Goal: Task Accomplishment & Management: Use online tool/utility

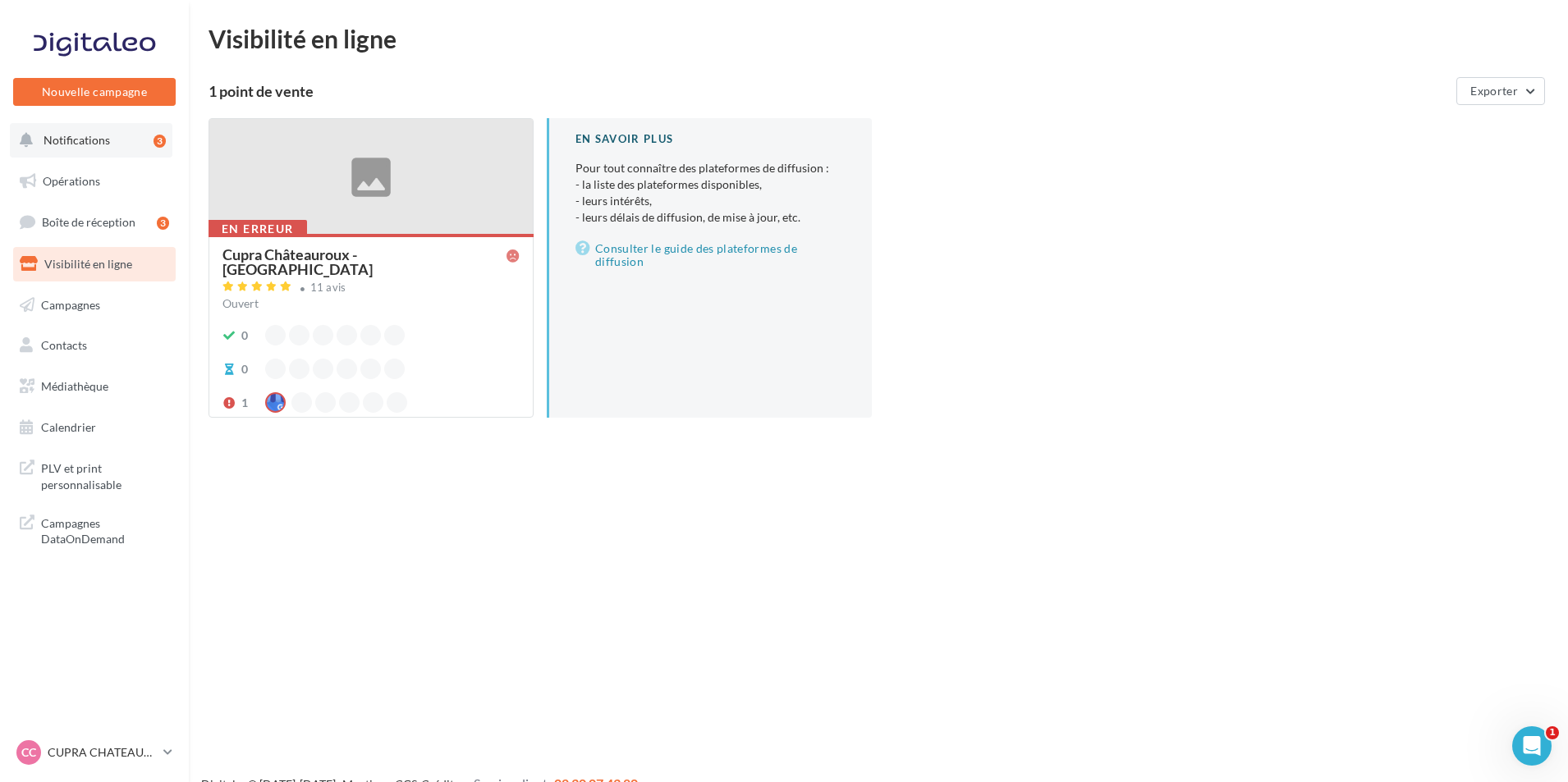
click at [161, 146] on div "3" at bounding box center [160, 141] width 12 height 13
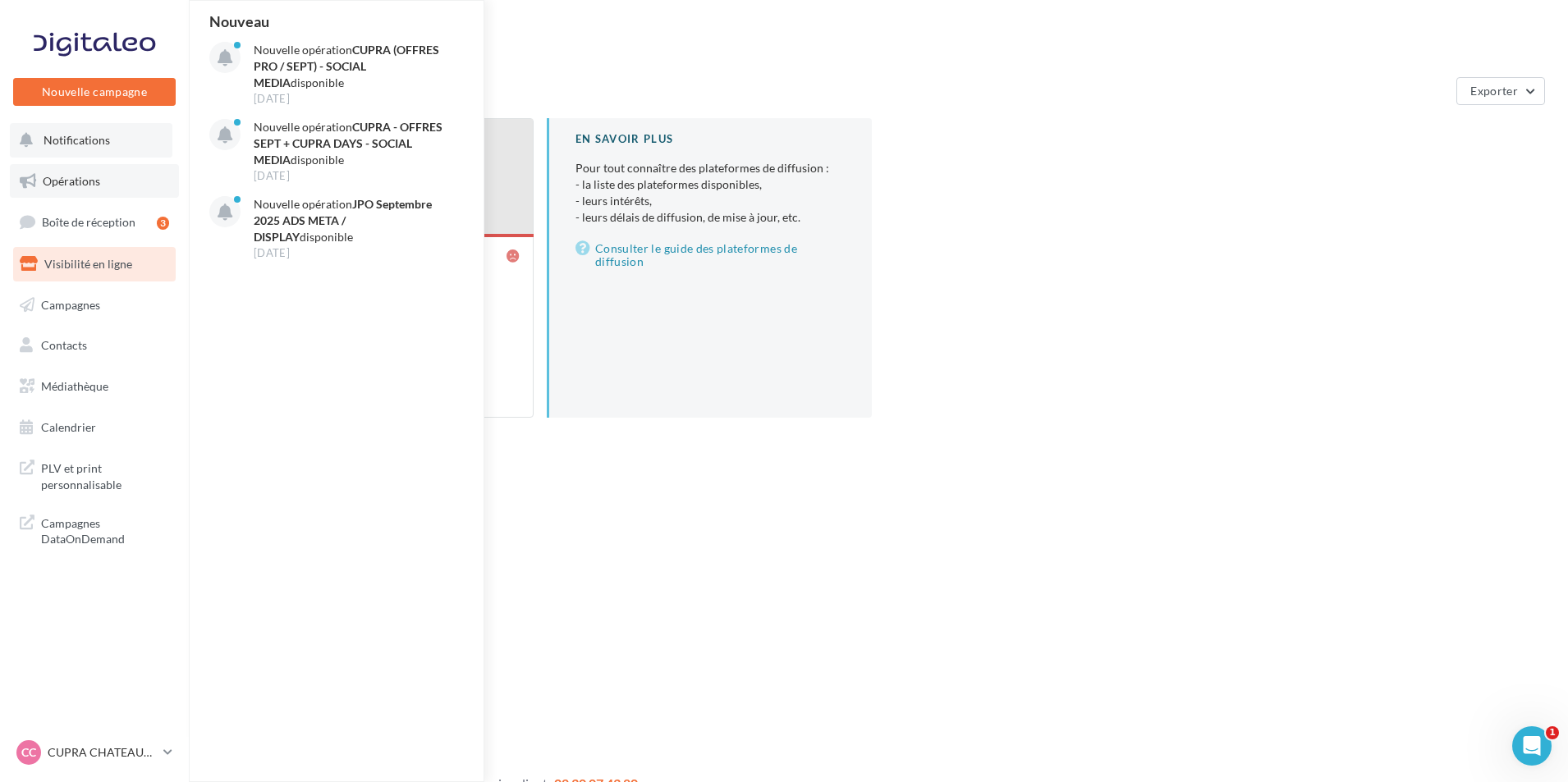
click at [112, 182] on link "Opérations" at bounding box center [94, 181] width 169 height 34
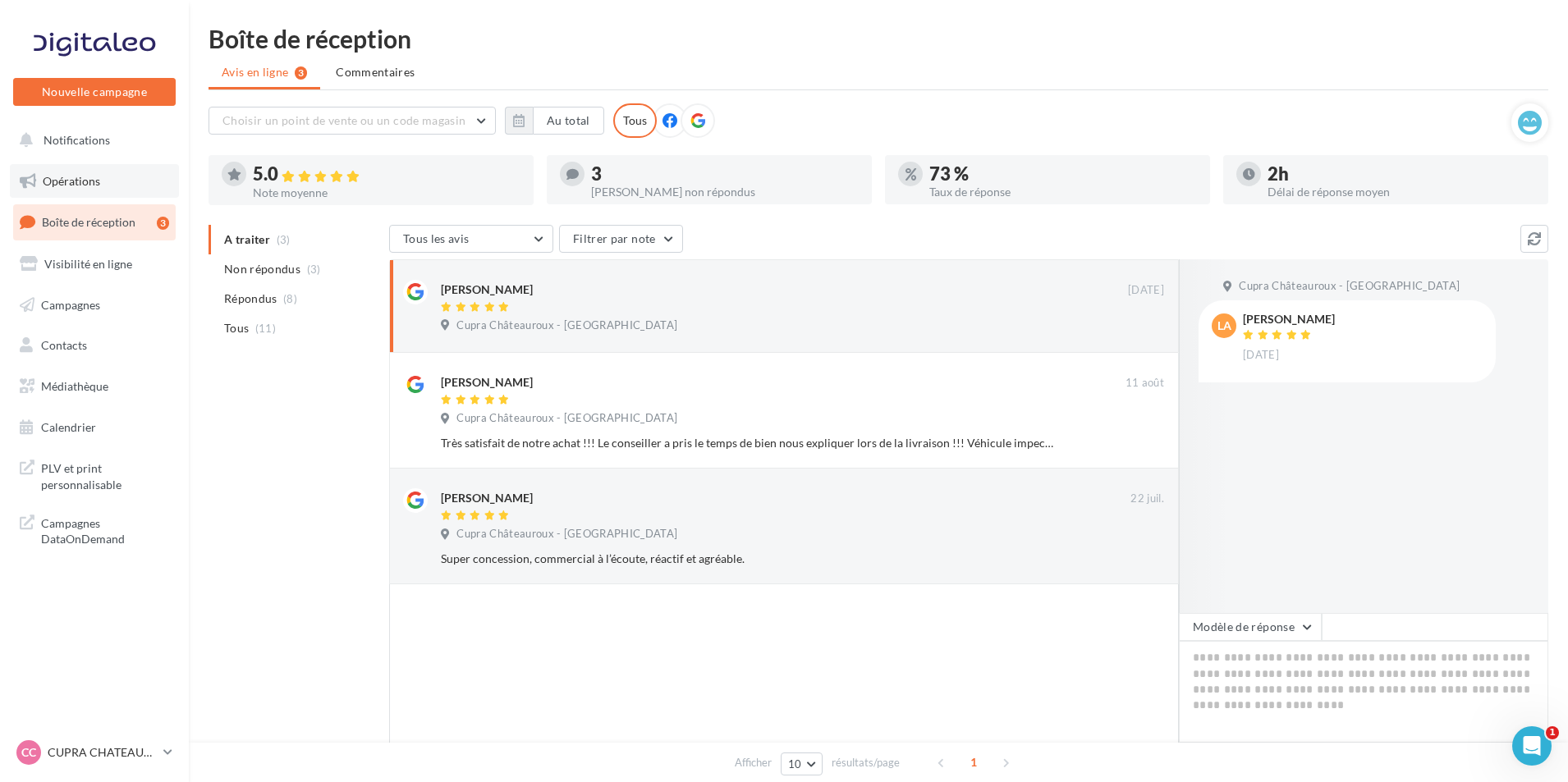
click at [123, 185] on link "Opérations" at bounding box center [94, 181] width 169 height 34
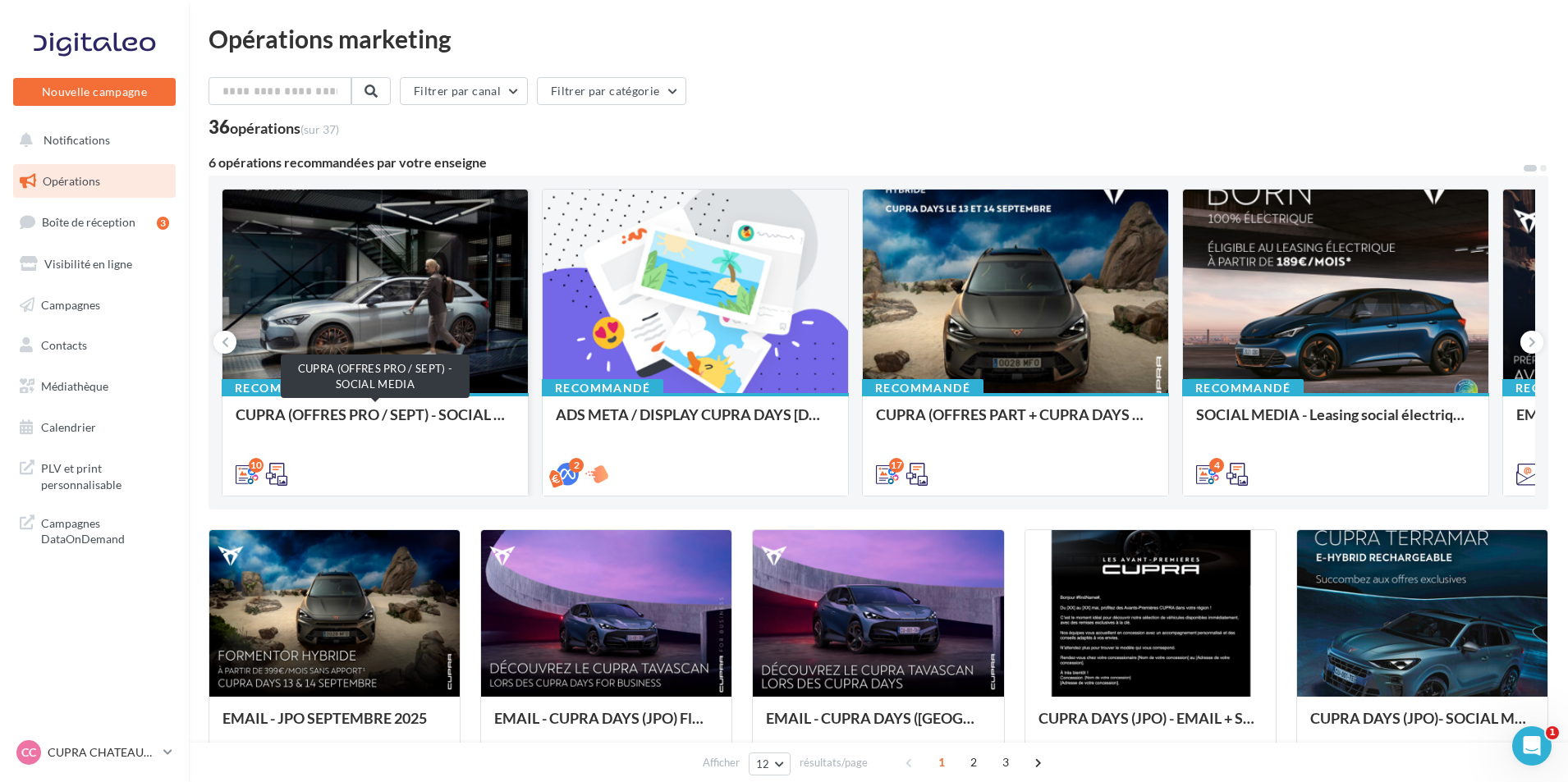
click at [447, 424] on div "CUPRA (OFFRES PRO / SEPT) - SOCIAL MEDIA" at bounding box center [374, 422] width 279 height 33
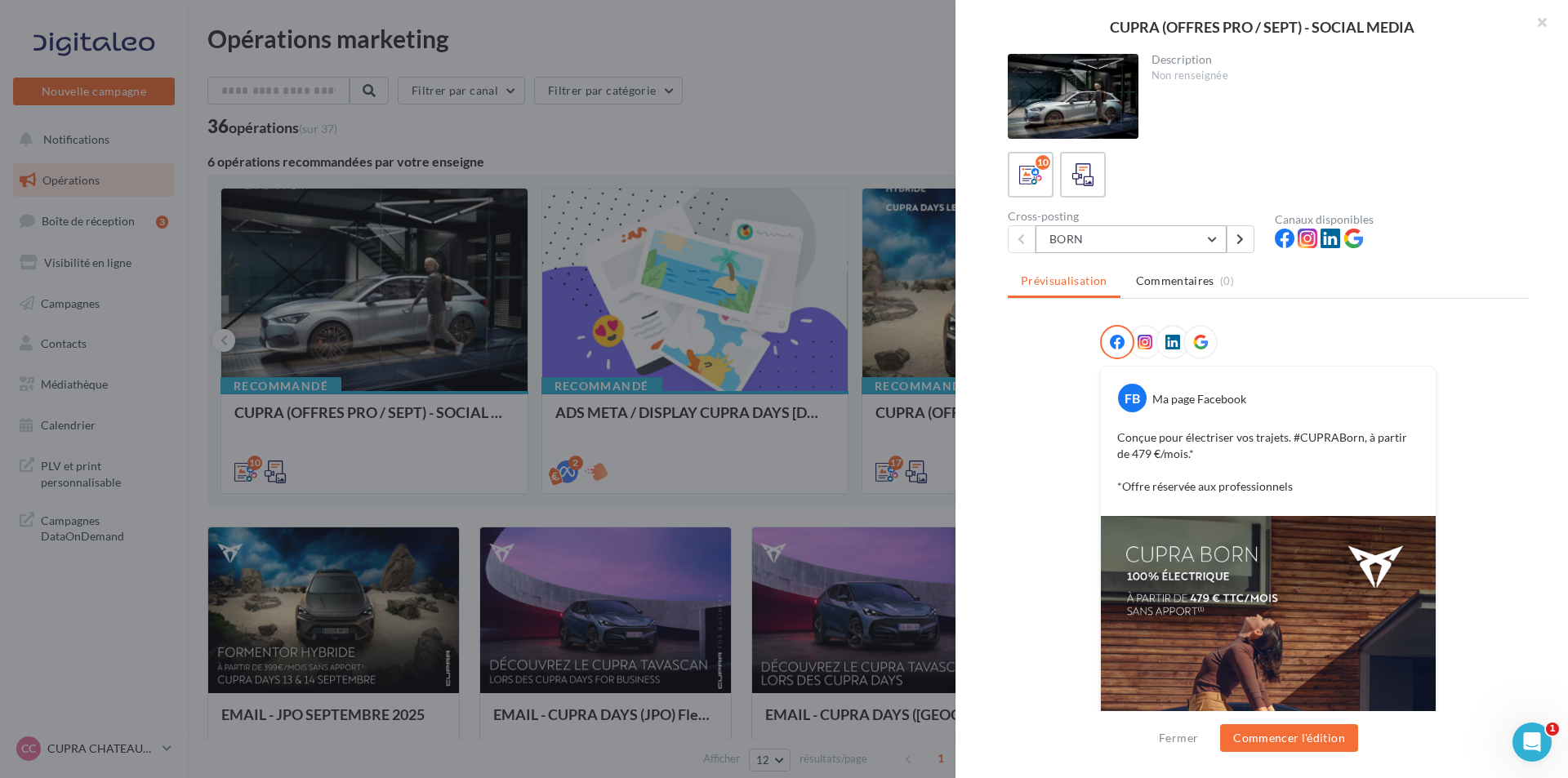
click at [1175, 245] on button "BORN" at bounding box center [1131, 239] width 191 height 27
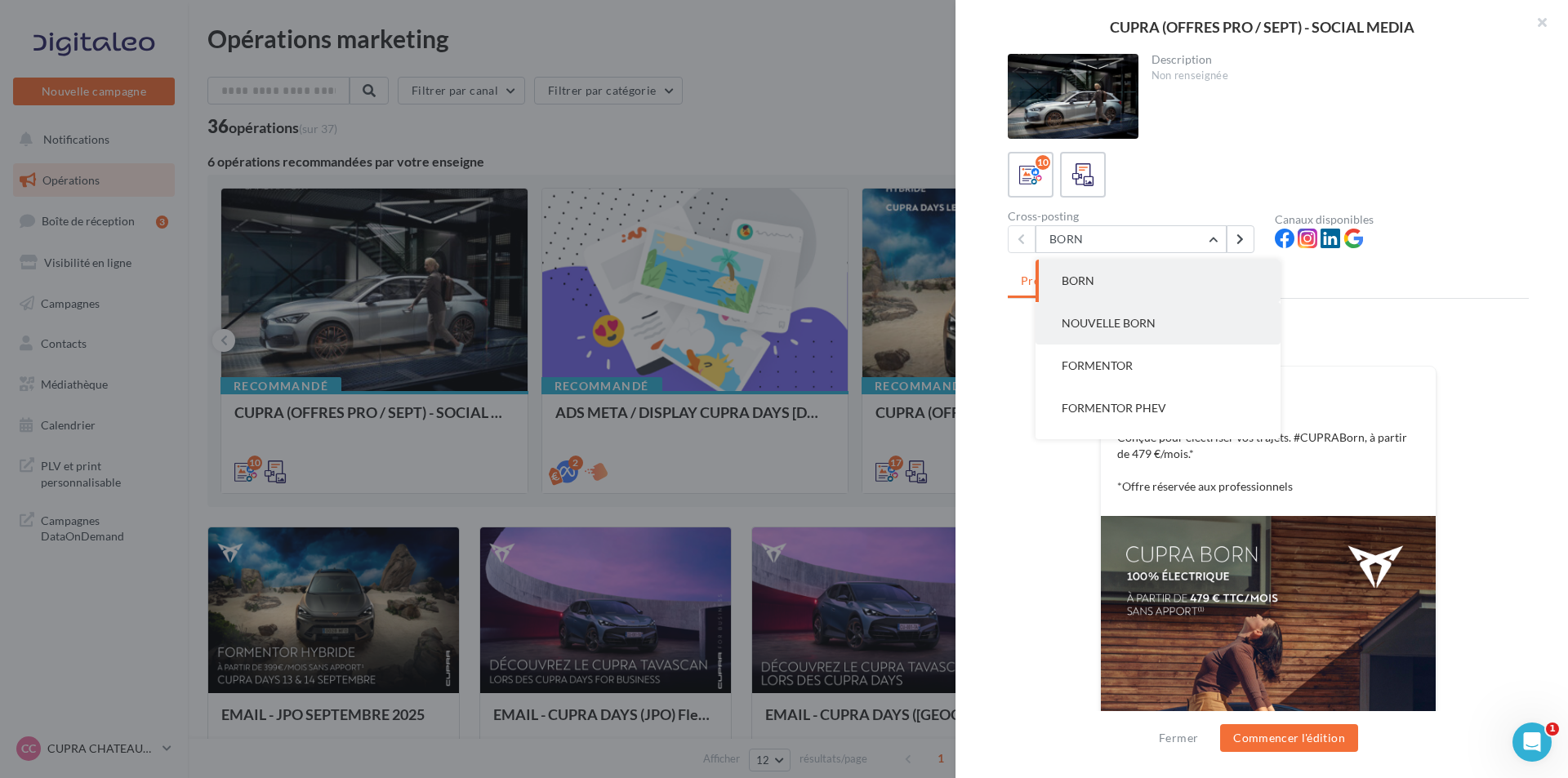
click at [1160, 320] on button "NOUVELLE BORN" at bounding box center [1158, 324] width 245 height 43
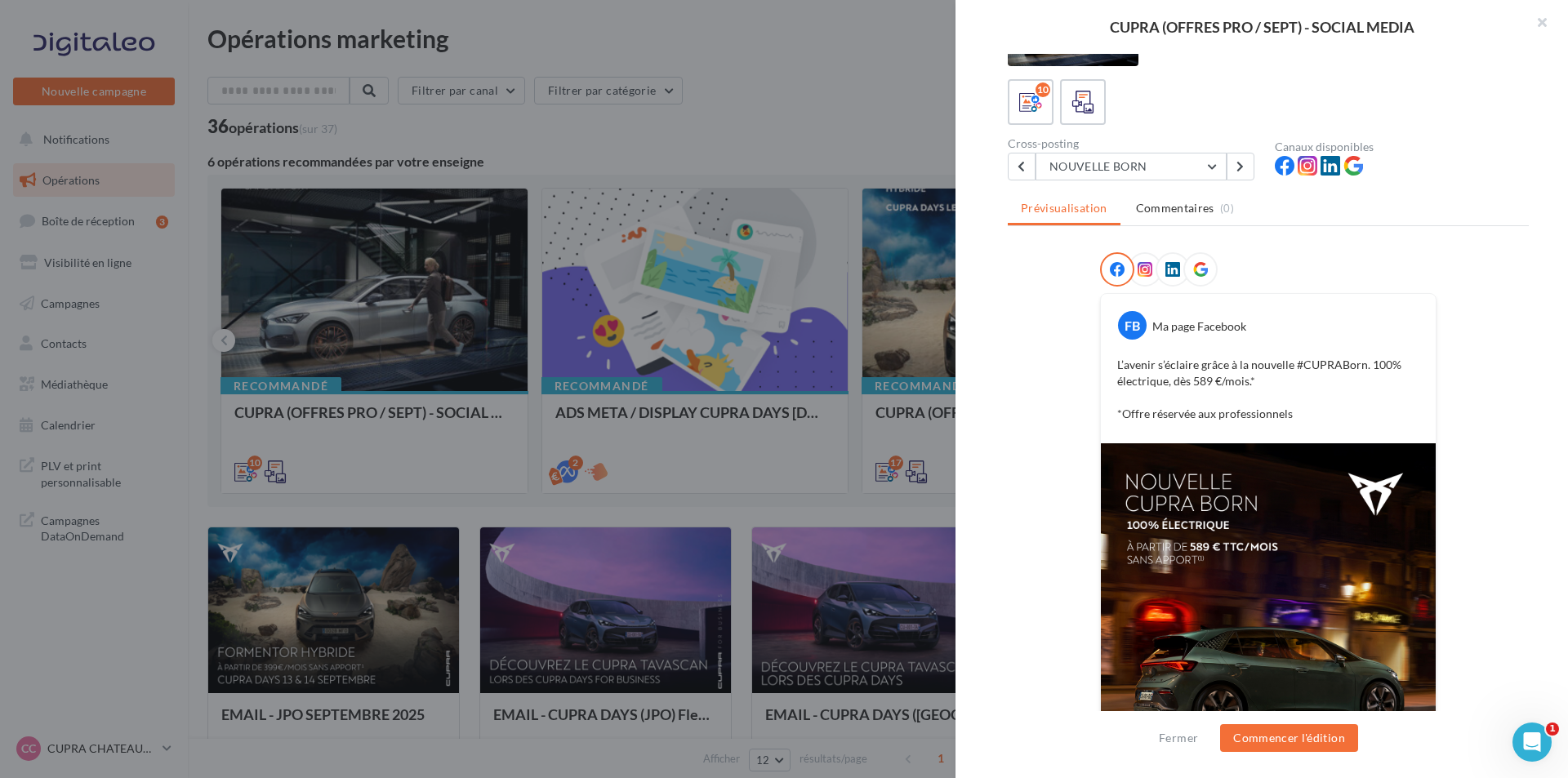
scroll to position [67, 0]
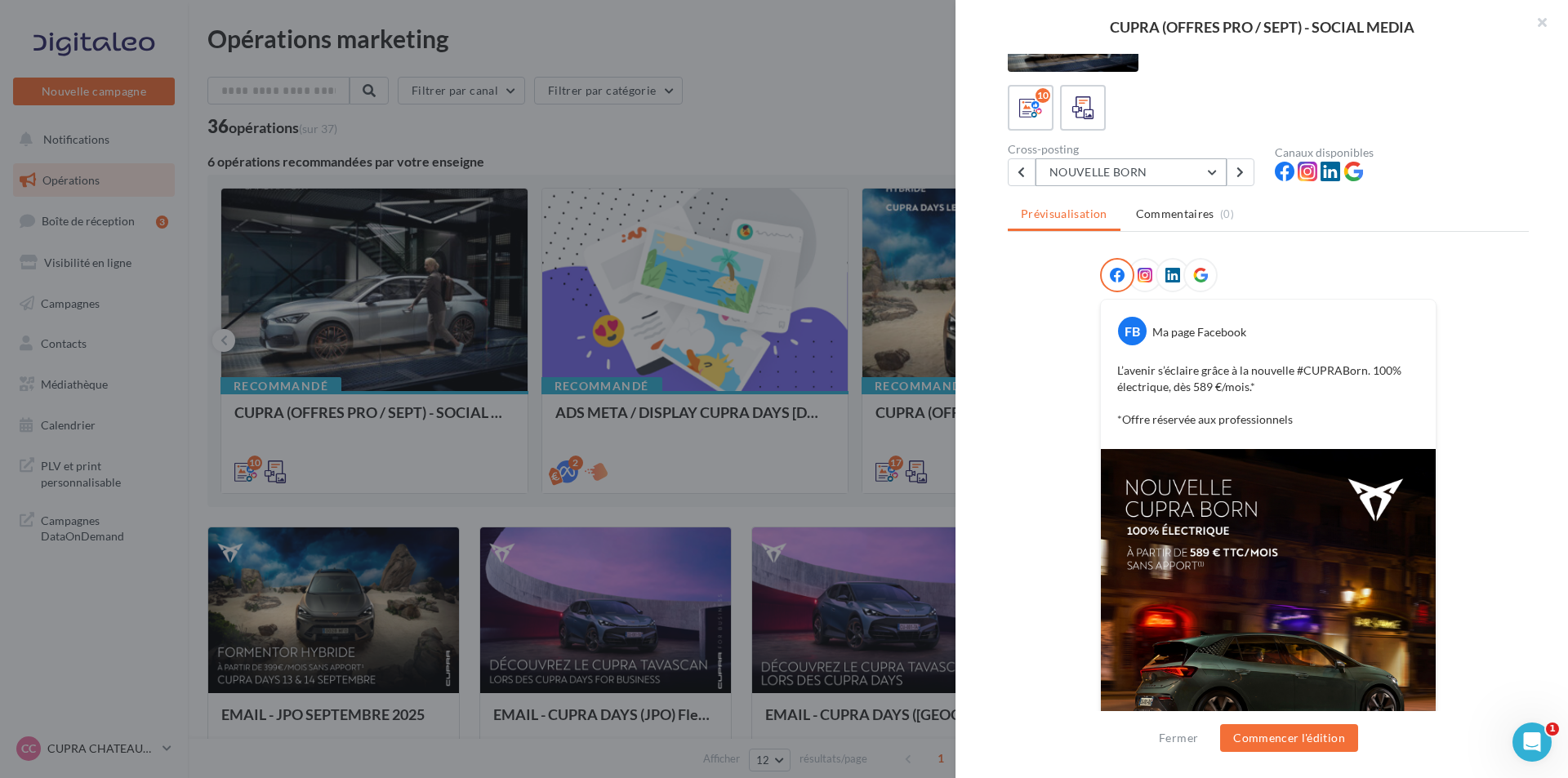
click at [1126, 178] on button "NOUVELLE BORN" at bounding box center [1131, 172] width 191 height 27
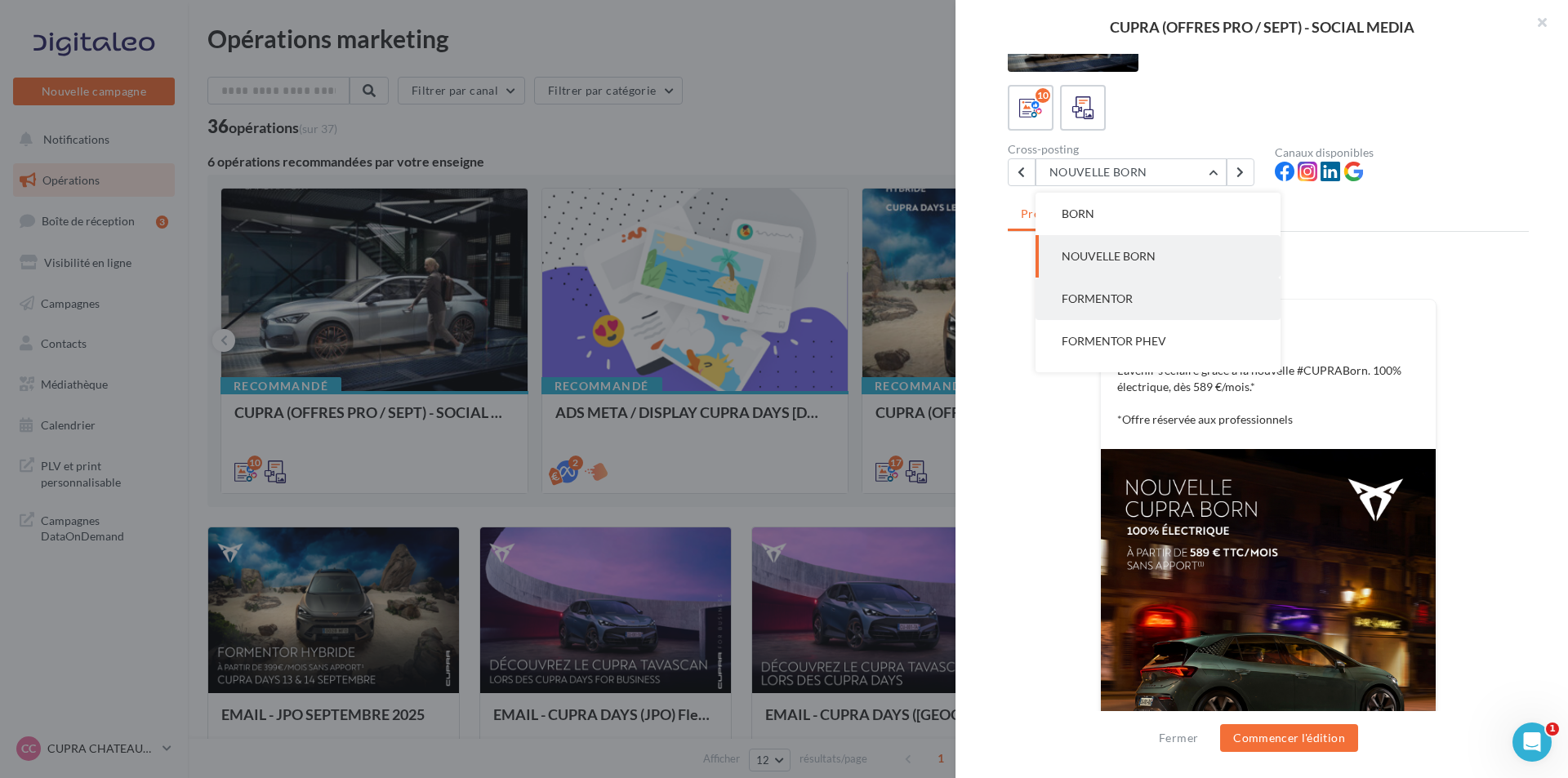
click at [1128, 287] on button "FORMENTOR" at bounding box center [1158, 299] width 245 height 43
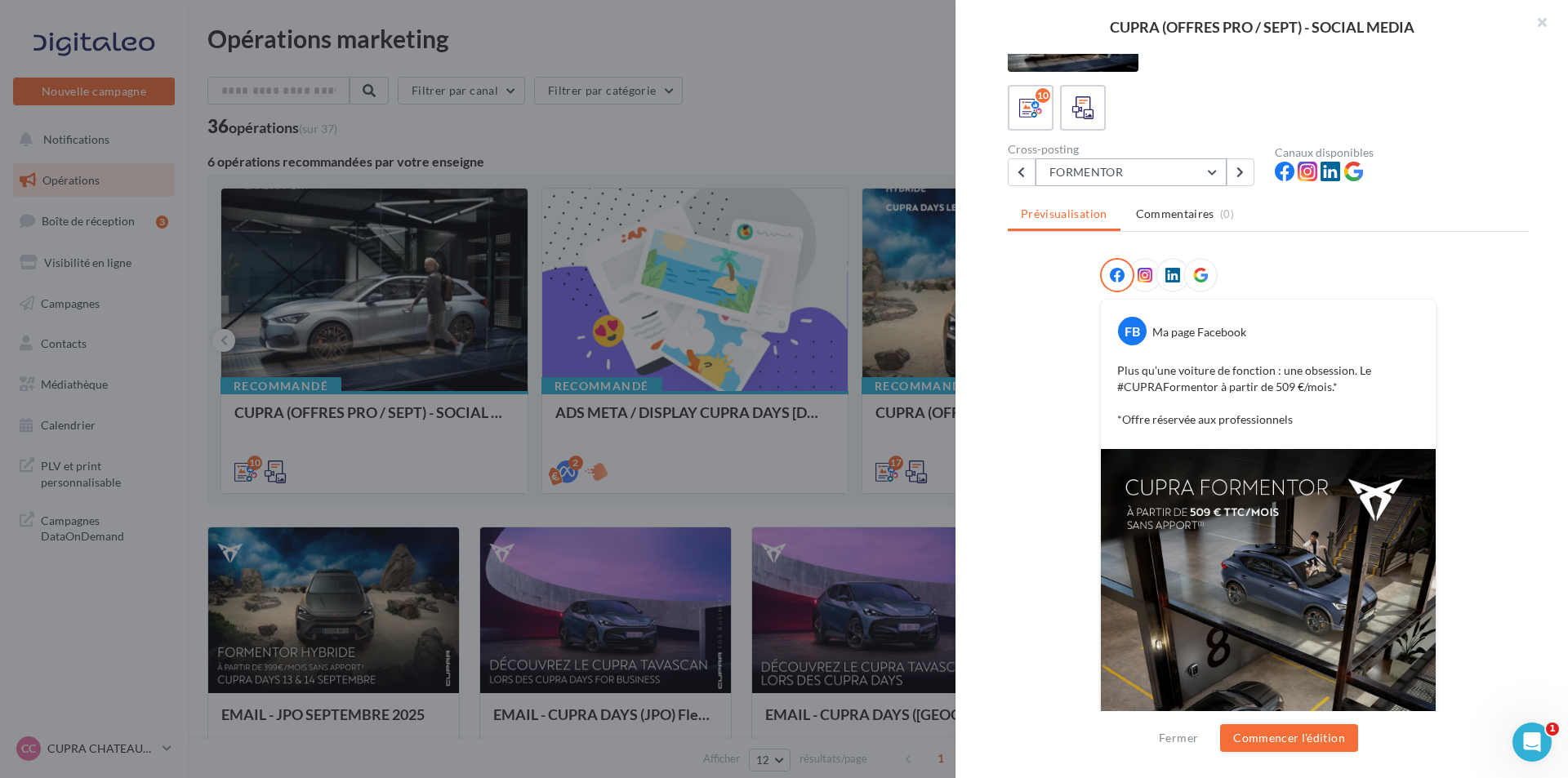
click at [1119, 182] on button "FORMENTOR" at bounding box center [1131, 172] width 191 height 27
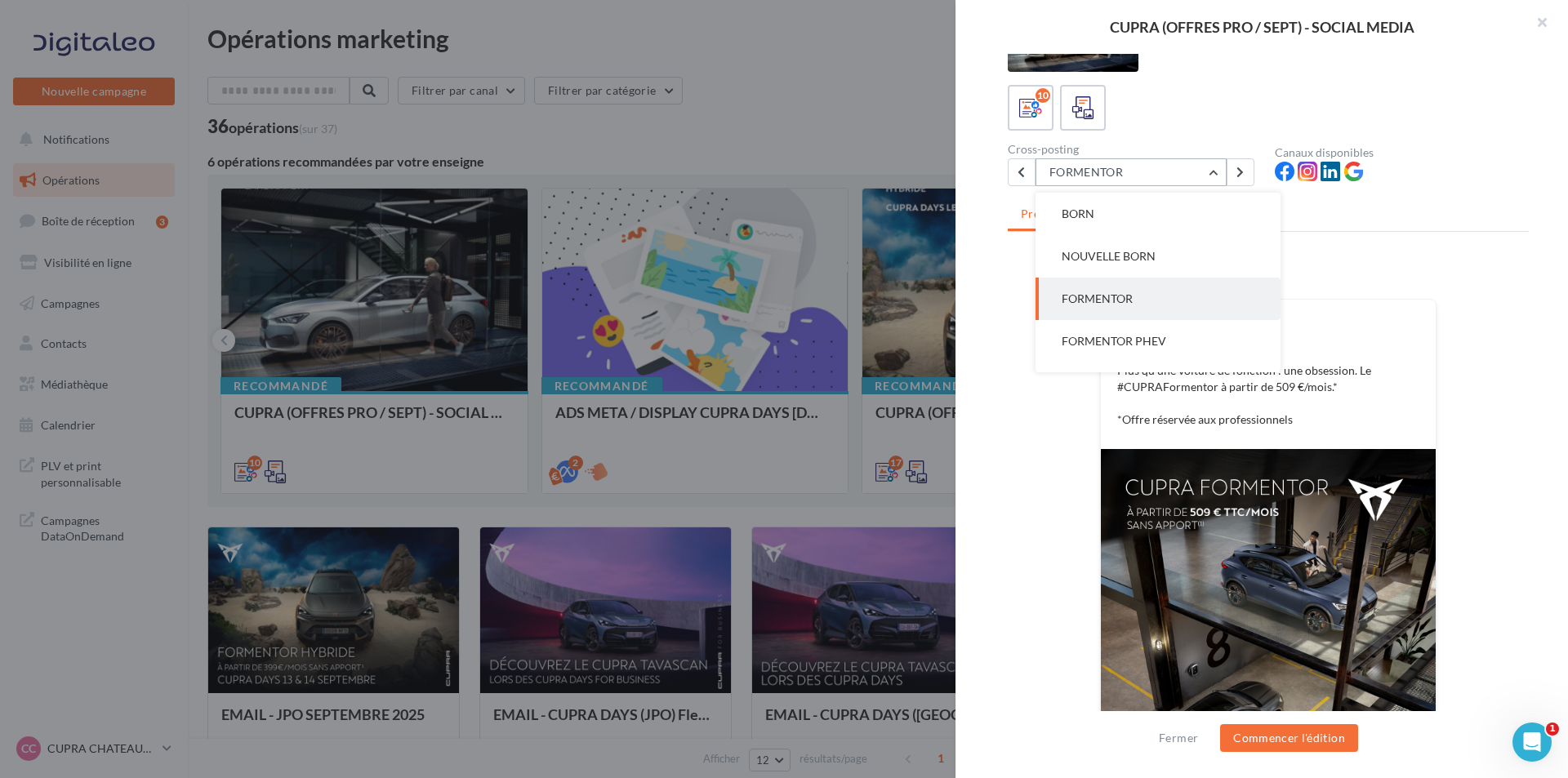
scroll to position [43, 0]
click at [1166, 296] on span "FORMENTOR PHEV" at bounding box center [1114, 298] width 104 height 14
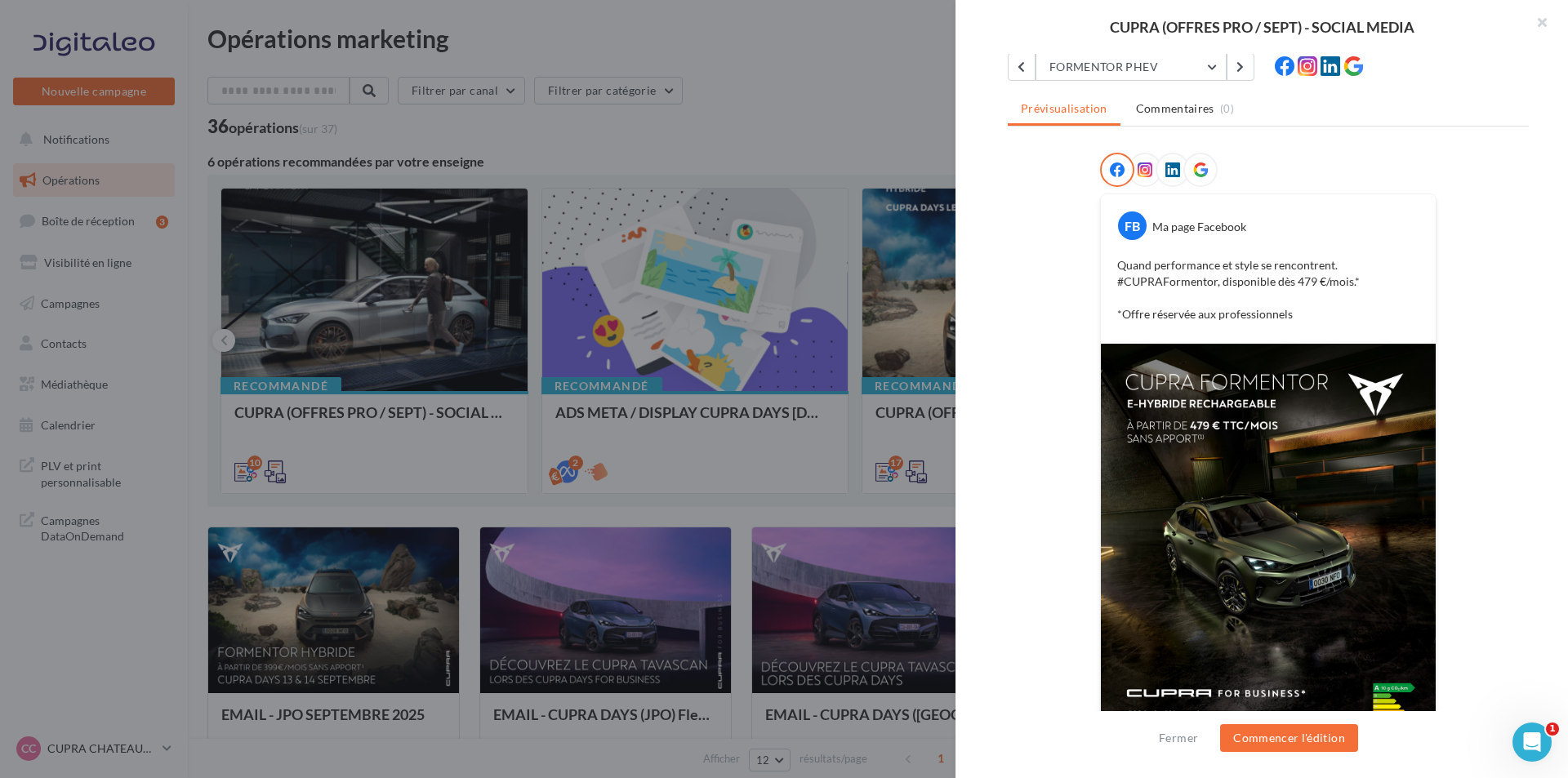
scroll to position [67, 0]
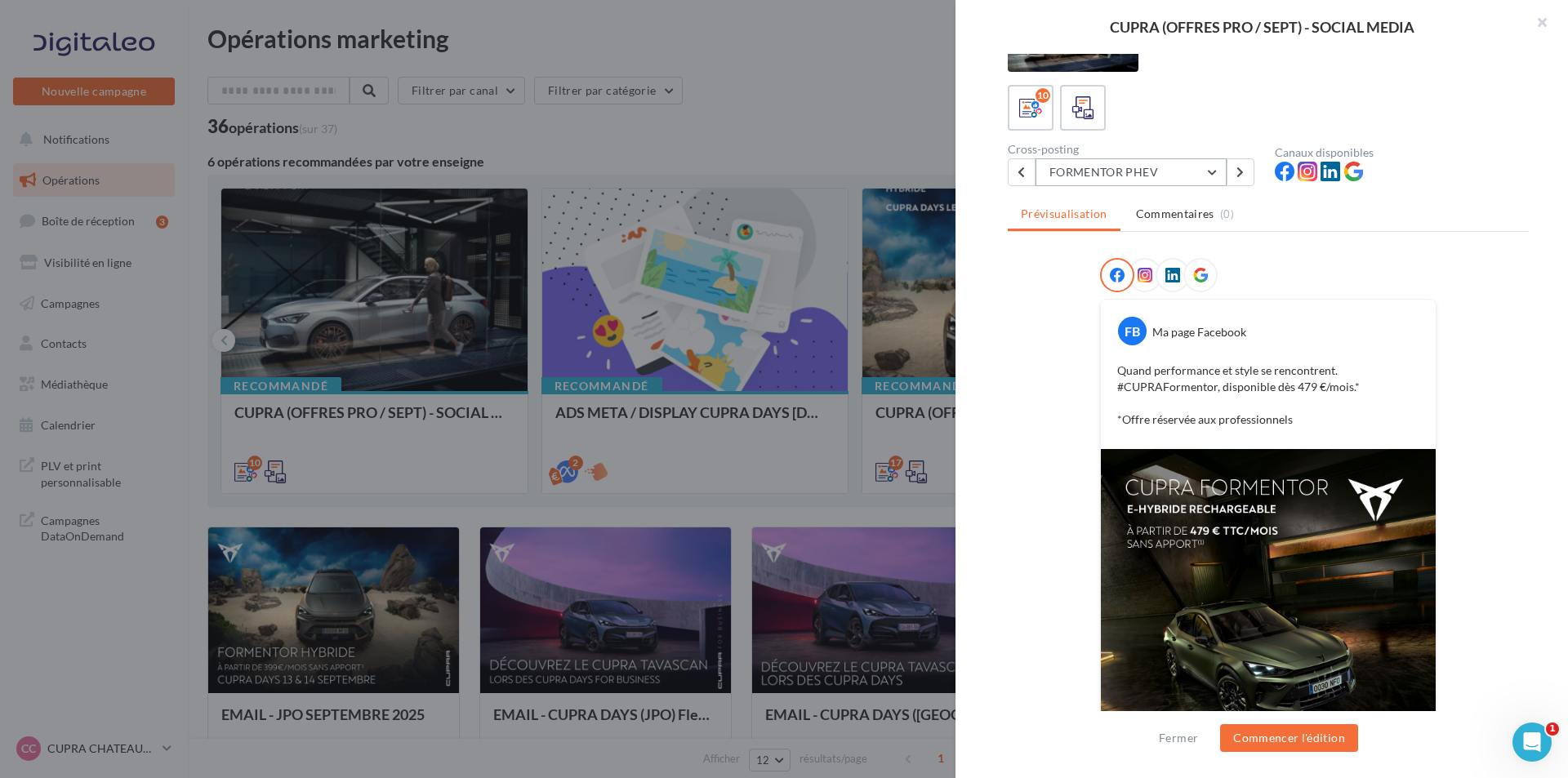
click at [1157, 176] on button "FORMENTOR PHEV" at bounding box center [1131, 172] width 191 height 27
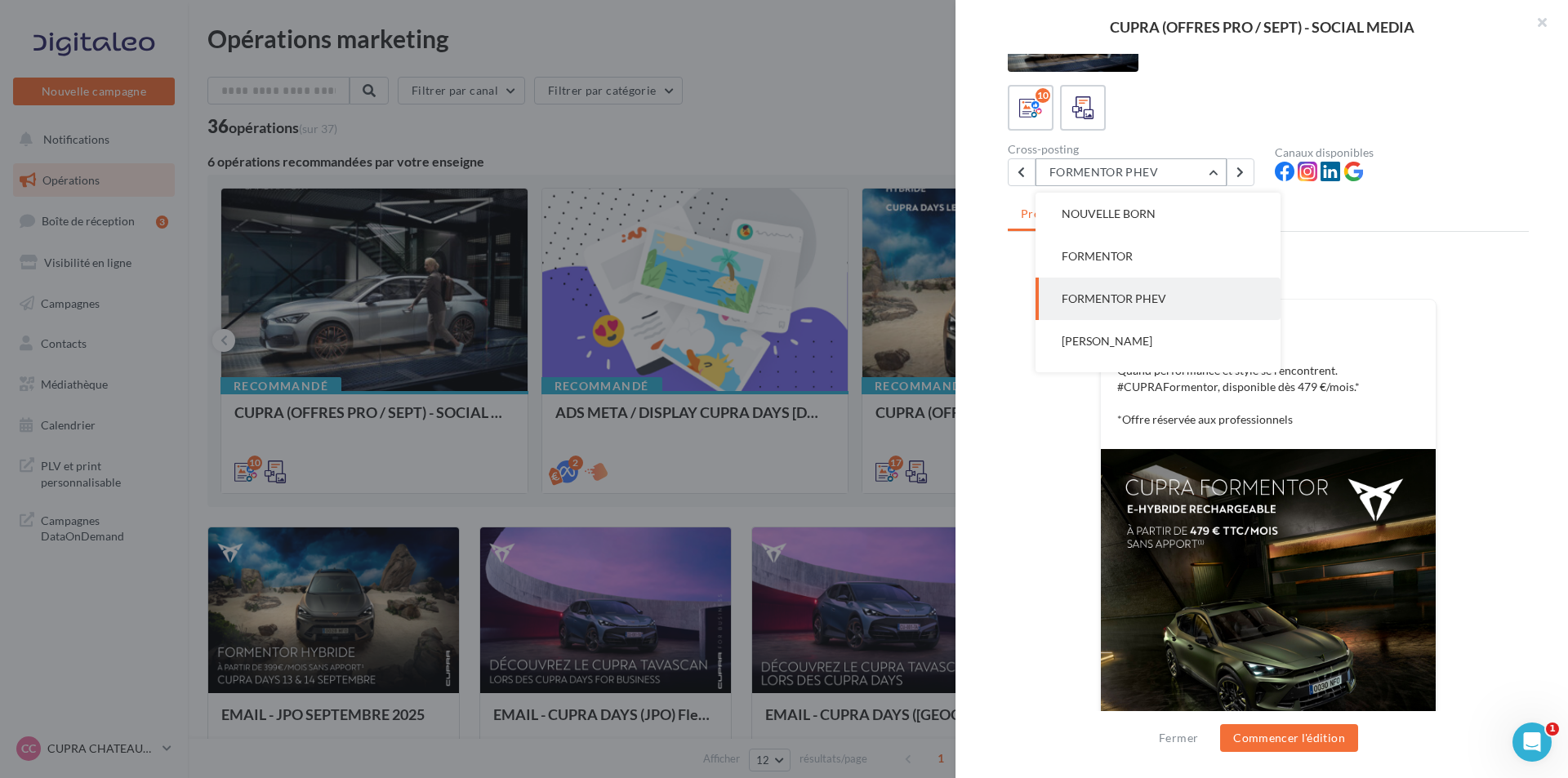
scroll to position [85, 0]
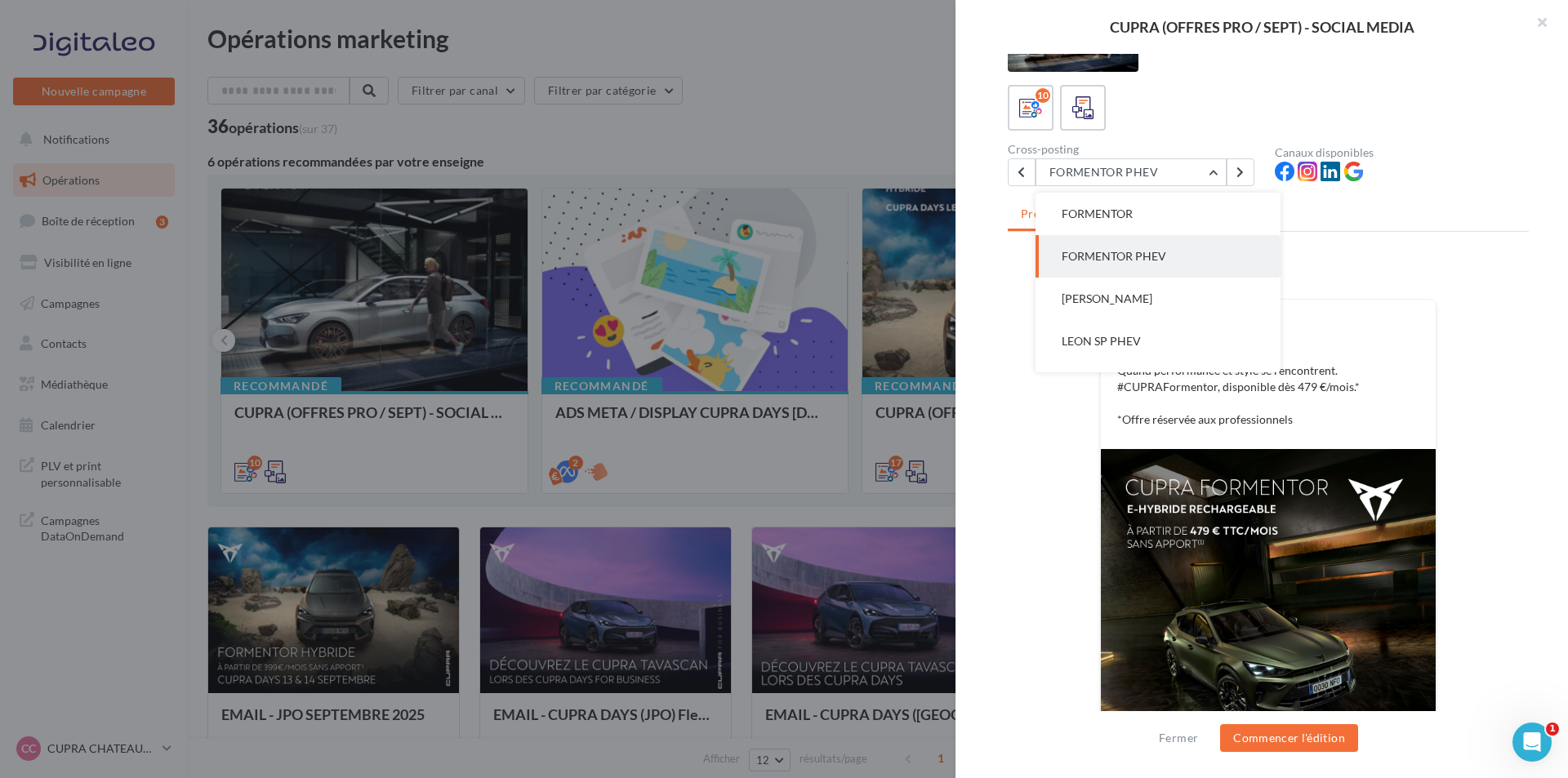
click at [1125, 291] on button "LEON SP" at bounding box center [1158, 299] width 245 height 43
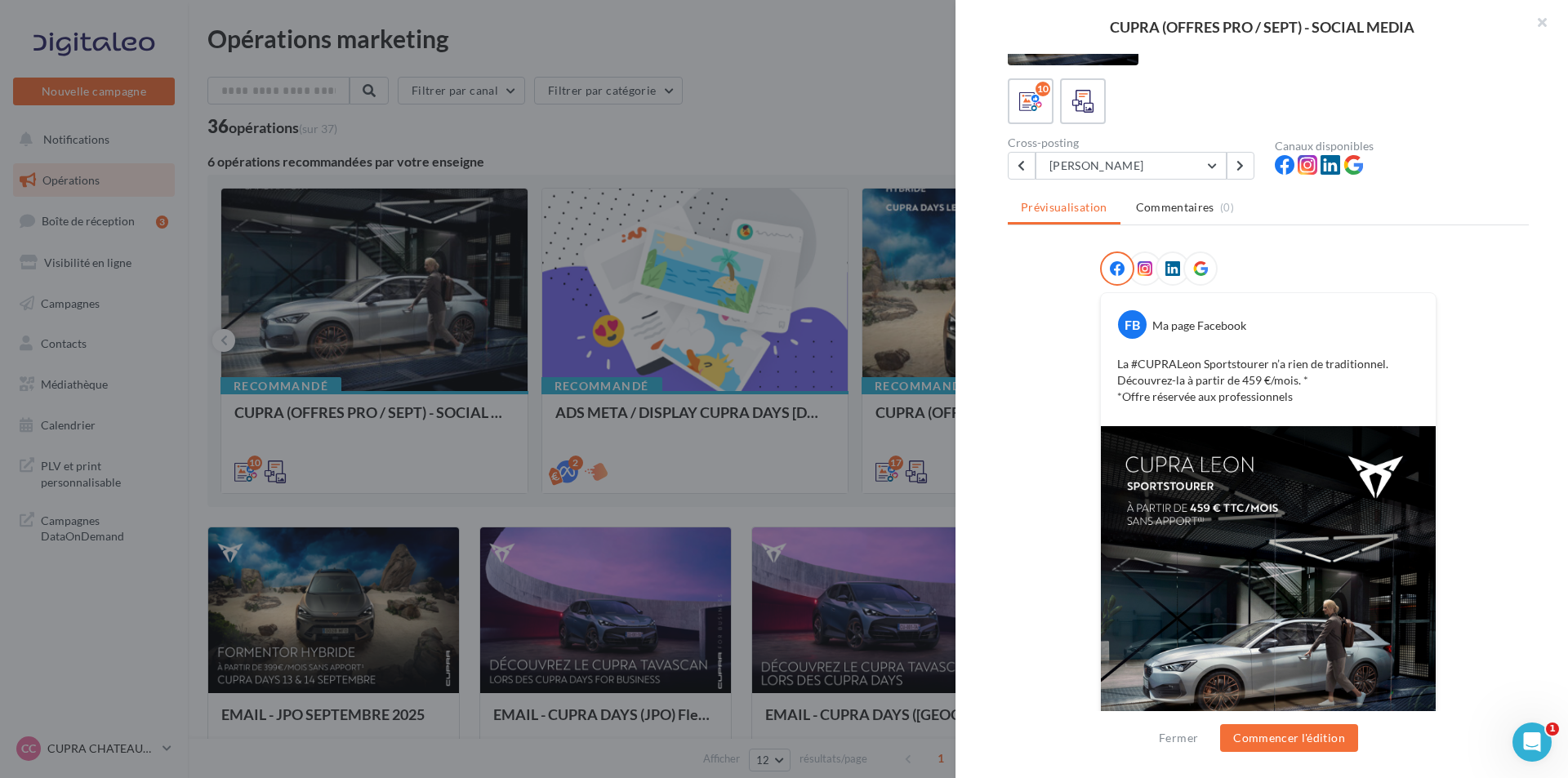
scroll to position [50, 0]
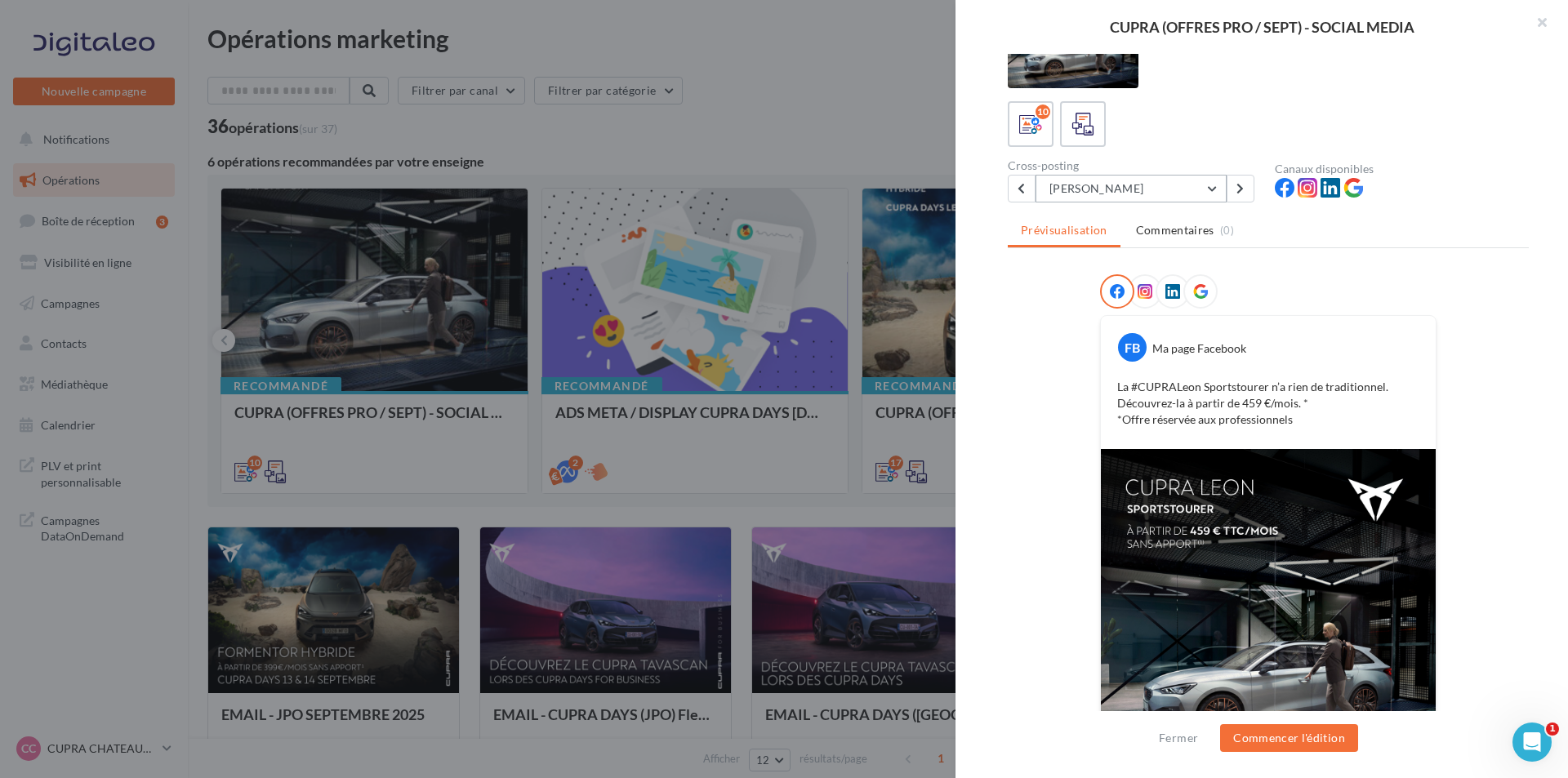
click at [1133, 179] on button "LEON SP" at bounding box center [1131, 189] width 191 height 27
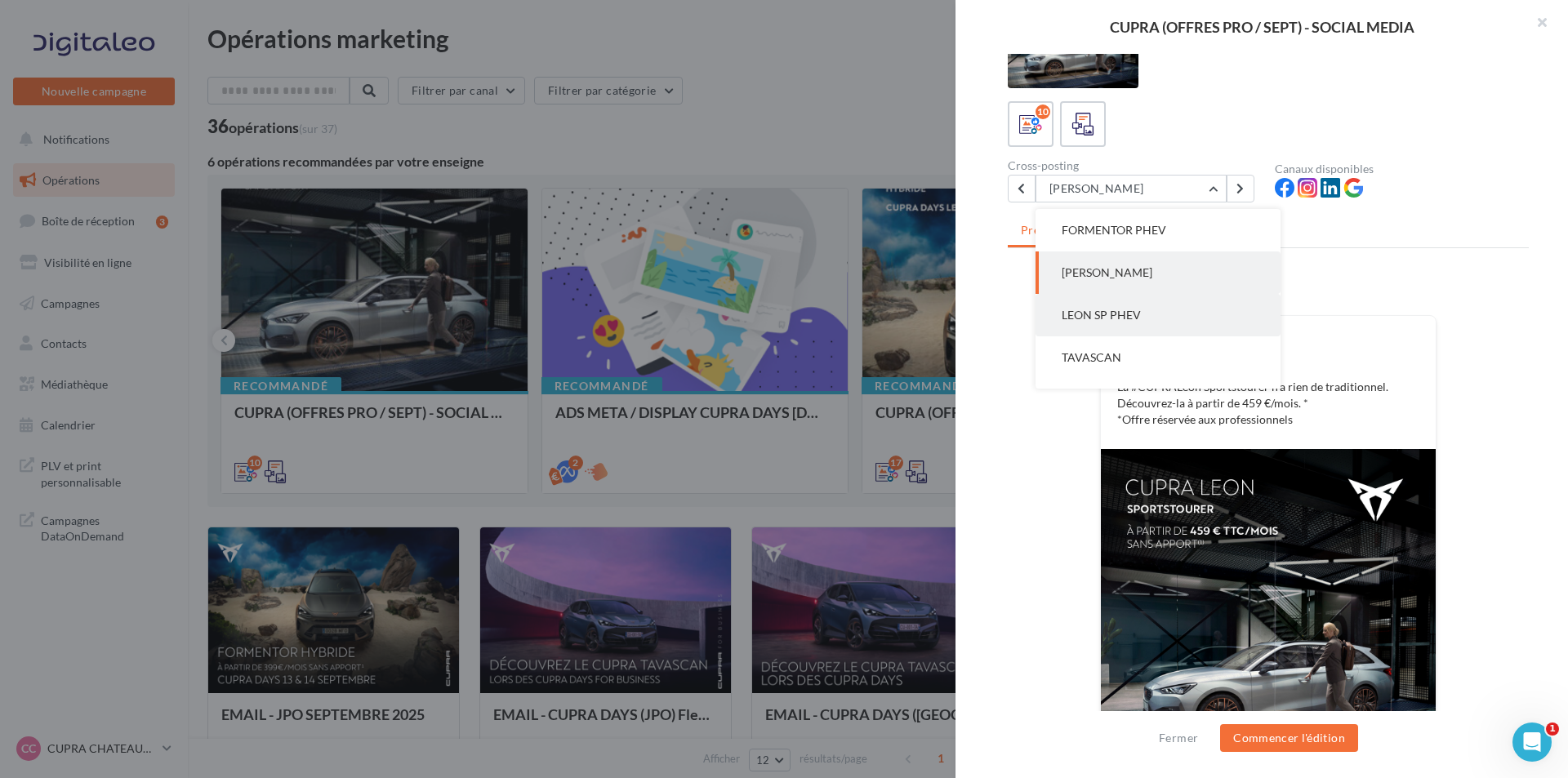
click at [1147, 313] on button "LEON SP PHEV" at bounding box center [1158, 315] width 245 height 43
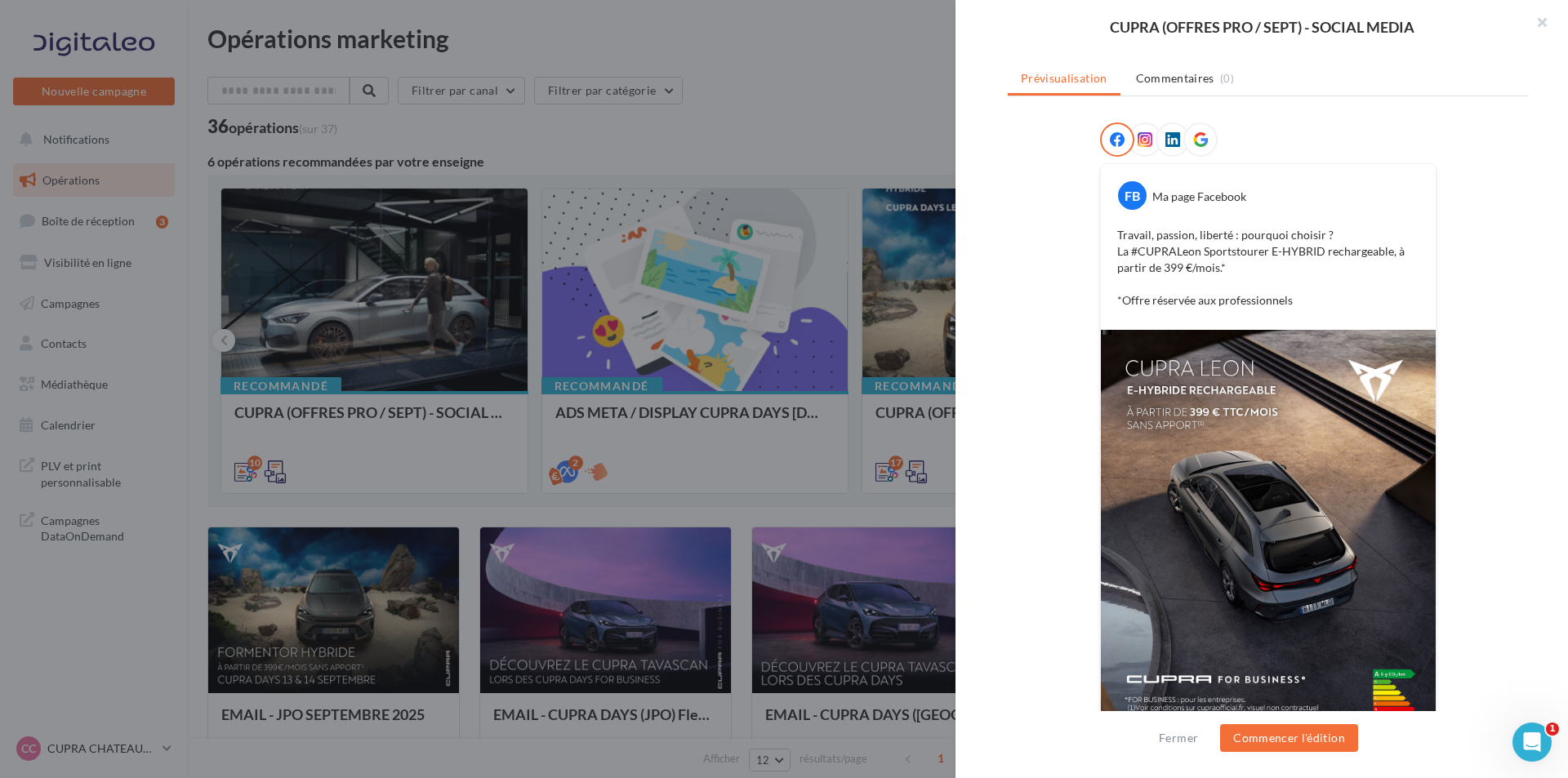
scroll to position [163, 0]
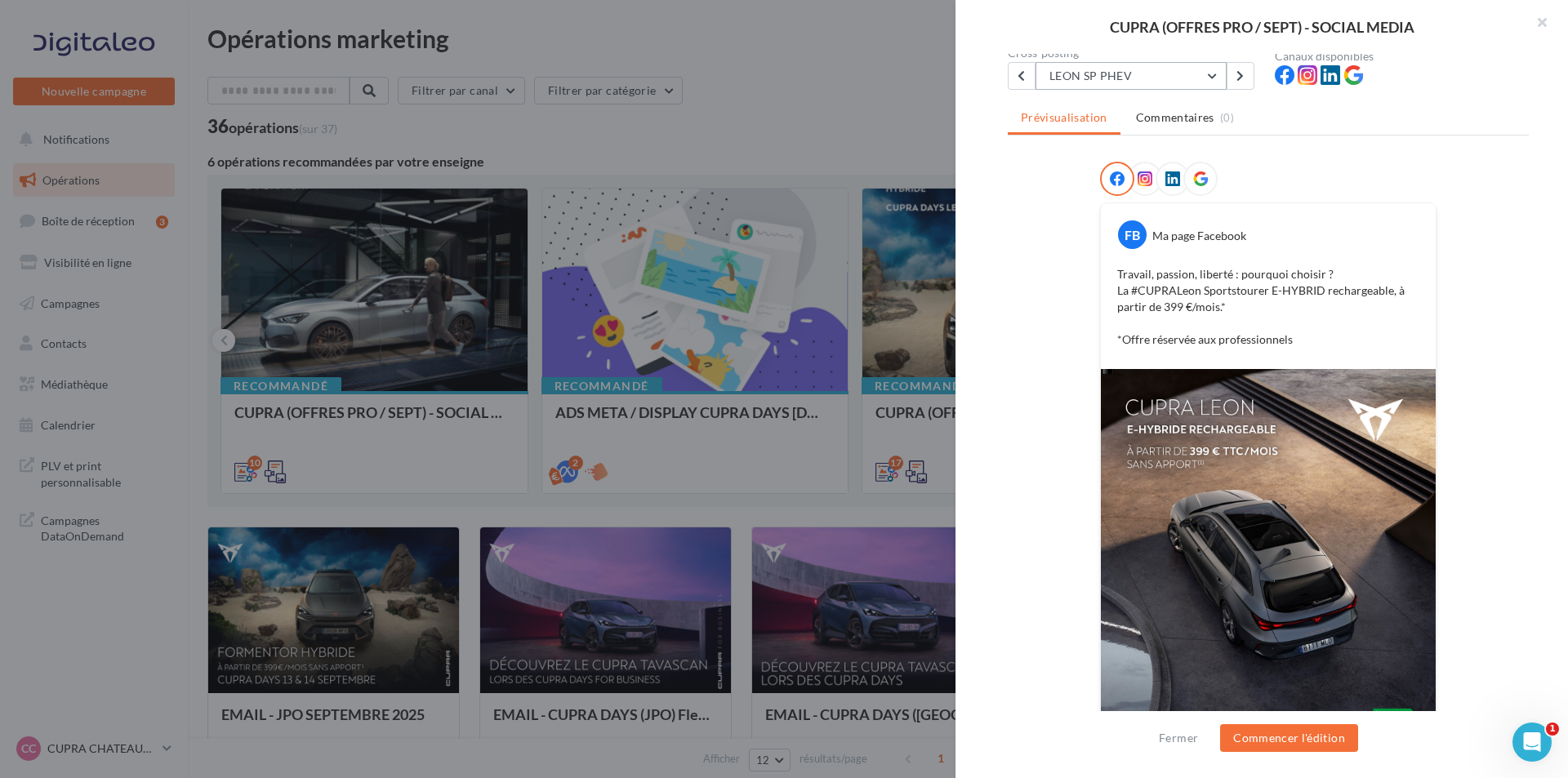
click at [1187, 80] on button "LEON SP PHEV" at bounding box center [1131, 76] width 191 height 27
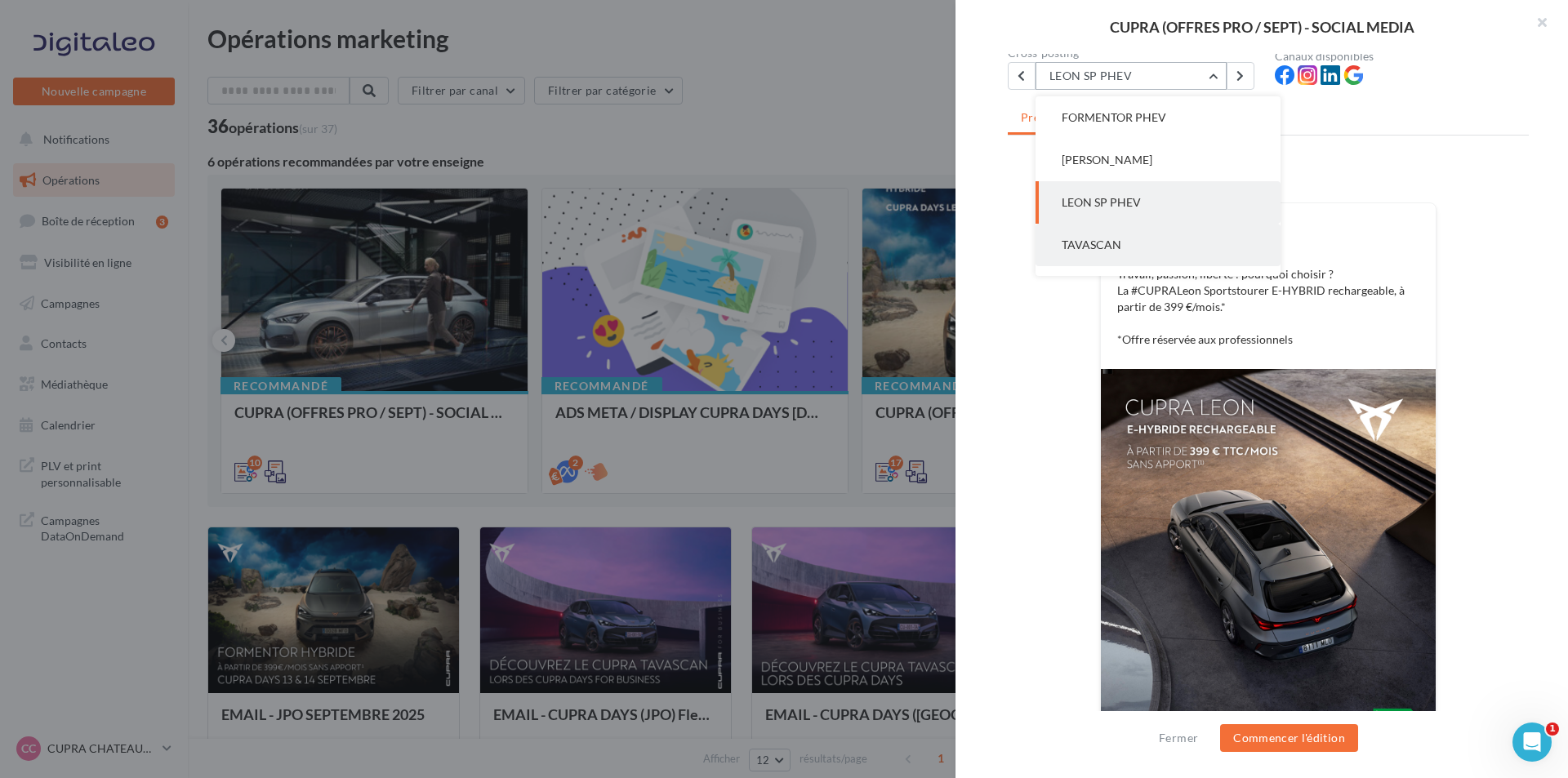
scroll to position [170, 0]
click at [1179, 211] on button "TAVASCAN" at bounding box center [1158, 202] width 245 height 43
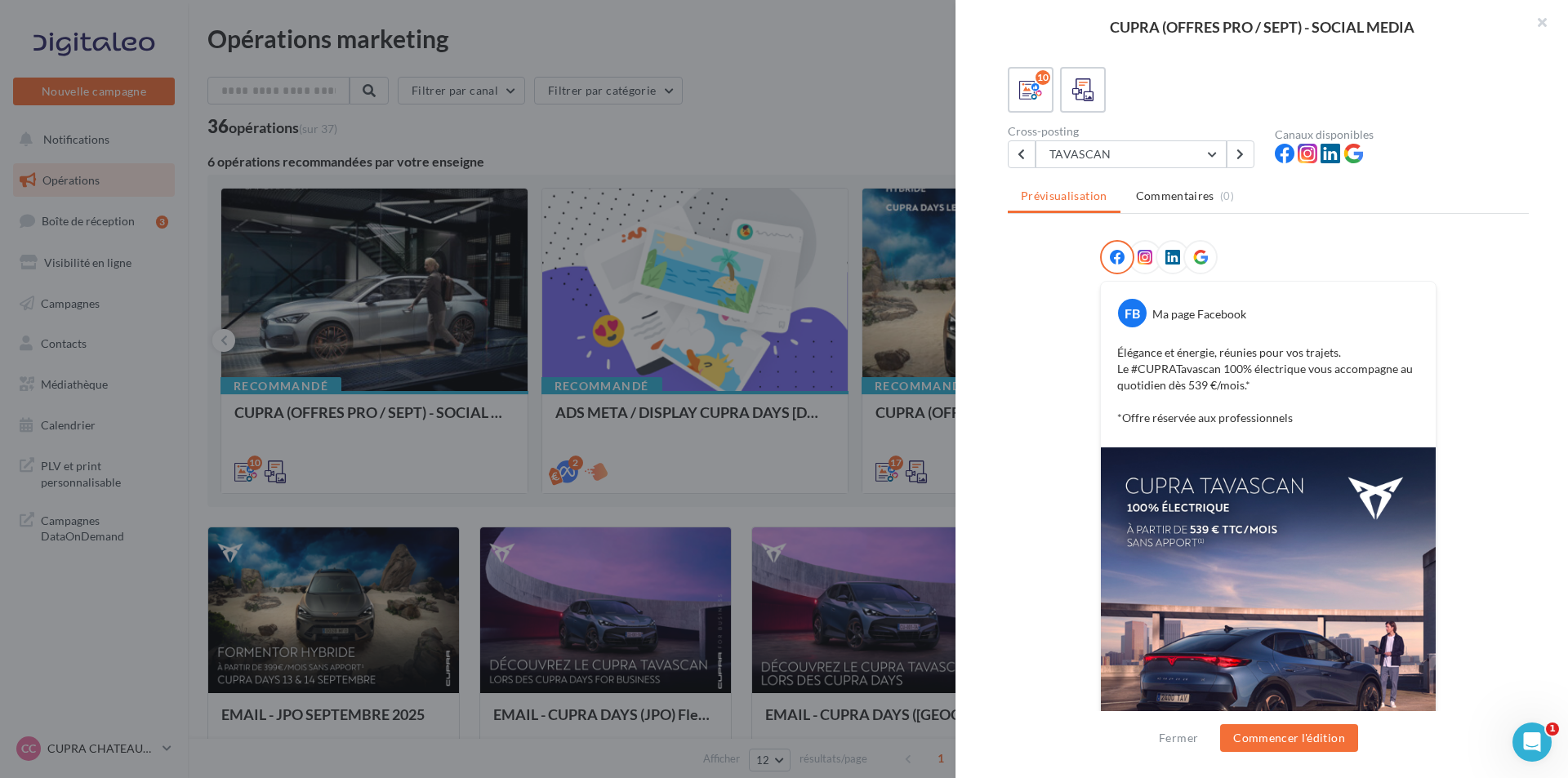
scroll to position [83, 0]
click at [1122, 162] on button "TAVASCAN" at bounding box center [1131, 155] width 191 height 27
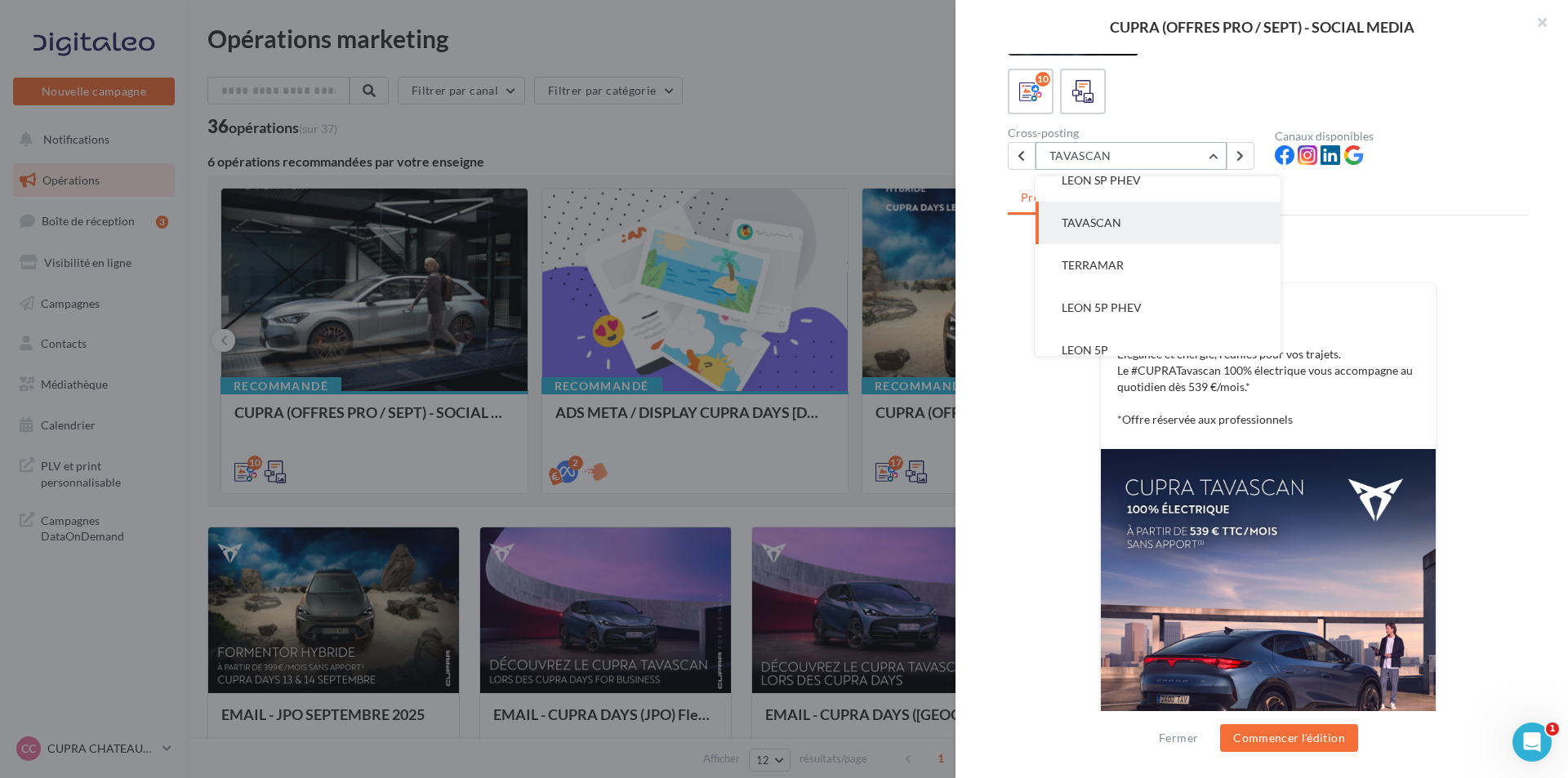
scroll to position [245, 0]
click at [1107, 247] on span "TERRAMAR" at bounding box center [1093, 249] width 62 height 14
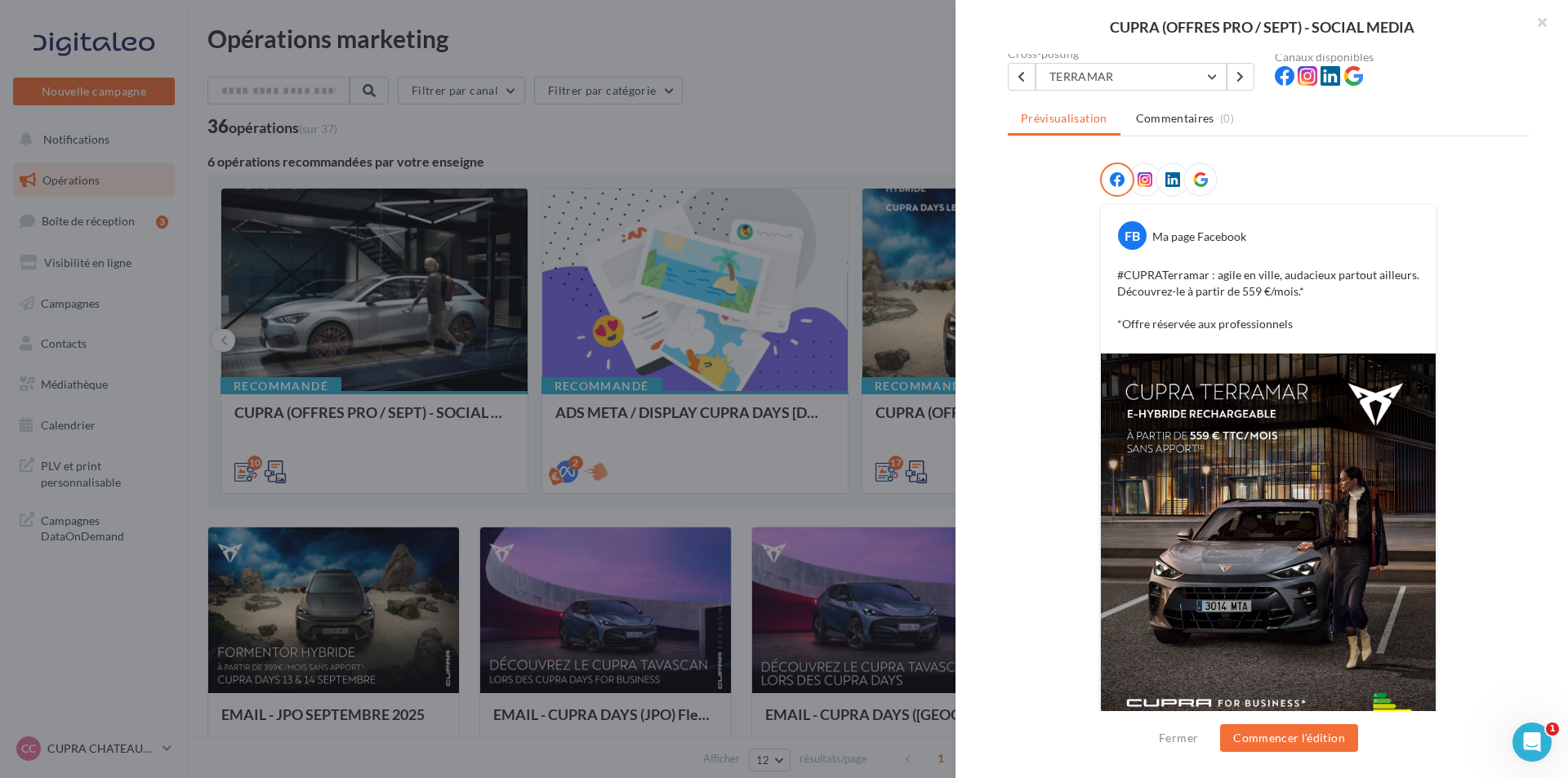
scroll to position [163, 0]
click at [1153, 81] on button "TERRAMAR" at bounding box center [1131, 76] width 191 height 27
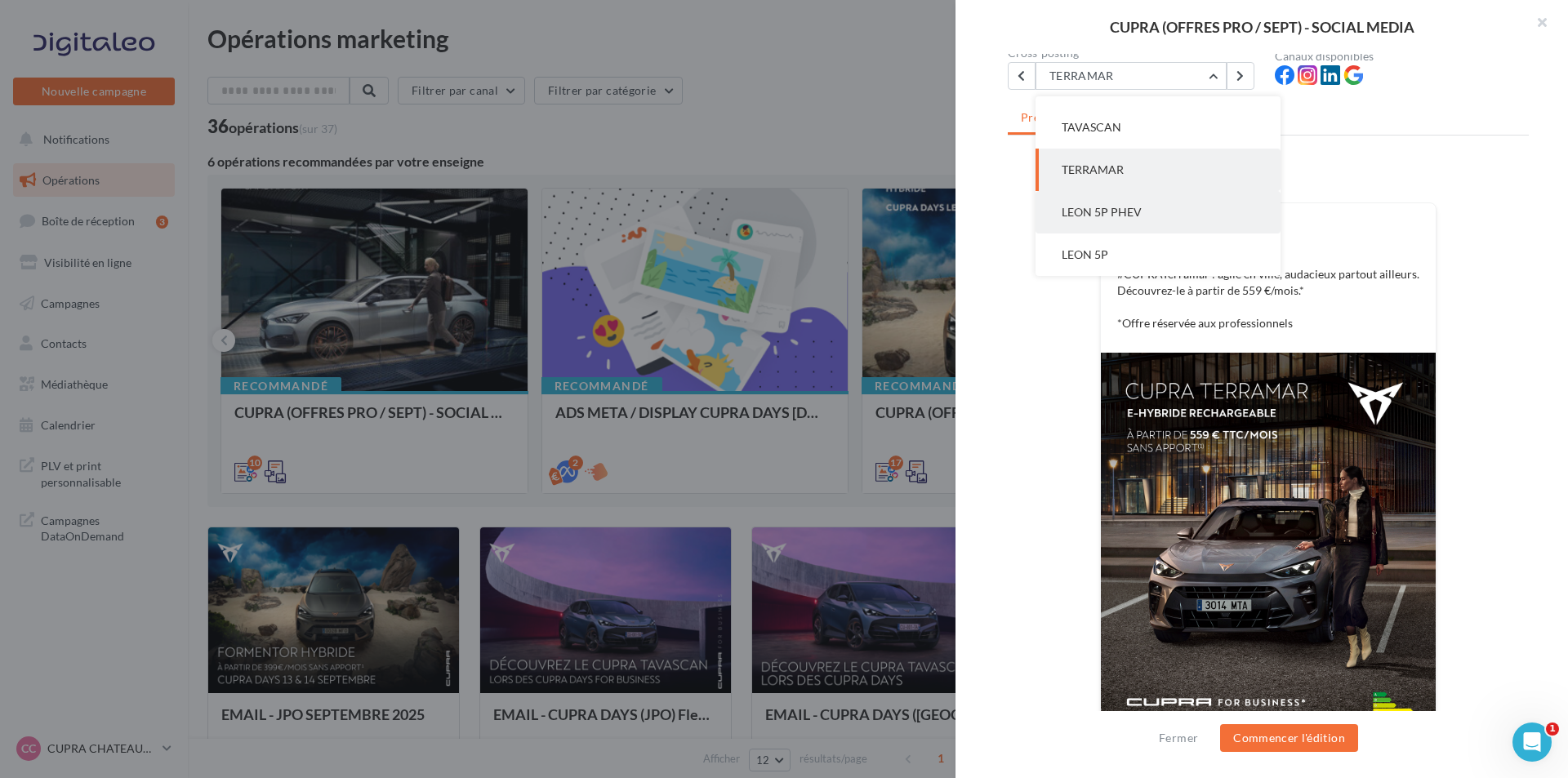
click at [1131, 211] on span "LEON 5P PHEV" at bounding box center [1102, 212] width 80 height 14
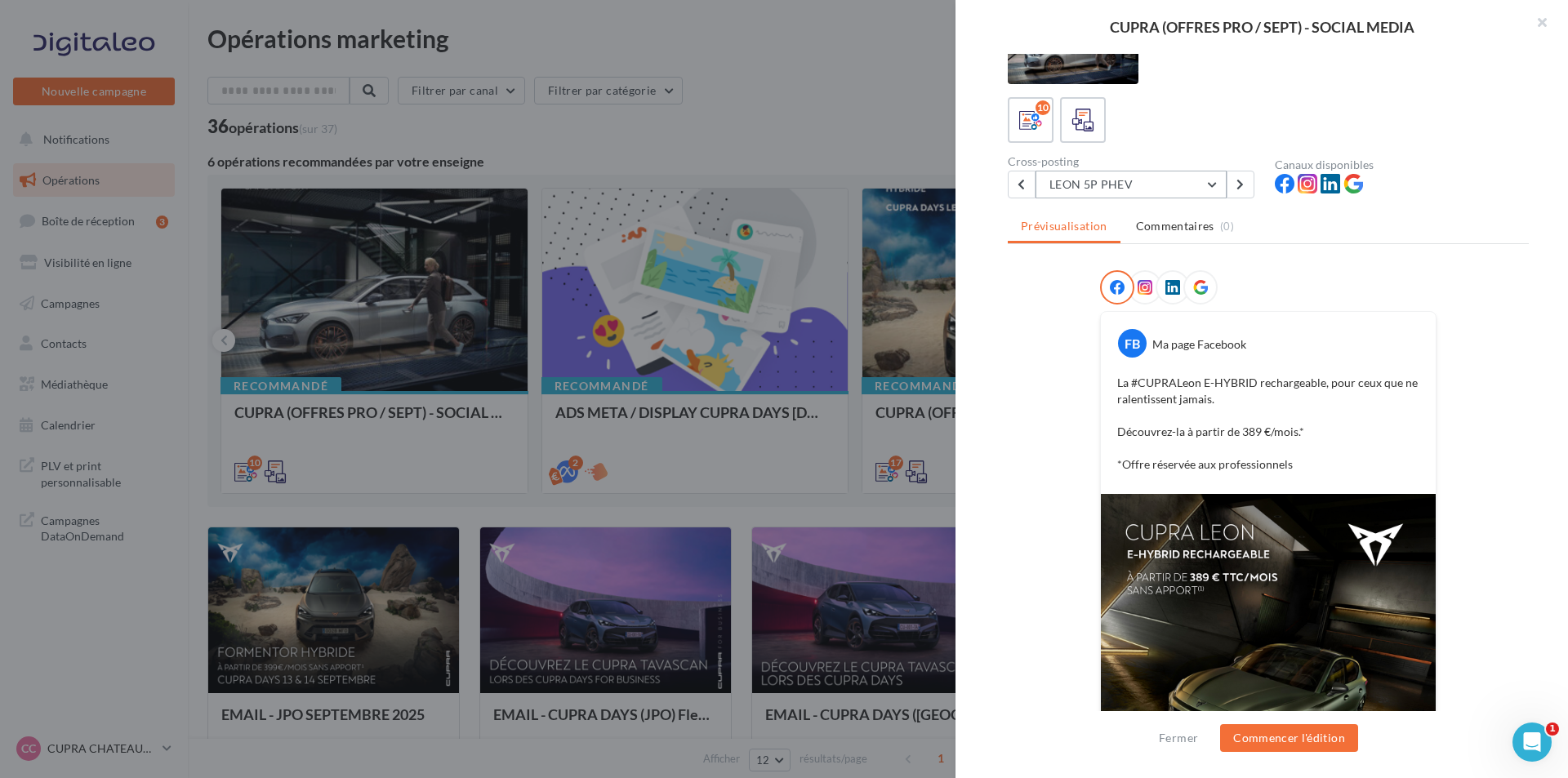
scroll to position [18, 0]
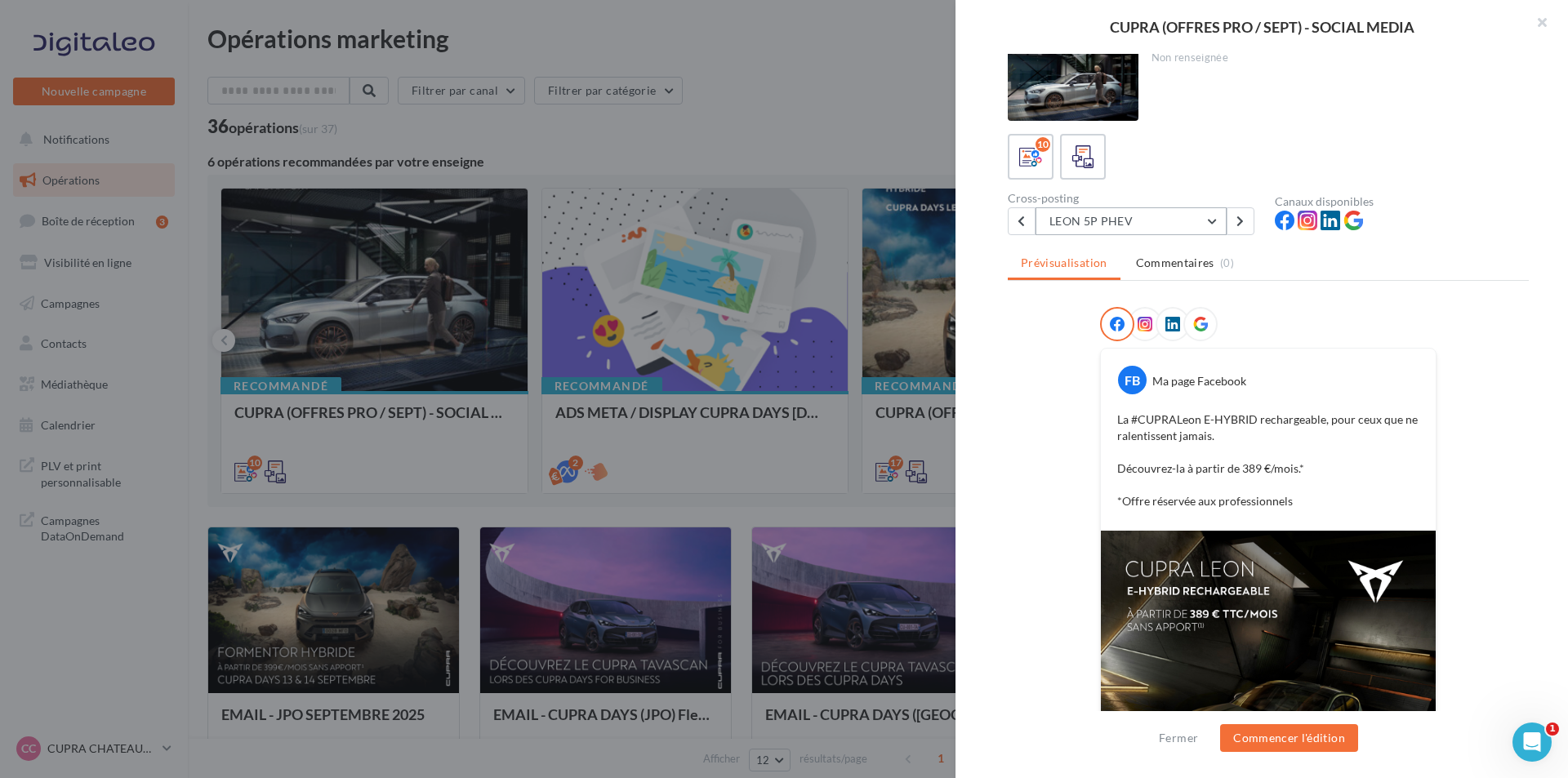
click at [1108, 220] on button "LEON 5P PHEV" at bounding box center [1131, 221] width 191 height 27
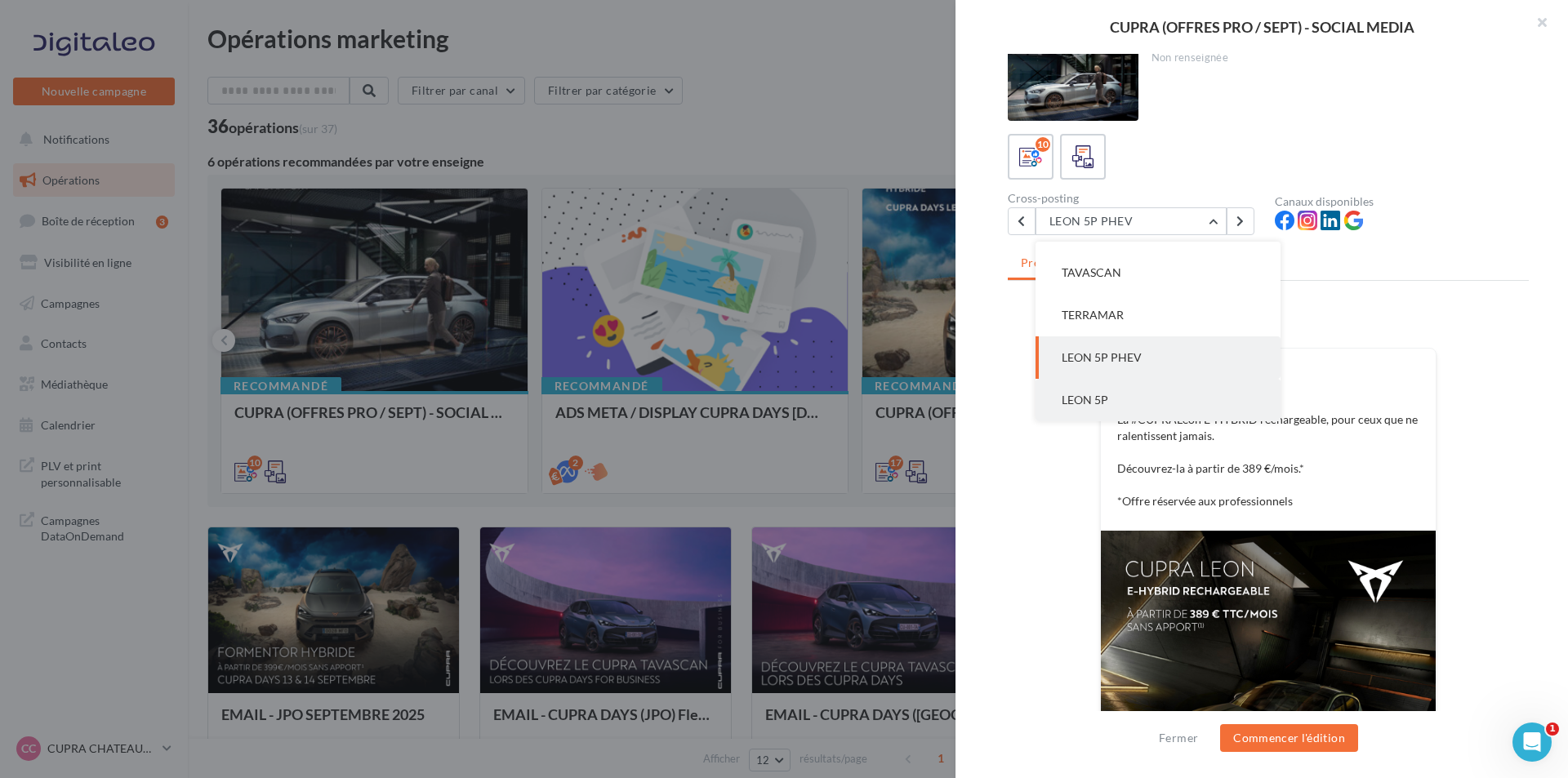
click at [1124, 389] on button "LEON 5P" at bounding box center [1158, 401] width 245 height 43
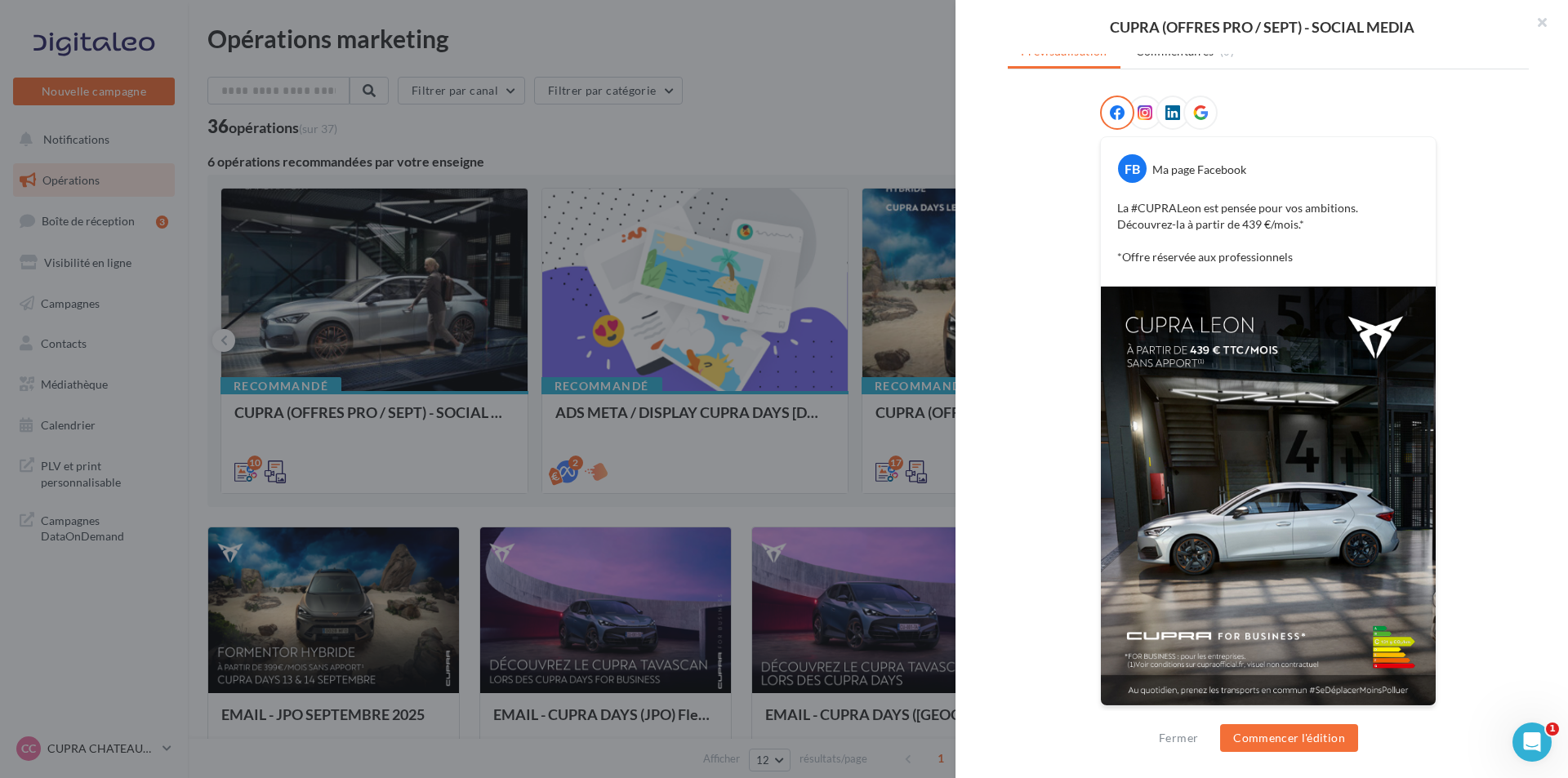
scroll to position [231, 0]
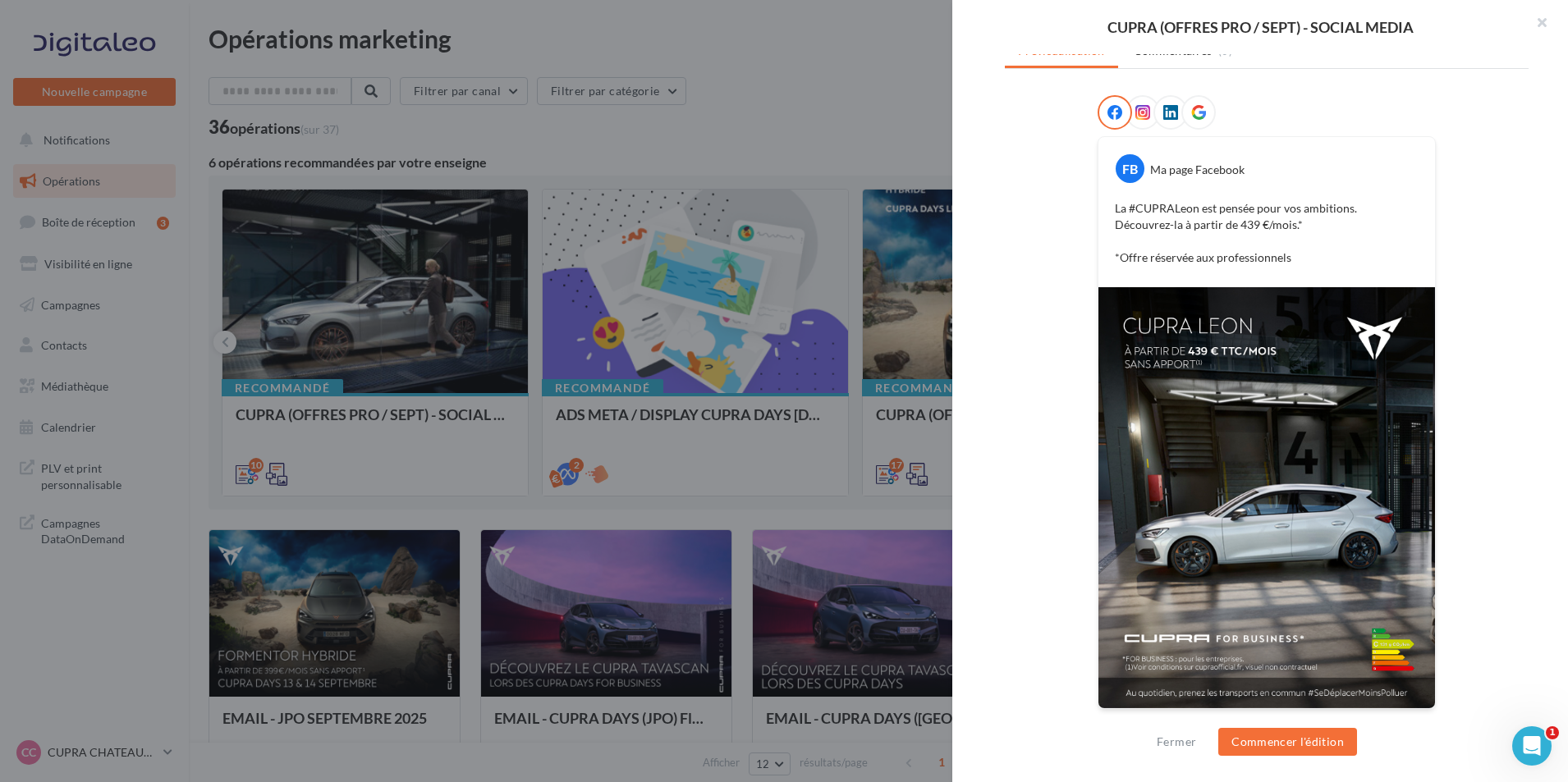
click at [872, 468] on div at bounding box center [784, 391] width 1568 height 782
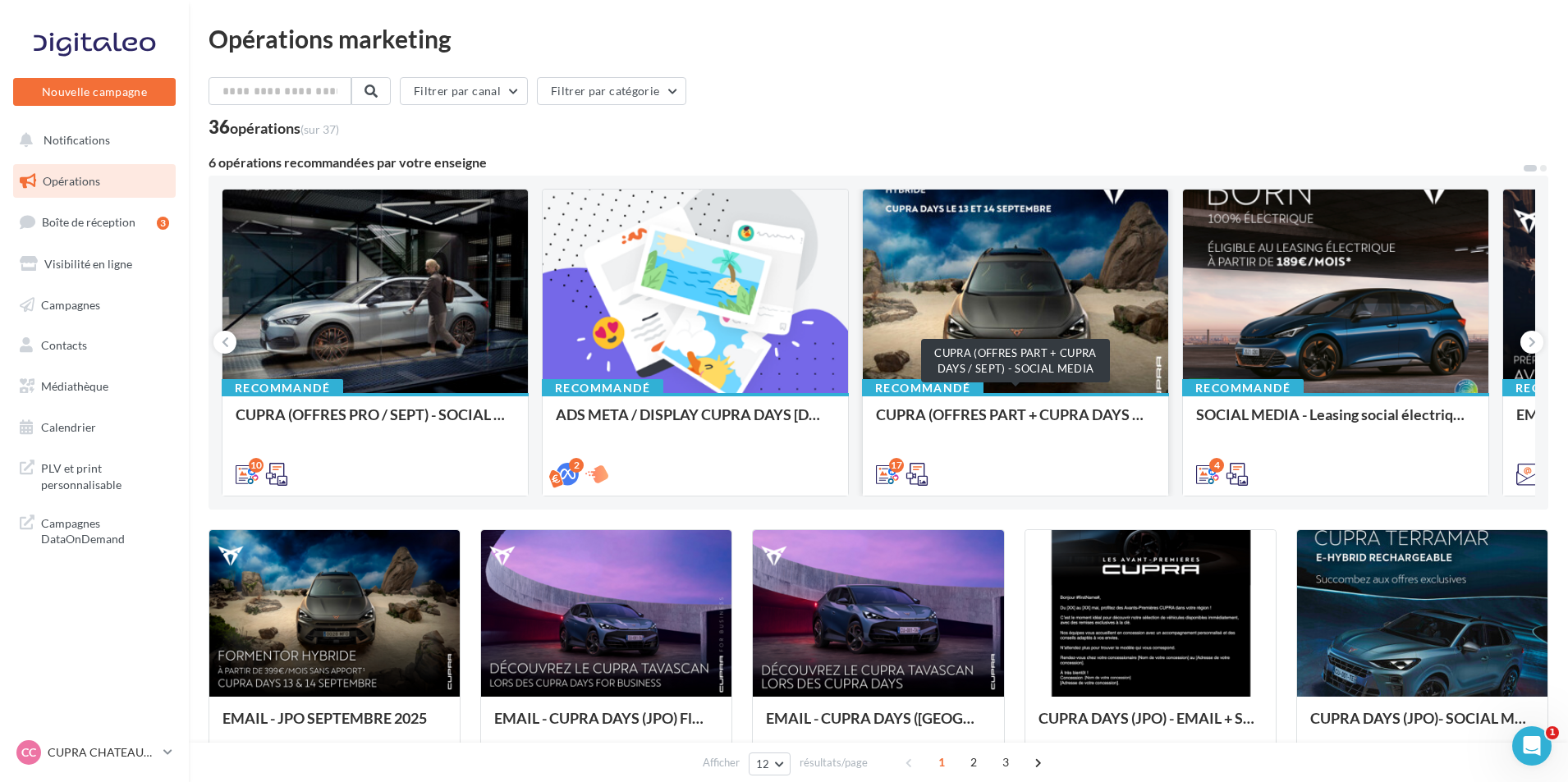
click at [975, 412] on div "CUPRA (OFFRES PART + CUPRA DAYS / SEPT) - SOCIAL MEDIA" at bounding box center [1015, 422] width 279 height 33
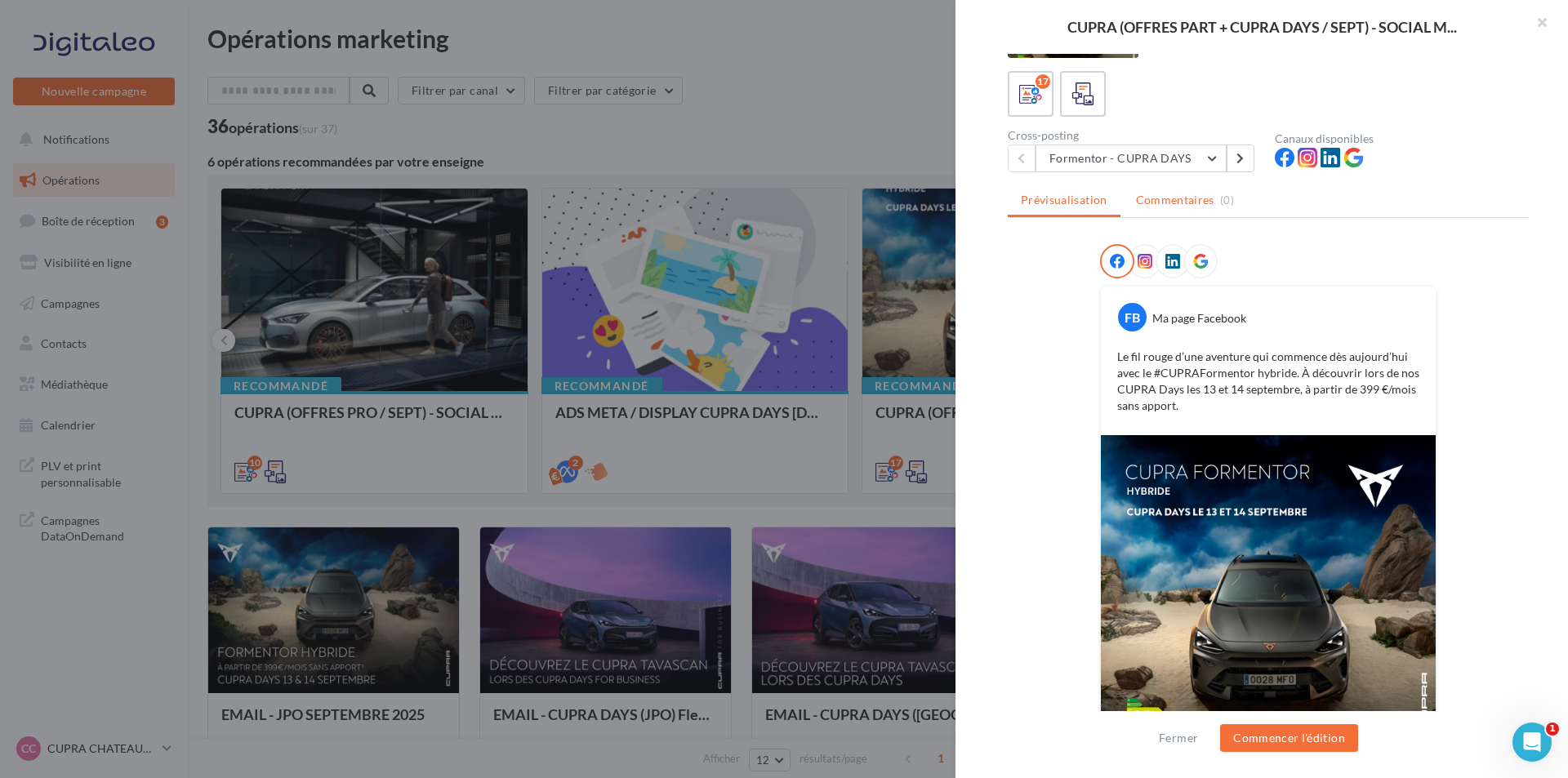
scroll to position [0, 0]
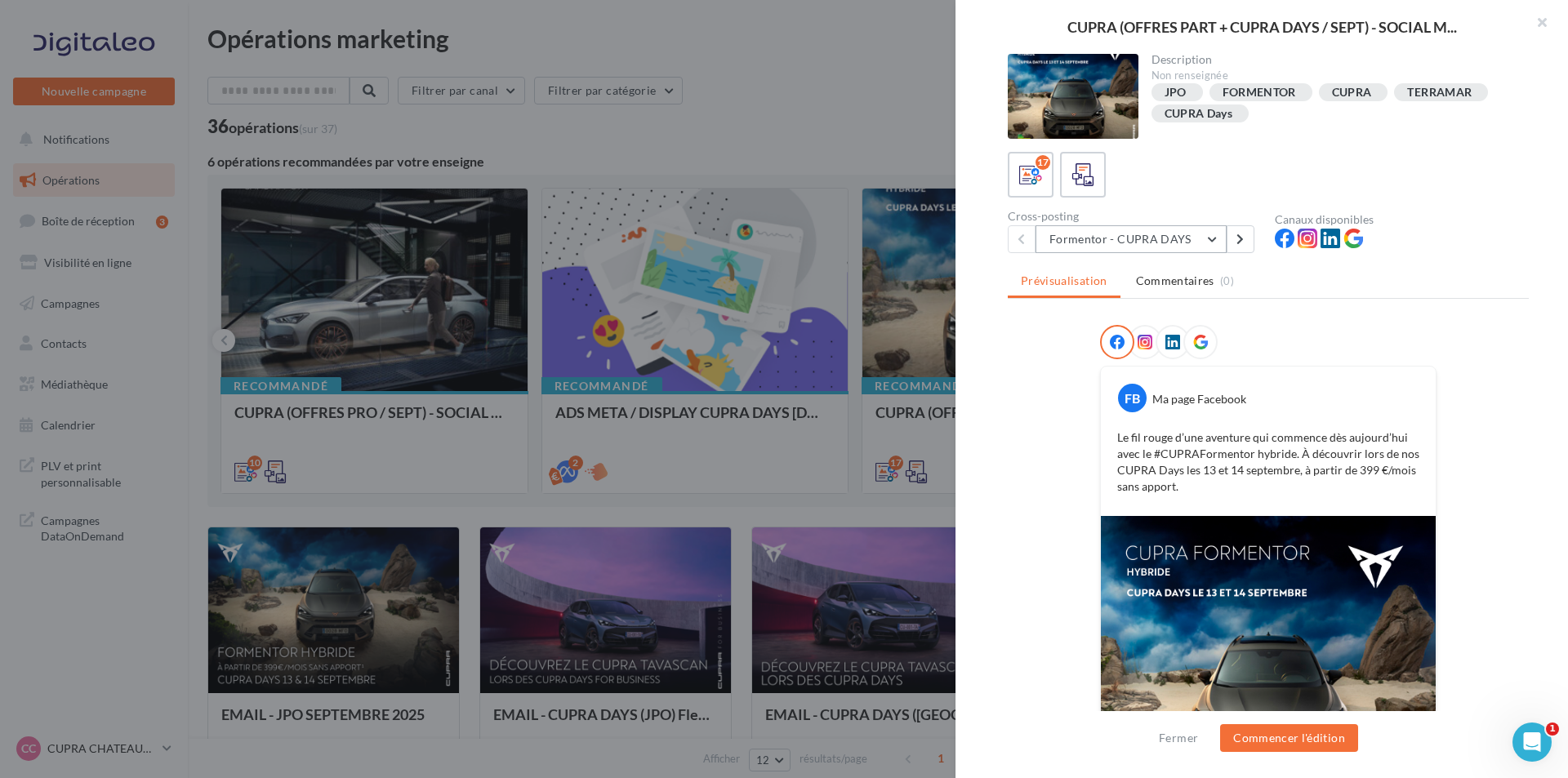
click at [1201, 240] on button "Formentor - CUPRA DAYS" at bounding box center [1131, 239] width 191 height 27
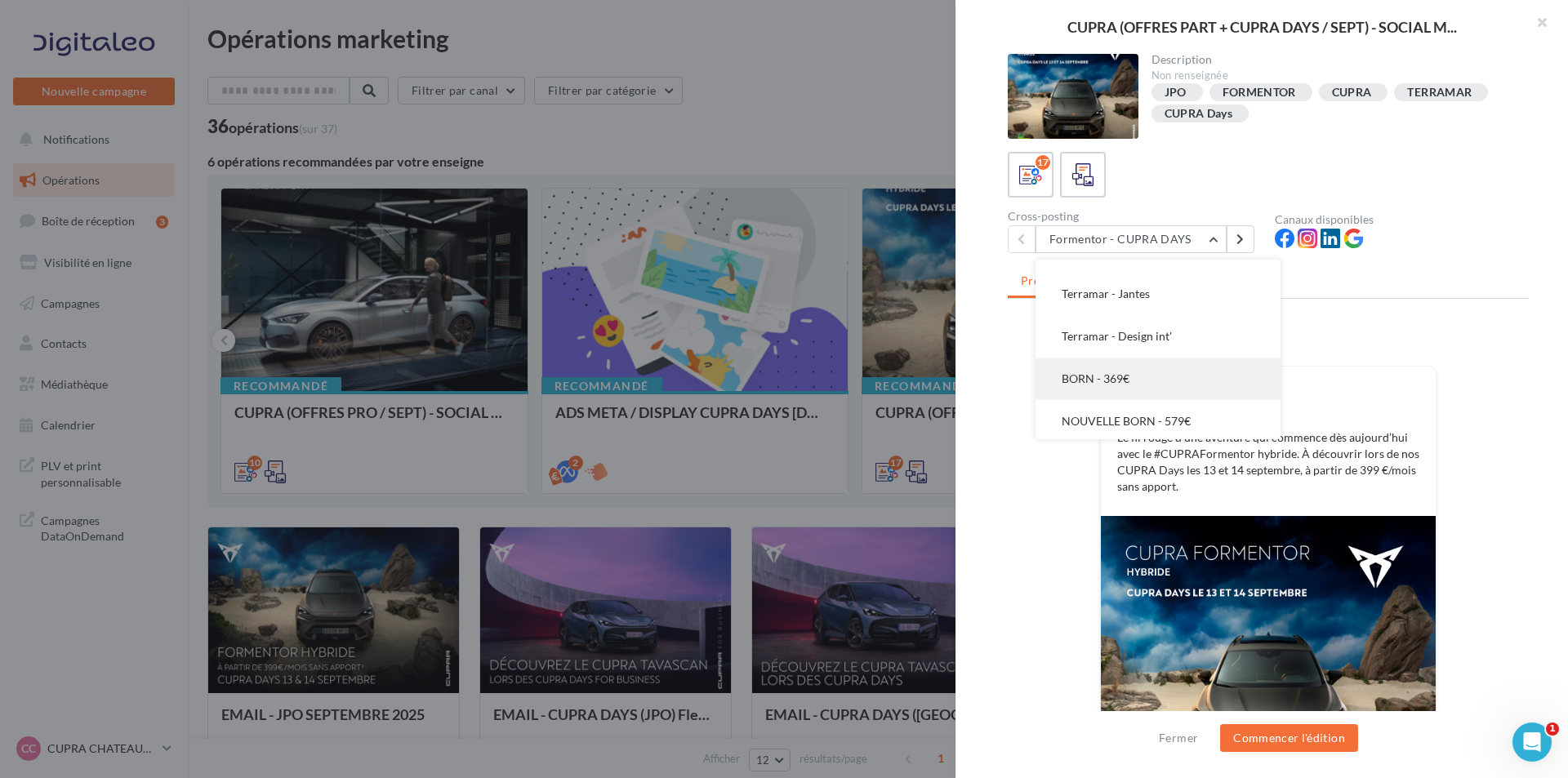
click at [1158, 373] on button "BORN - 369€" at bounding box center [1158, 379] width 245 height 43
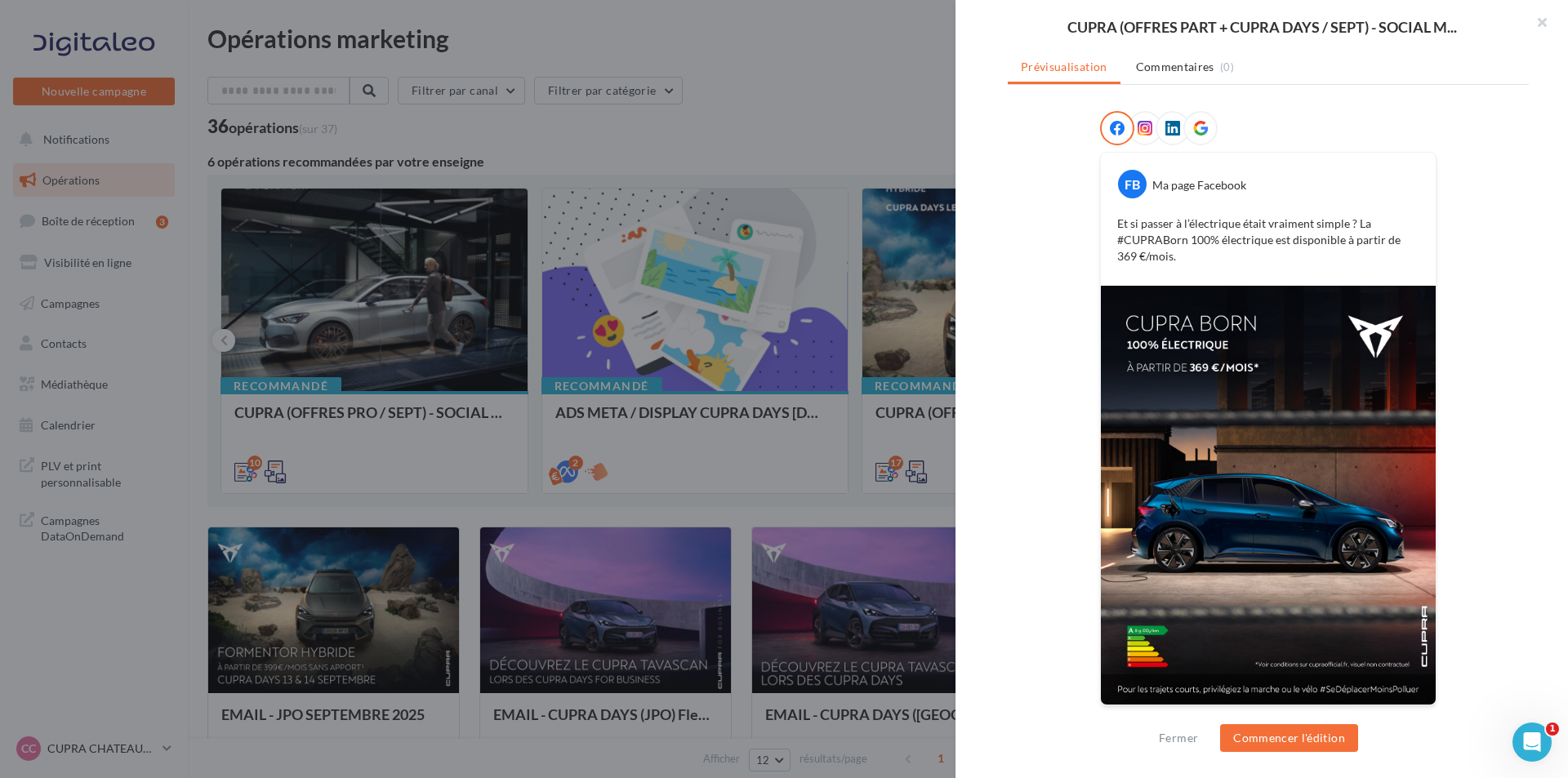
scroll to position [0, 0]
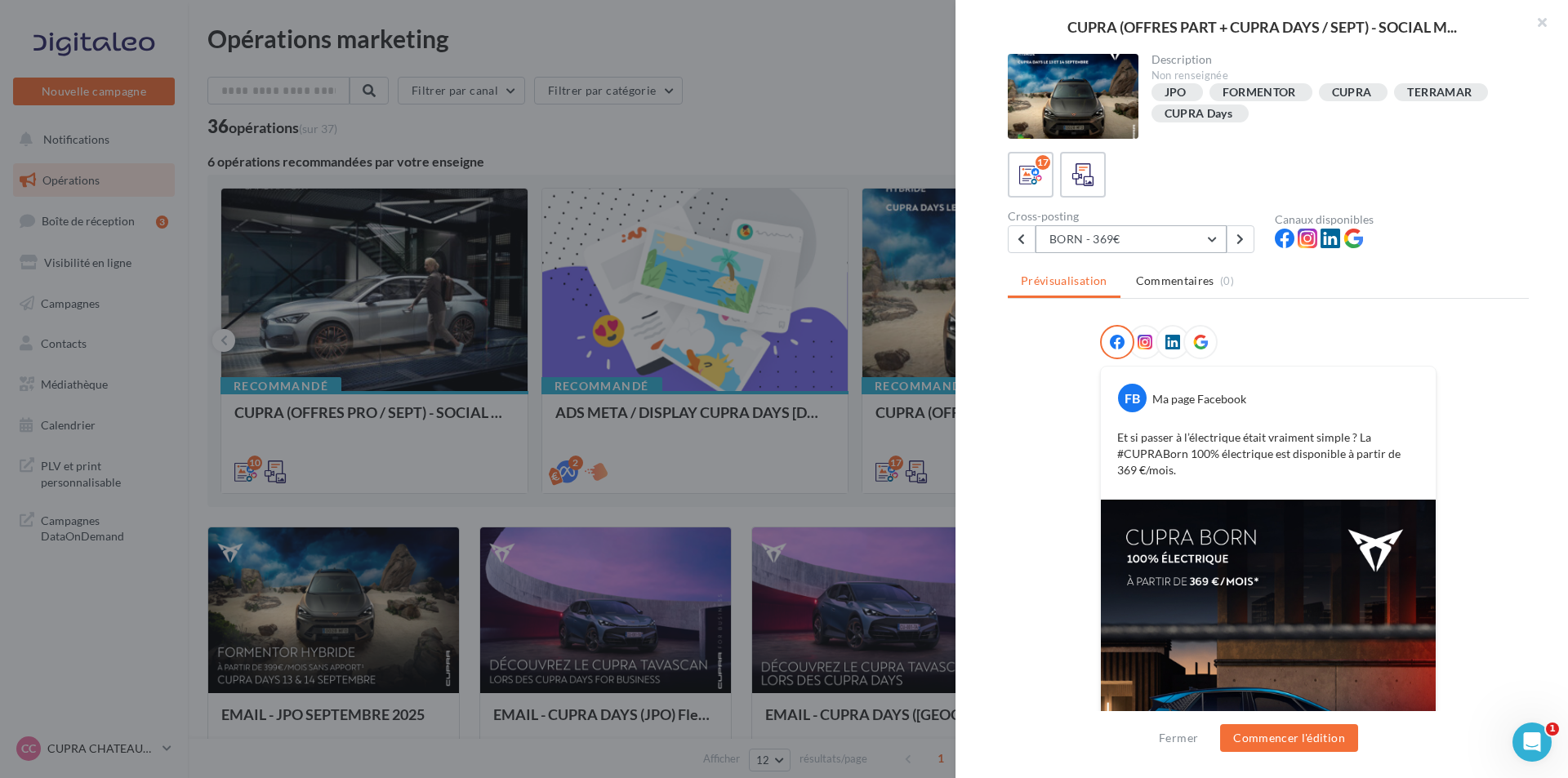
click at [1163, 238] on button "BORN - 369€" at bounding box center [1131, 239] width 191 height 27
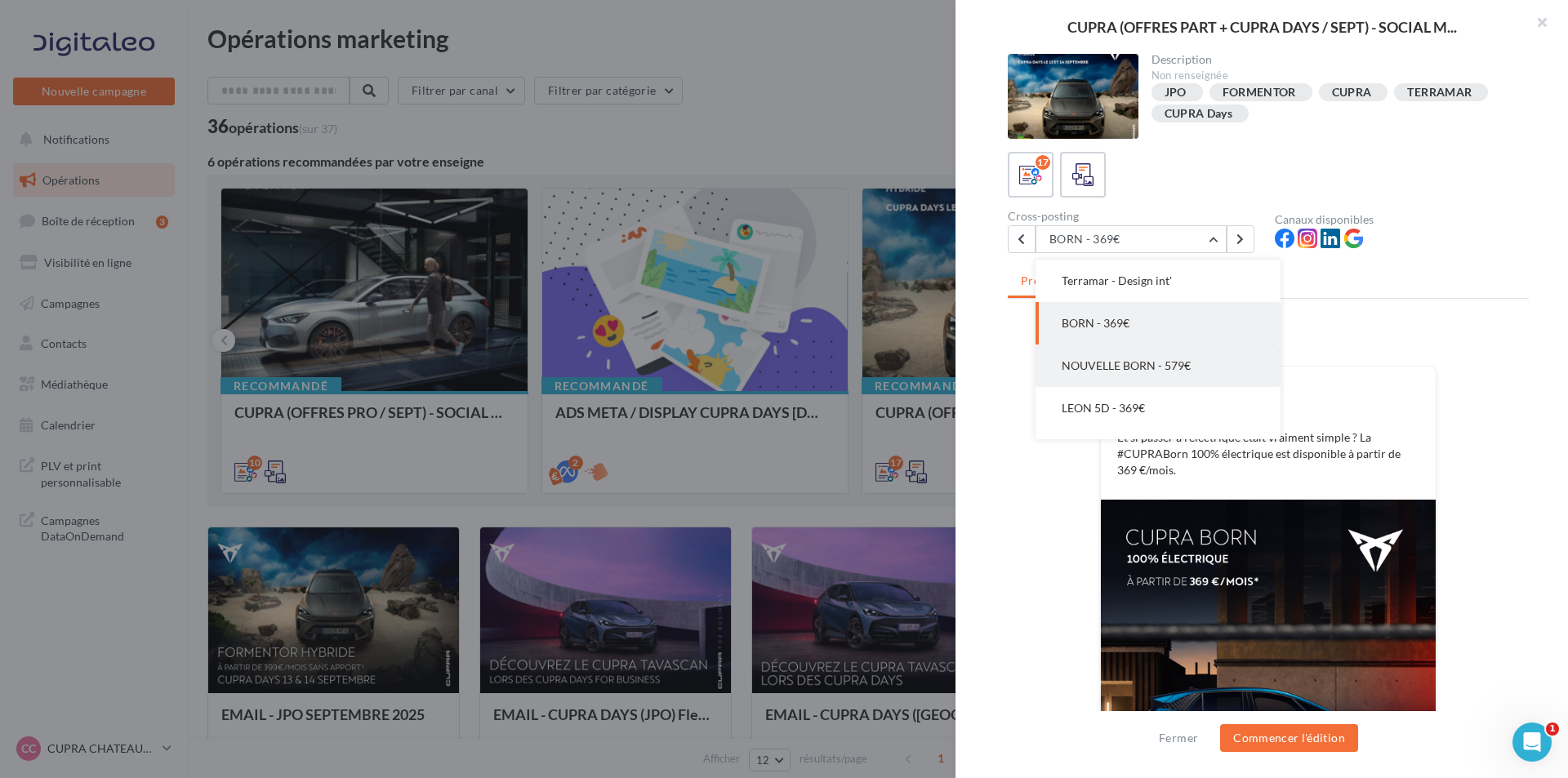
click at [1189, 351] on button "NOUVELLE BORN - 579€" at bounding box center [1158, 366] width 245 height 43
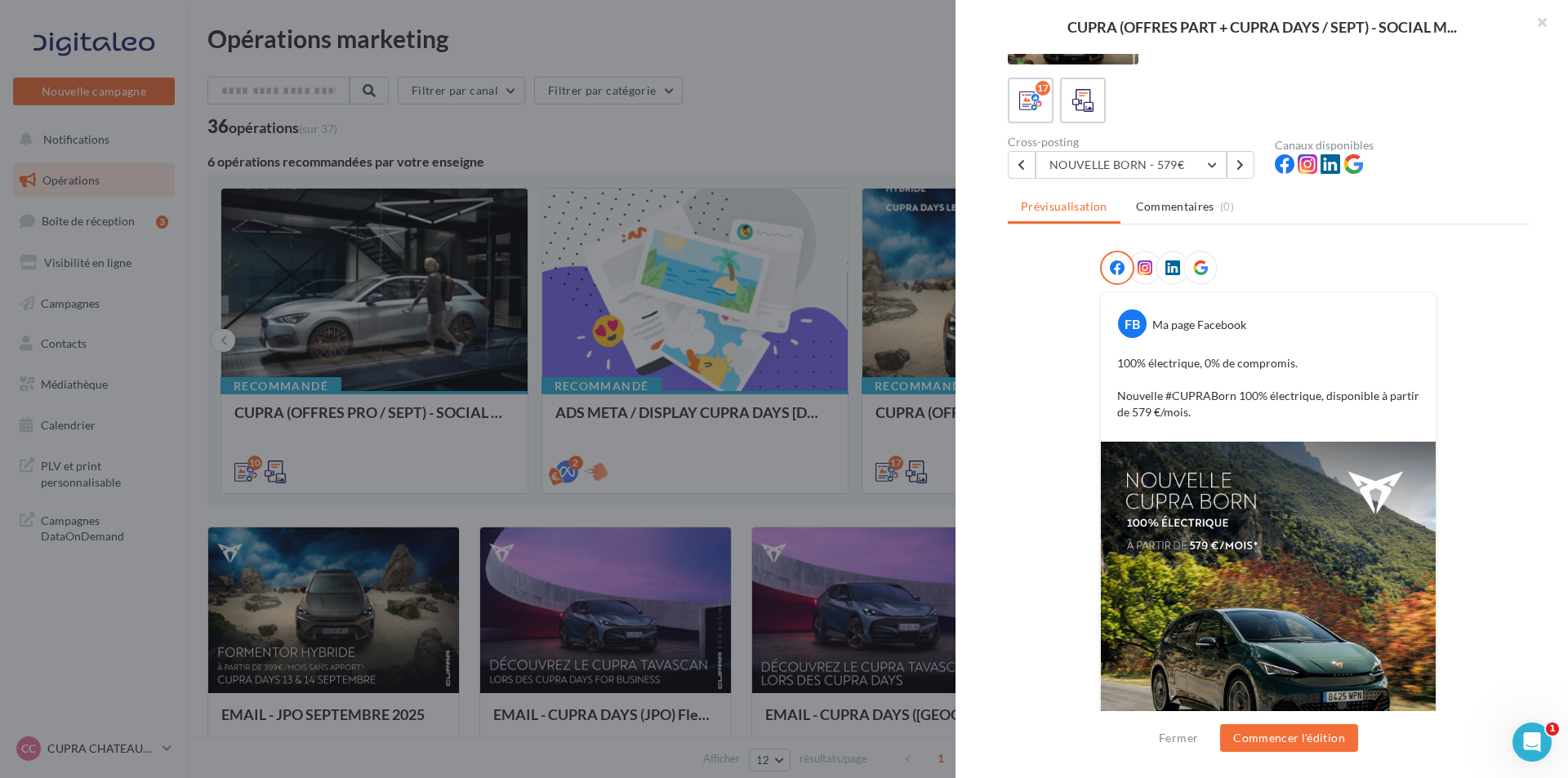
scroll to position [67, 0]
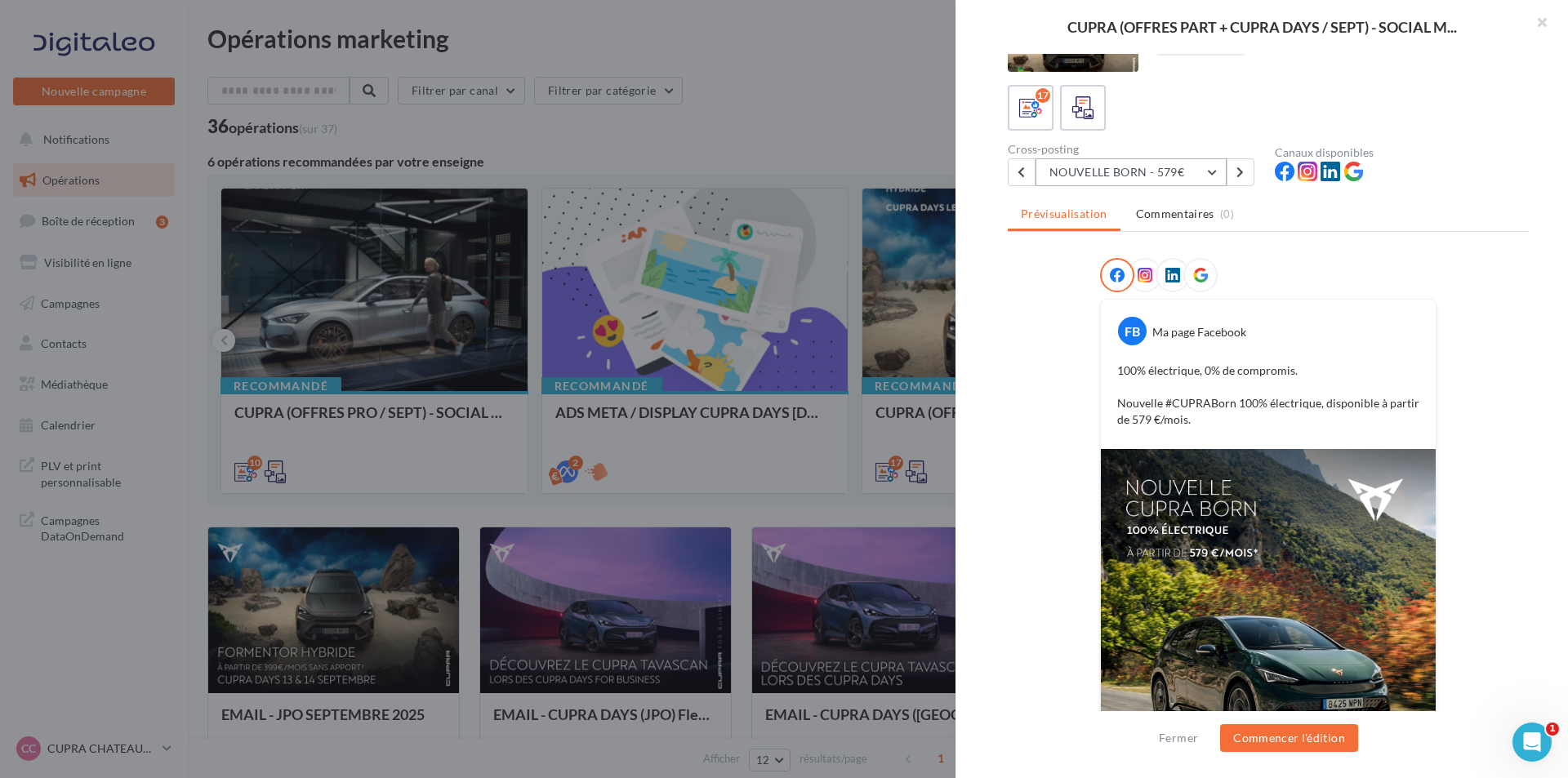
click at [1181, 173] on button "NOUVELLE BORN - 579€" at bounding box center [1131, 172] width 191 height 27
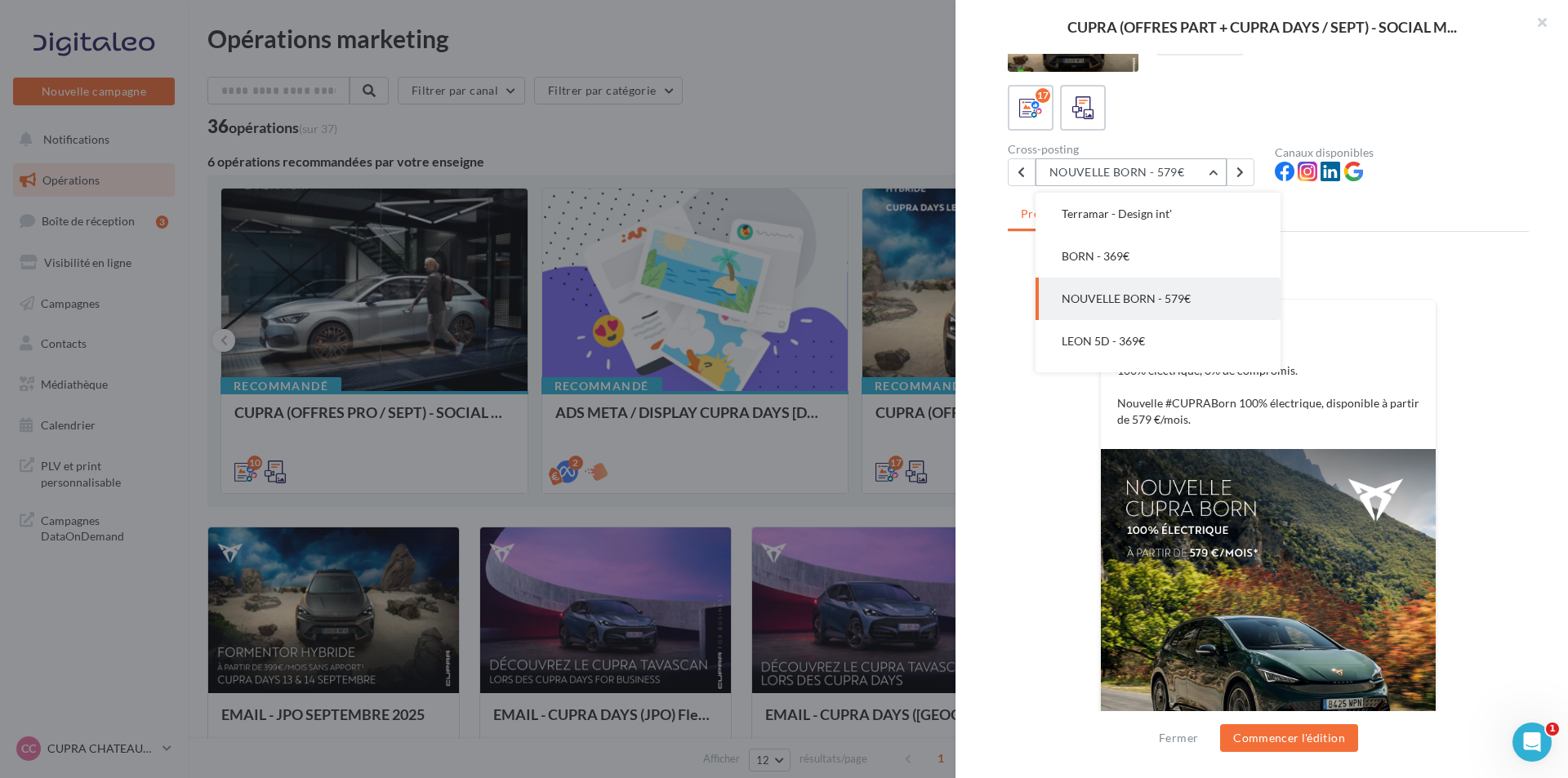
scroll to position [424, 0]
click at [1177, 290] on button "LEON 5D - 369€" at bounding box center [1158, 299] width 245 height 43
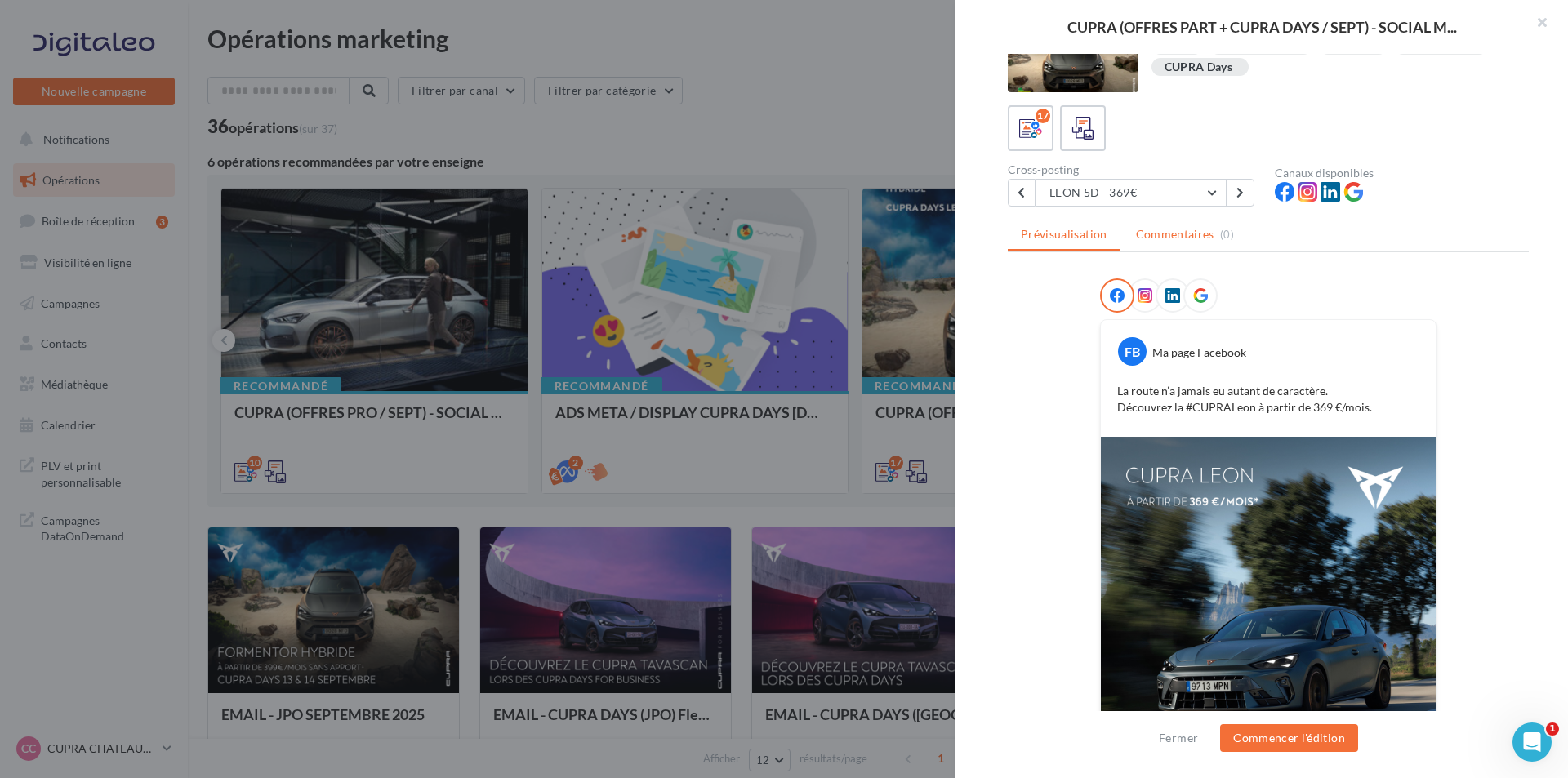
scroll to position [0, 0]
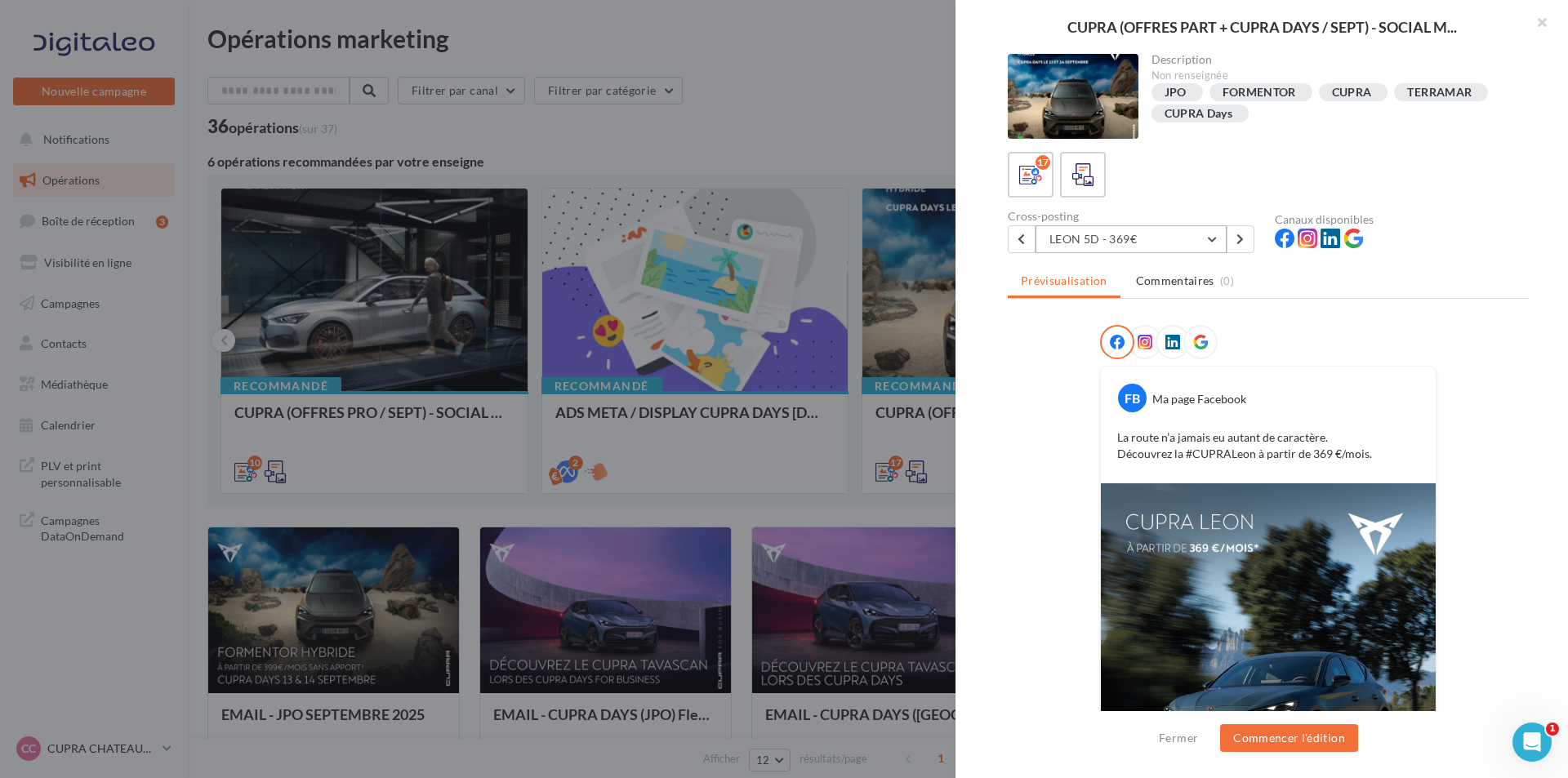
click at [1185, 238] on button "LEON 5D - 369€" at bounding box center [1131, 239] width 191 height 27
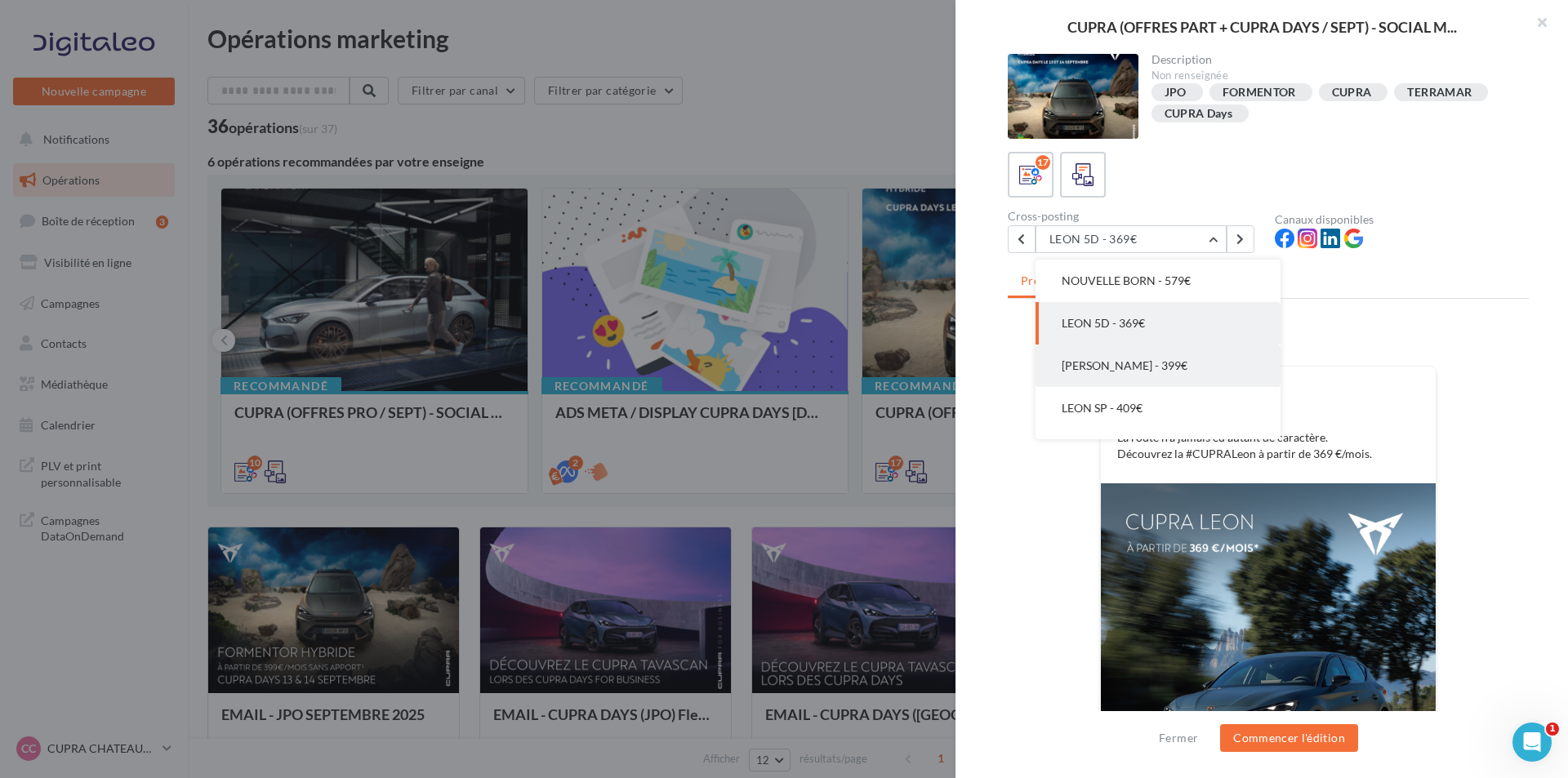
click at [1181, 362] on button "LEON PHEV - 399€" at bounding box center [1158, 366] width 245 height 43
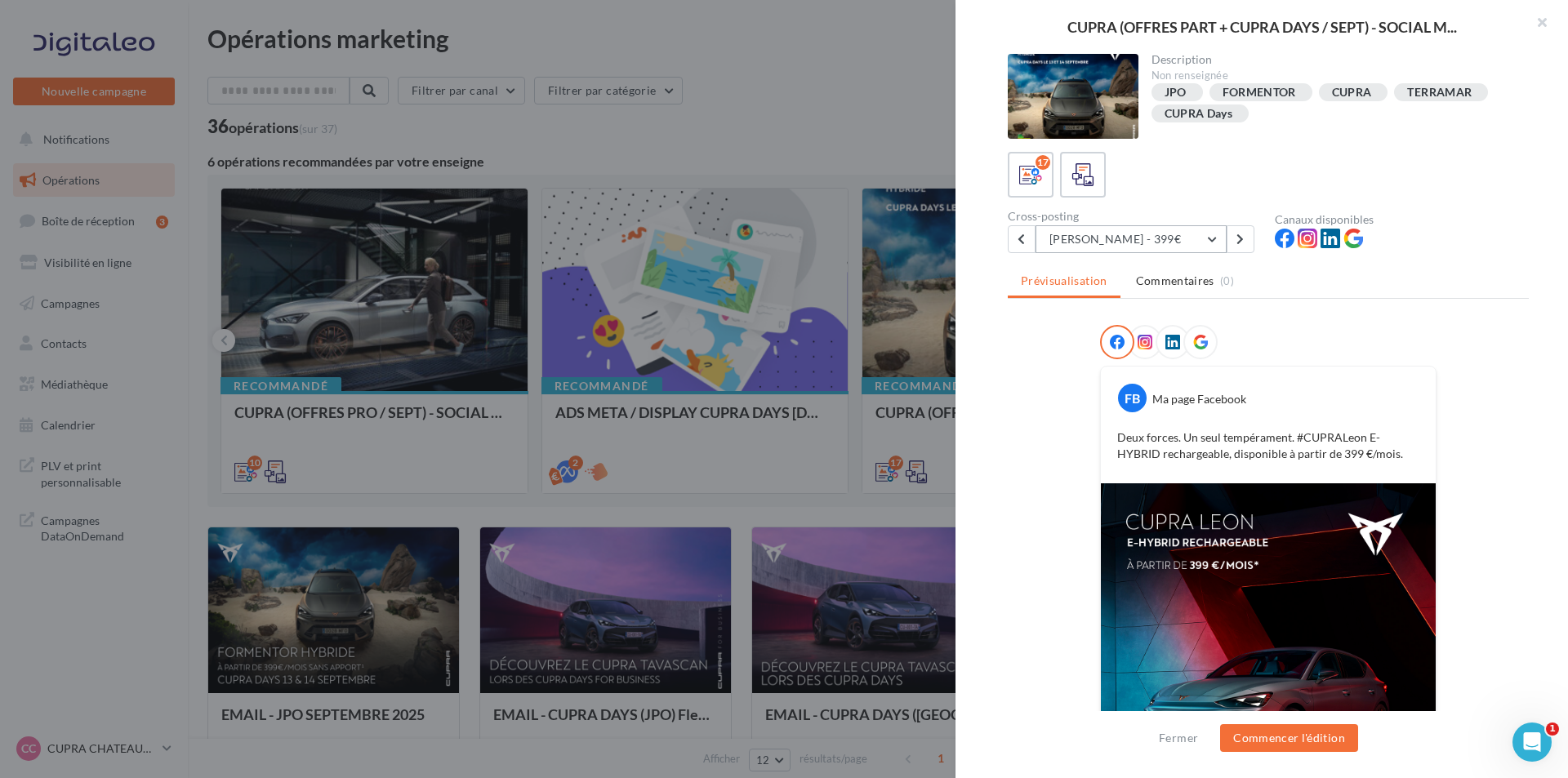
click at [1197, 232] on button "LEON PHEV - 399€" at bounding box center [1131, 239] width 191 height 27
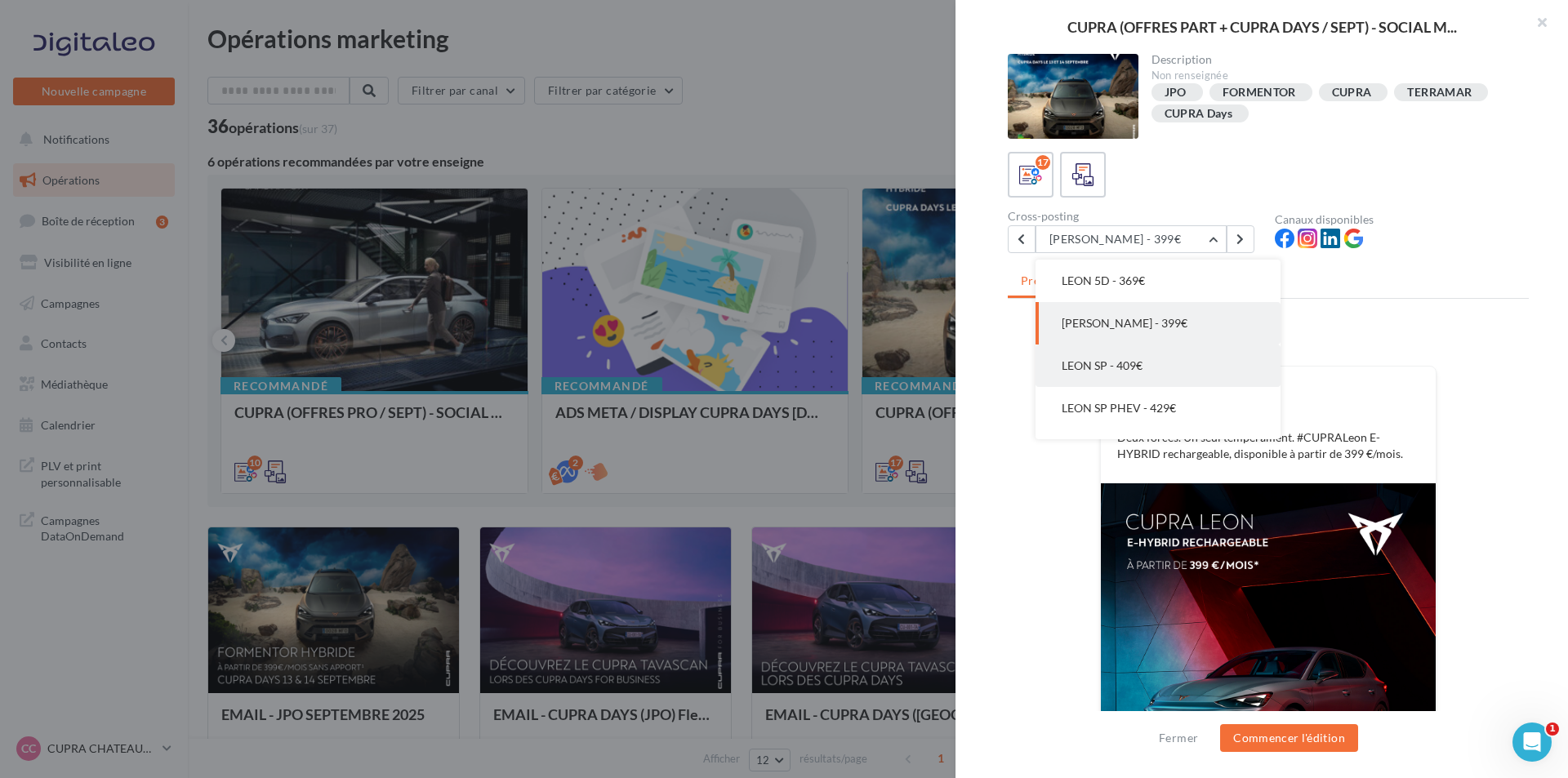
click at [1177, 375] on button "LEON SP - 409€" at bounding box center [1158, 366] width 245 height 43
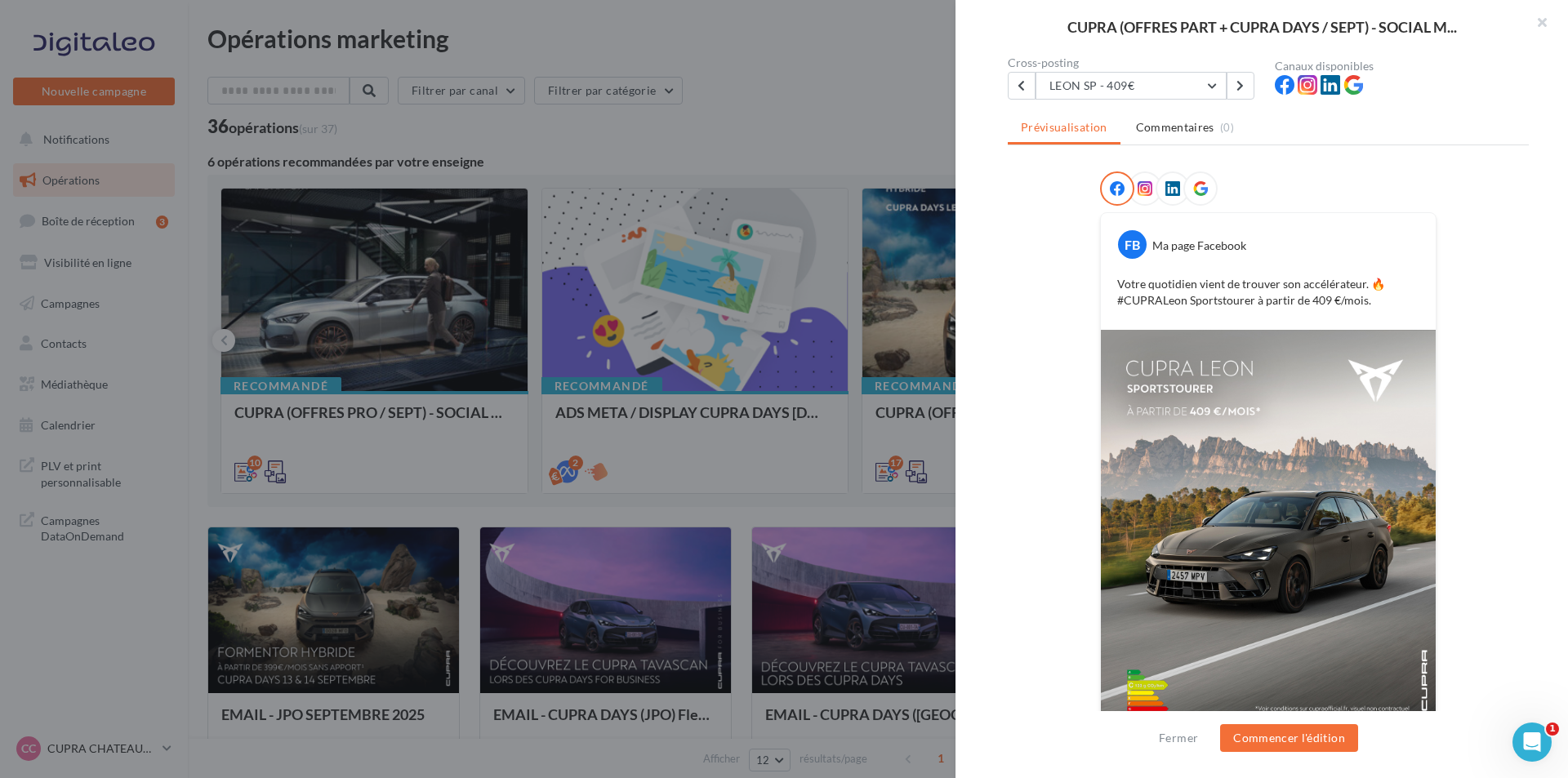
scroll to position [116, 0]
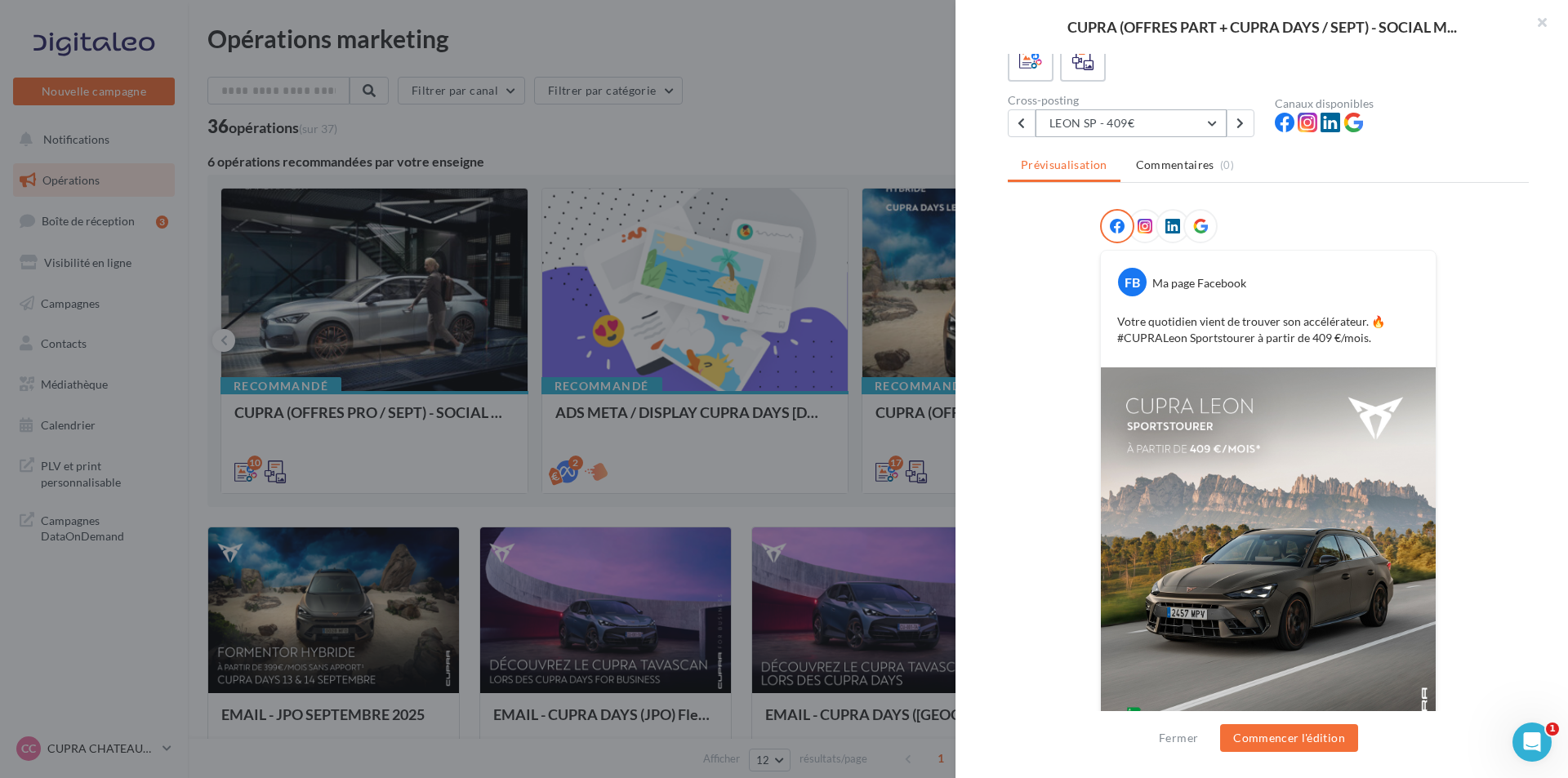
click at [1137, 125] on button "LEON SP - 409€" at bounding box center [1131, 123] width 191 height 27
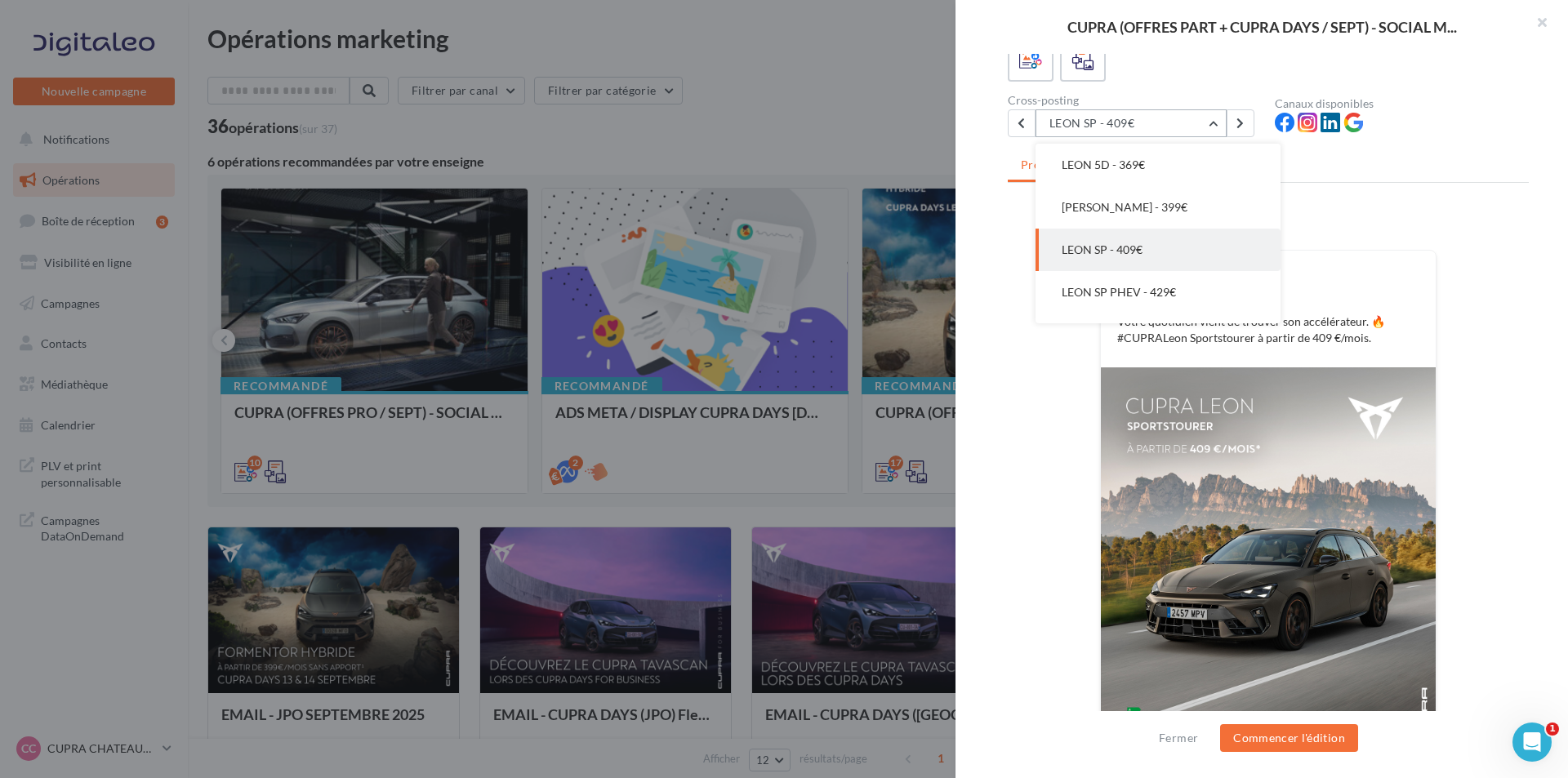
scroll to position [542, 0]
click at [1153, 249] on button "LEON SP PHEV - 429€" at bounding box center [1158, 260] width 245 height 43
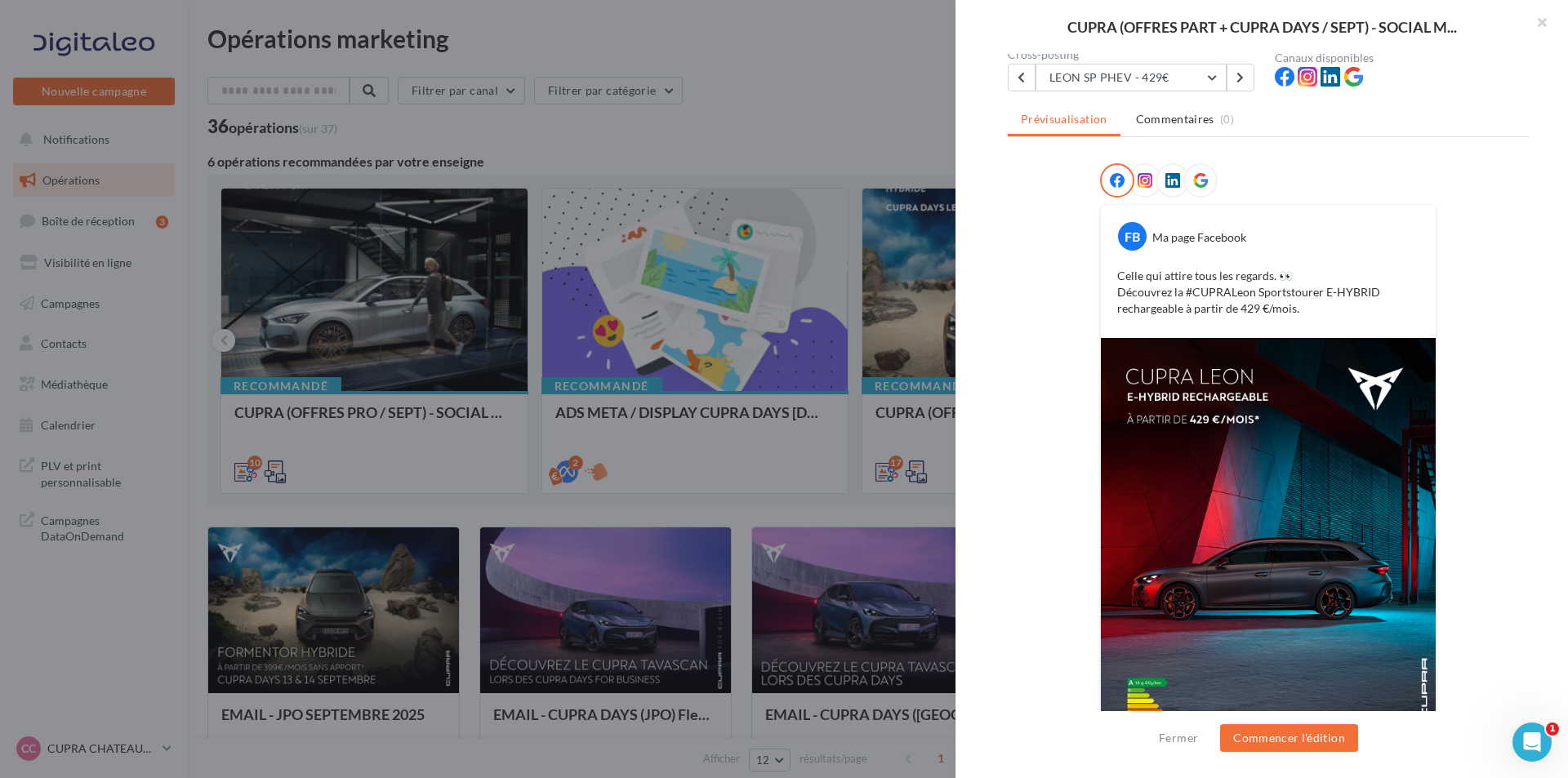
scroll to position [163, 0]
click at [1192, 64] on button "LEON SP PHEV - 429€" at bounding box center [1131, 76] width 191 height 27
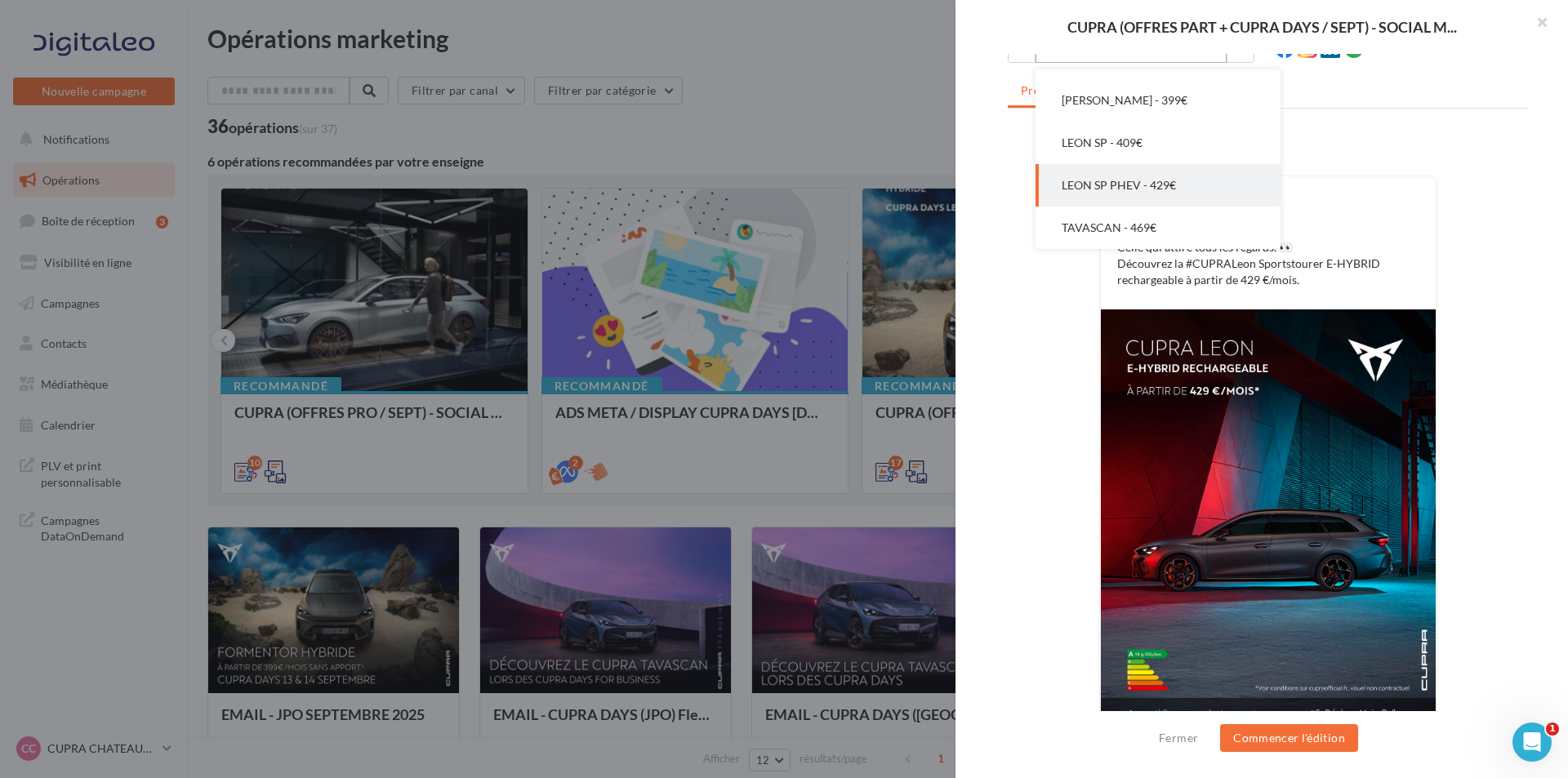
scroll to position [214, 0]
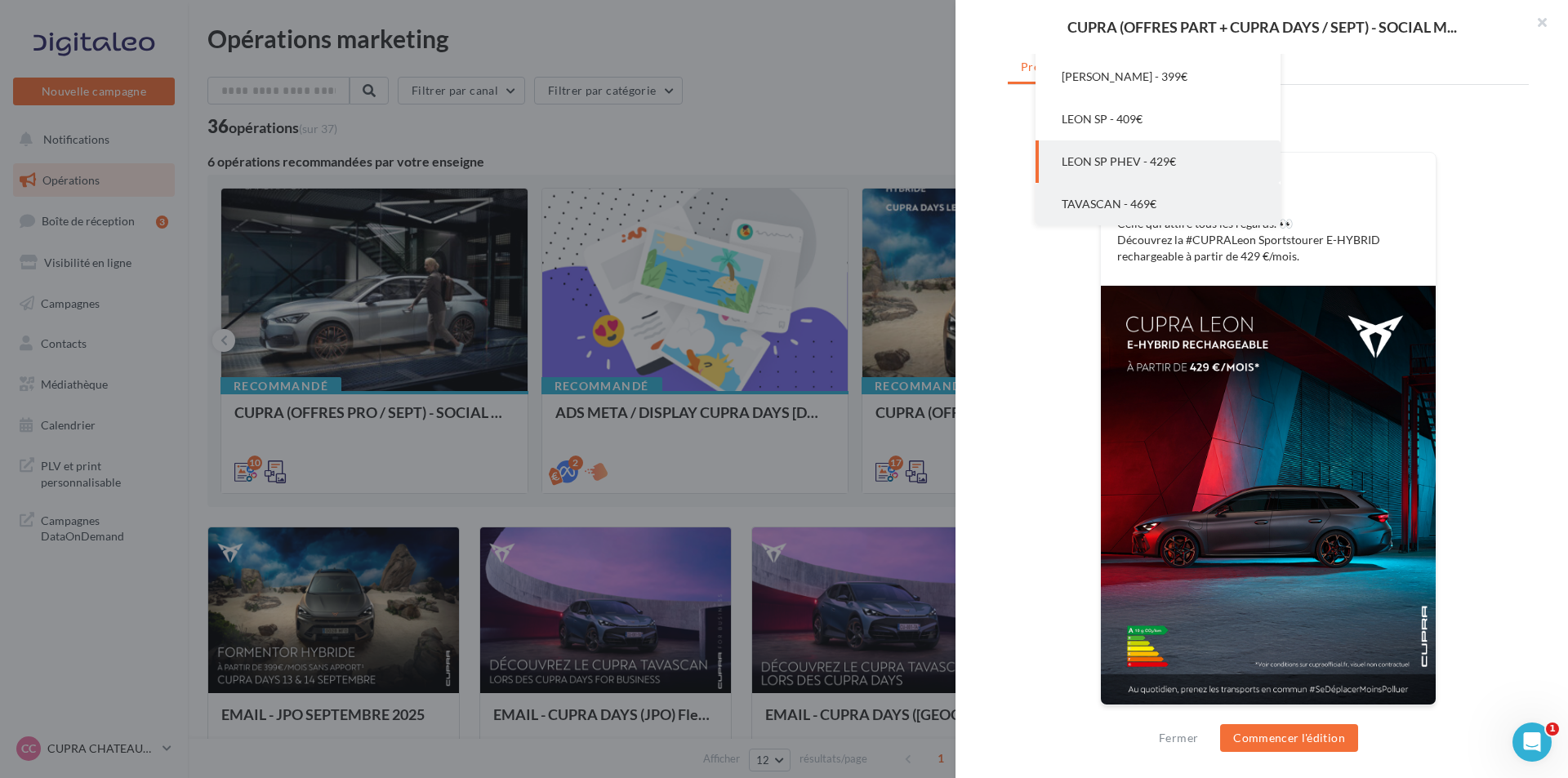
click at [1177, 202] on button "TAVASCAN - 469€" at bounding box center [1158, 204] width 245 height 43
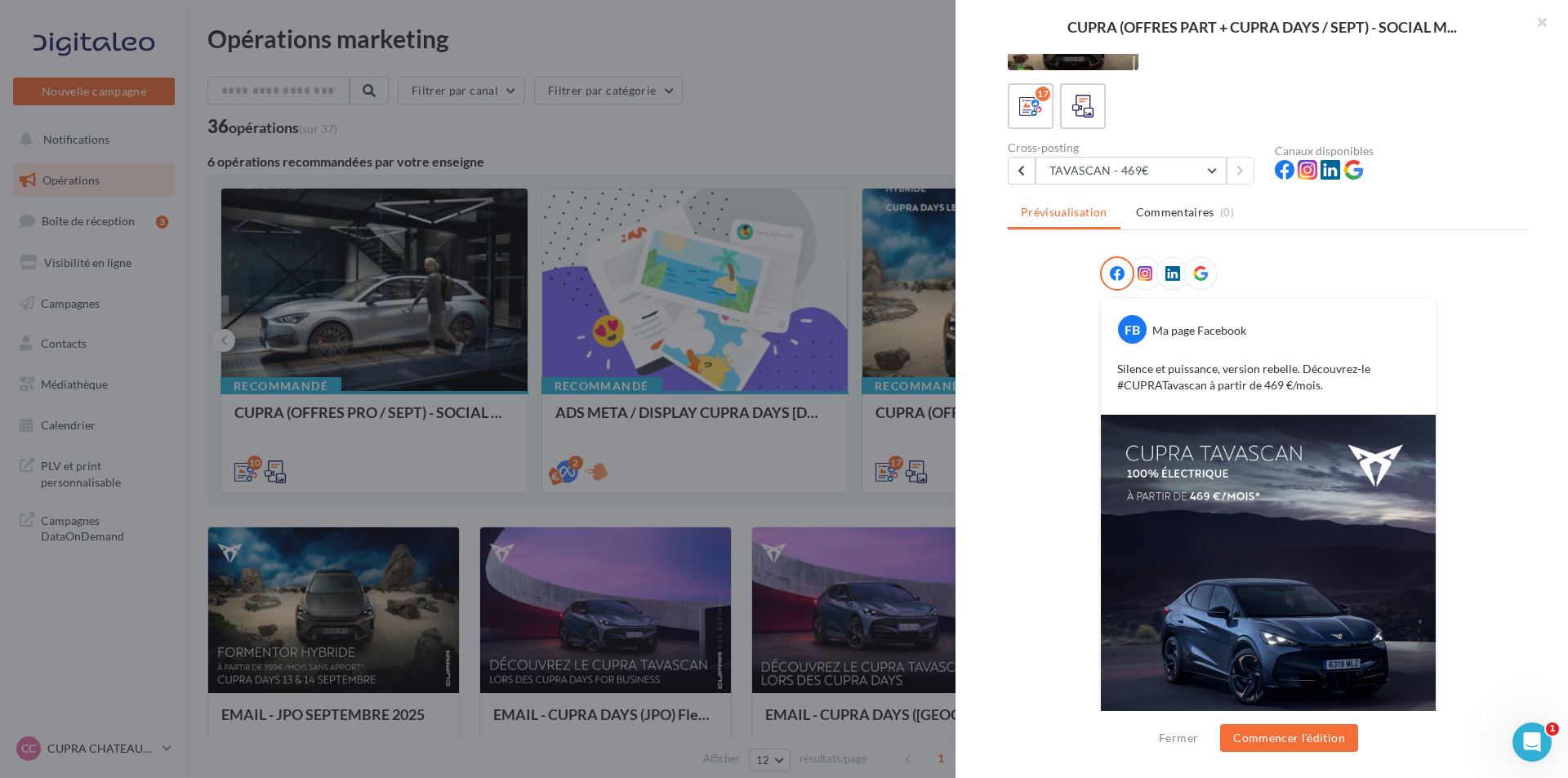
scroll to position [163, 0]
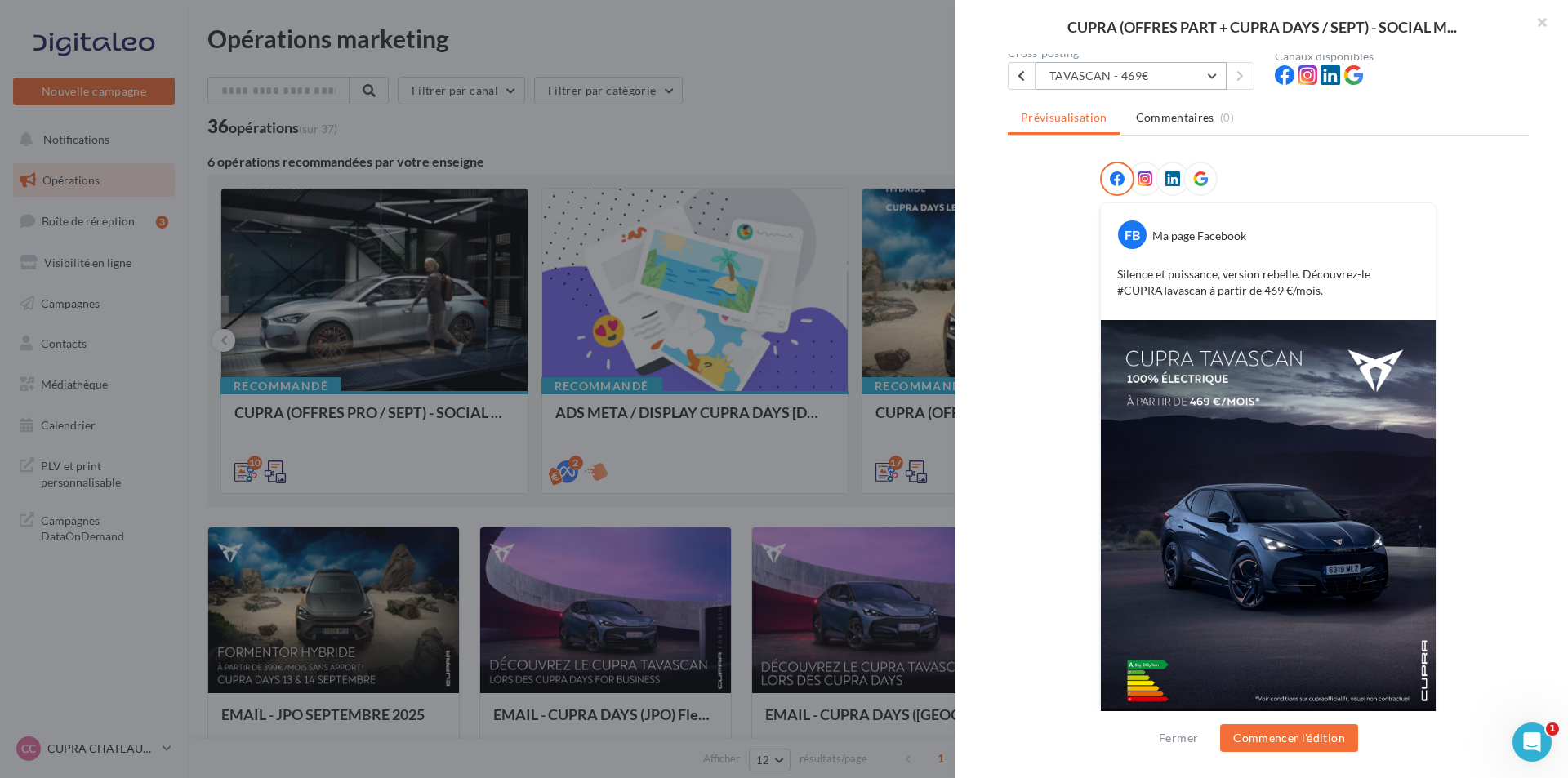
click at [1194, 74] on button "TAVASCAN - 469€" at bounding box center [1131, 76] width 191 height 27
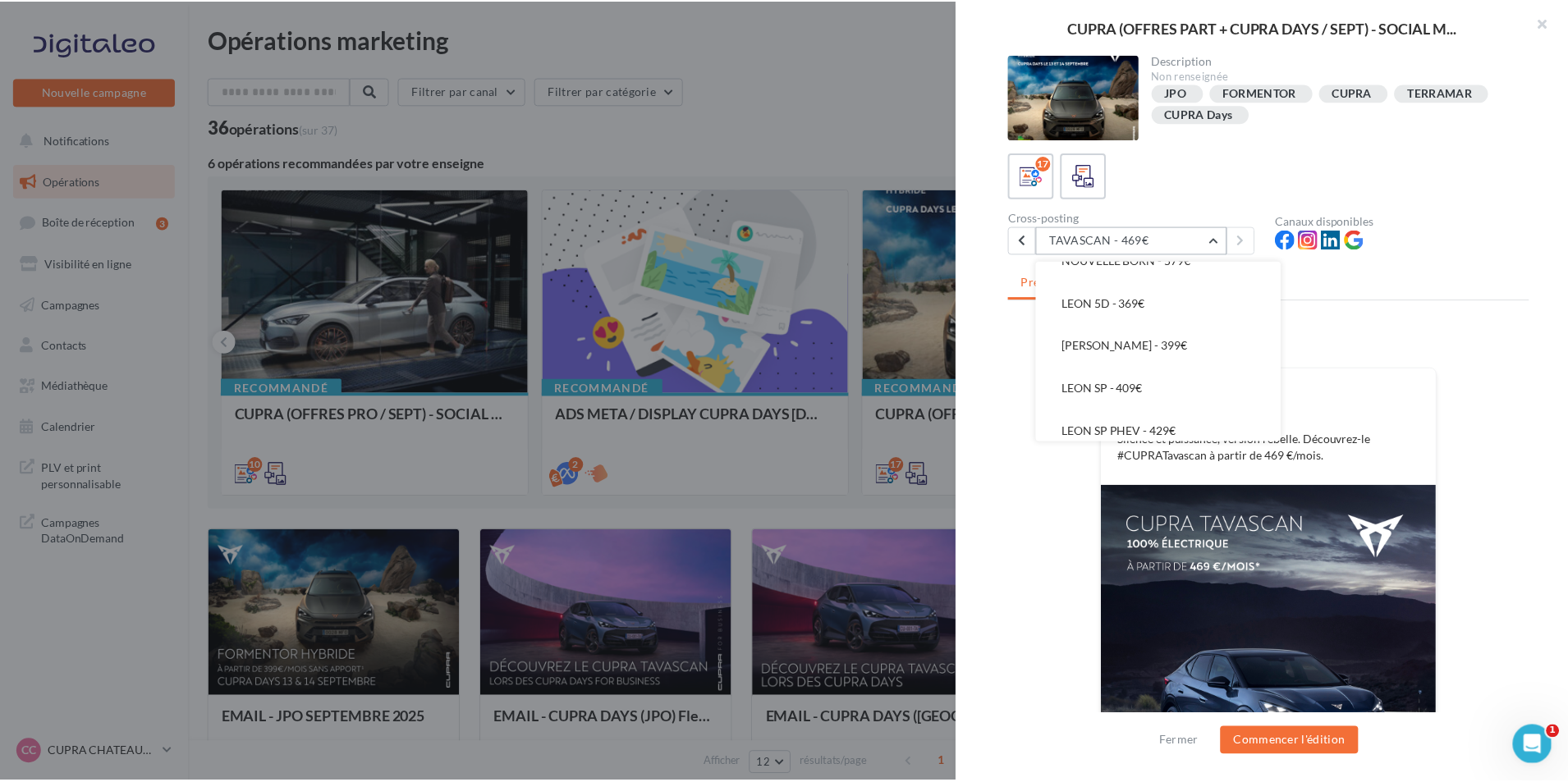
scroll to position [463, 0]
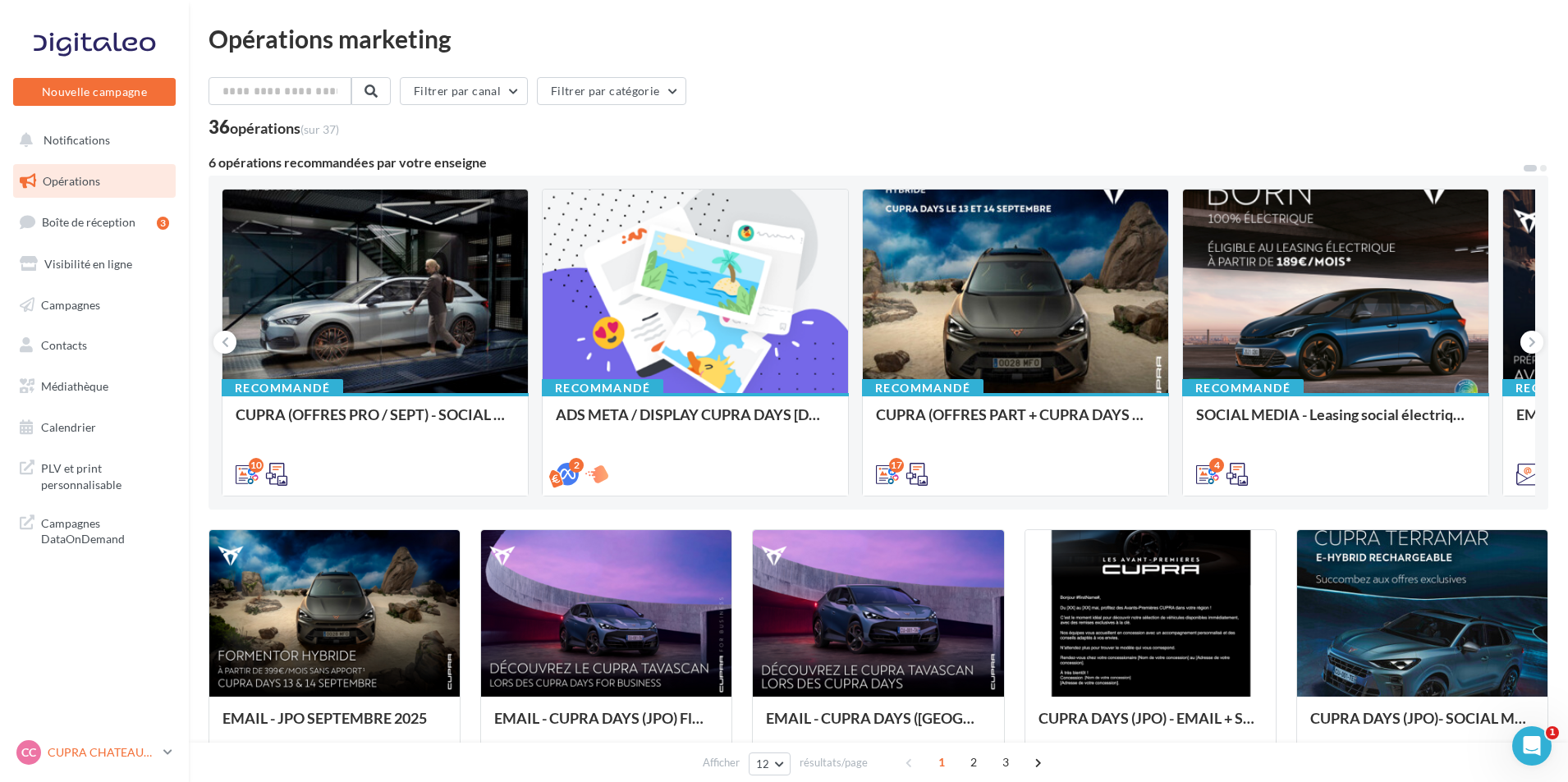
click at [162, 745] on link "CC CUPRA CHATEAUROUX cupra-chateauroux-36007" at bounding box center [94, 752] width 162 height 31
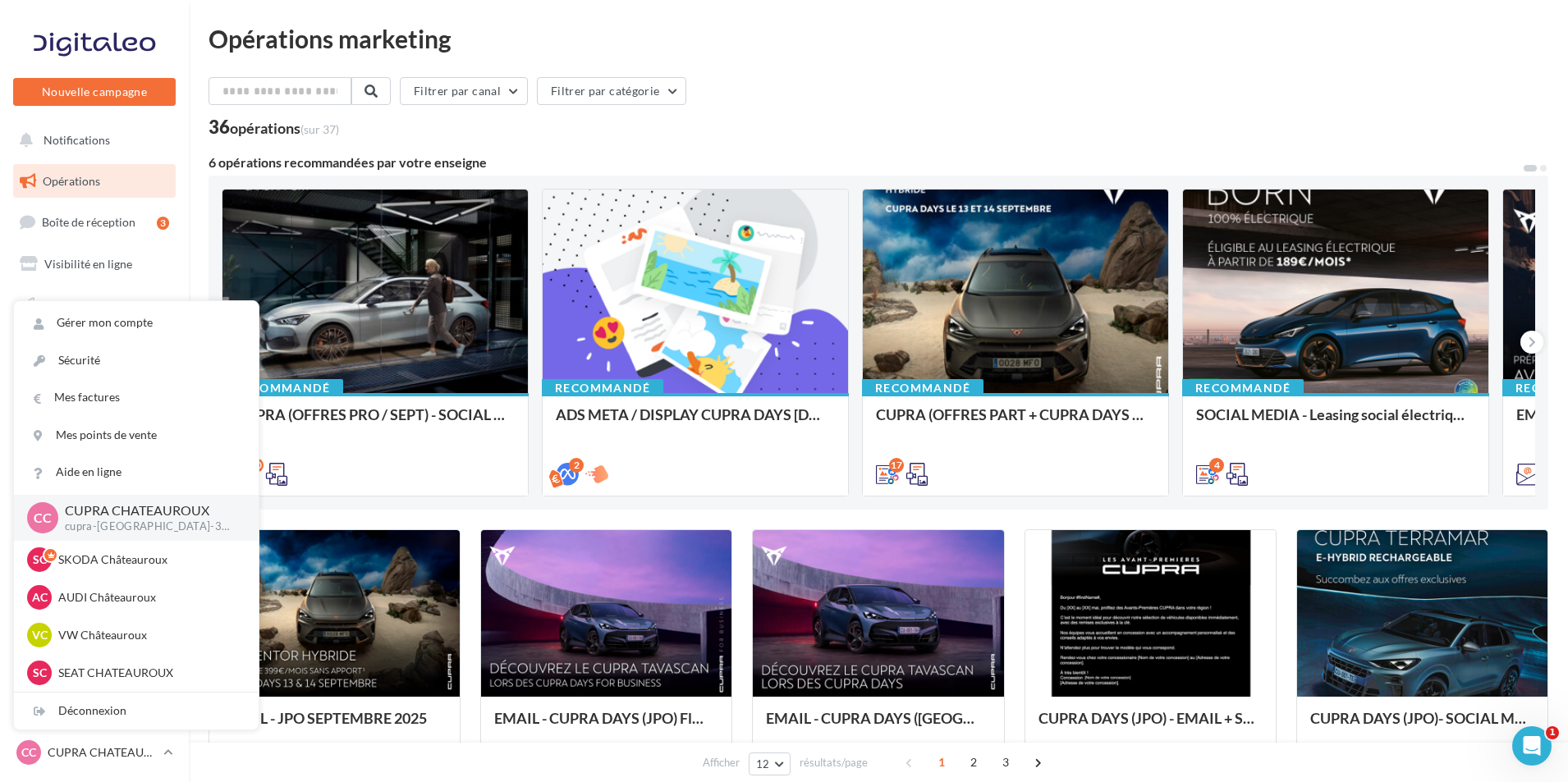
click at [428, 509] on div "Recommandé CUPRA (OFFRES PRO / SEPT) - SOCIAL MEDIA 10 Recommandé ADS META / DI…" at bounding box center [878, 343] width 1340 height 334
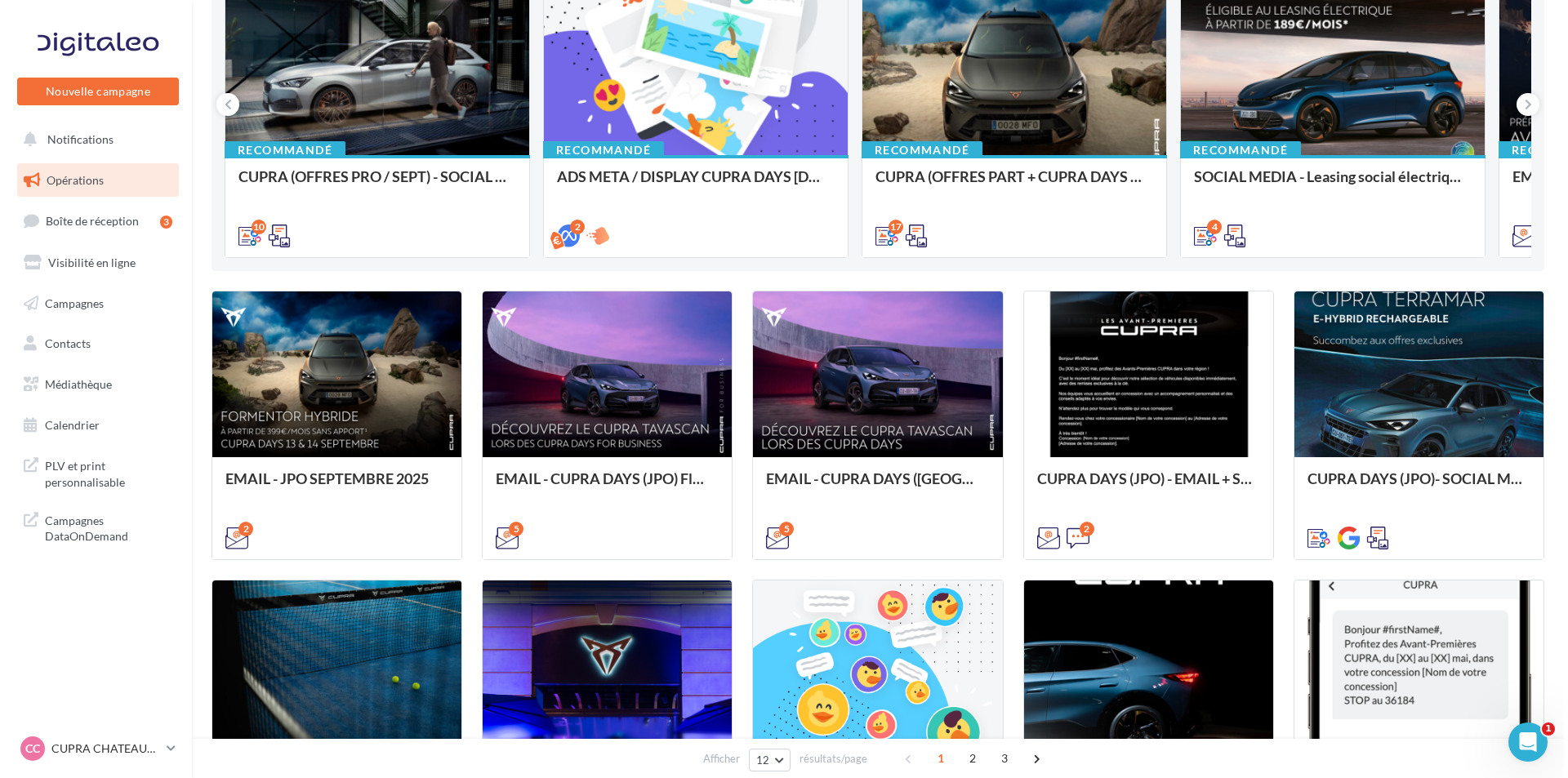
scroll to position [245, 0]
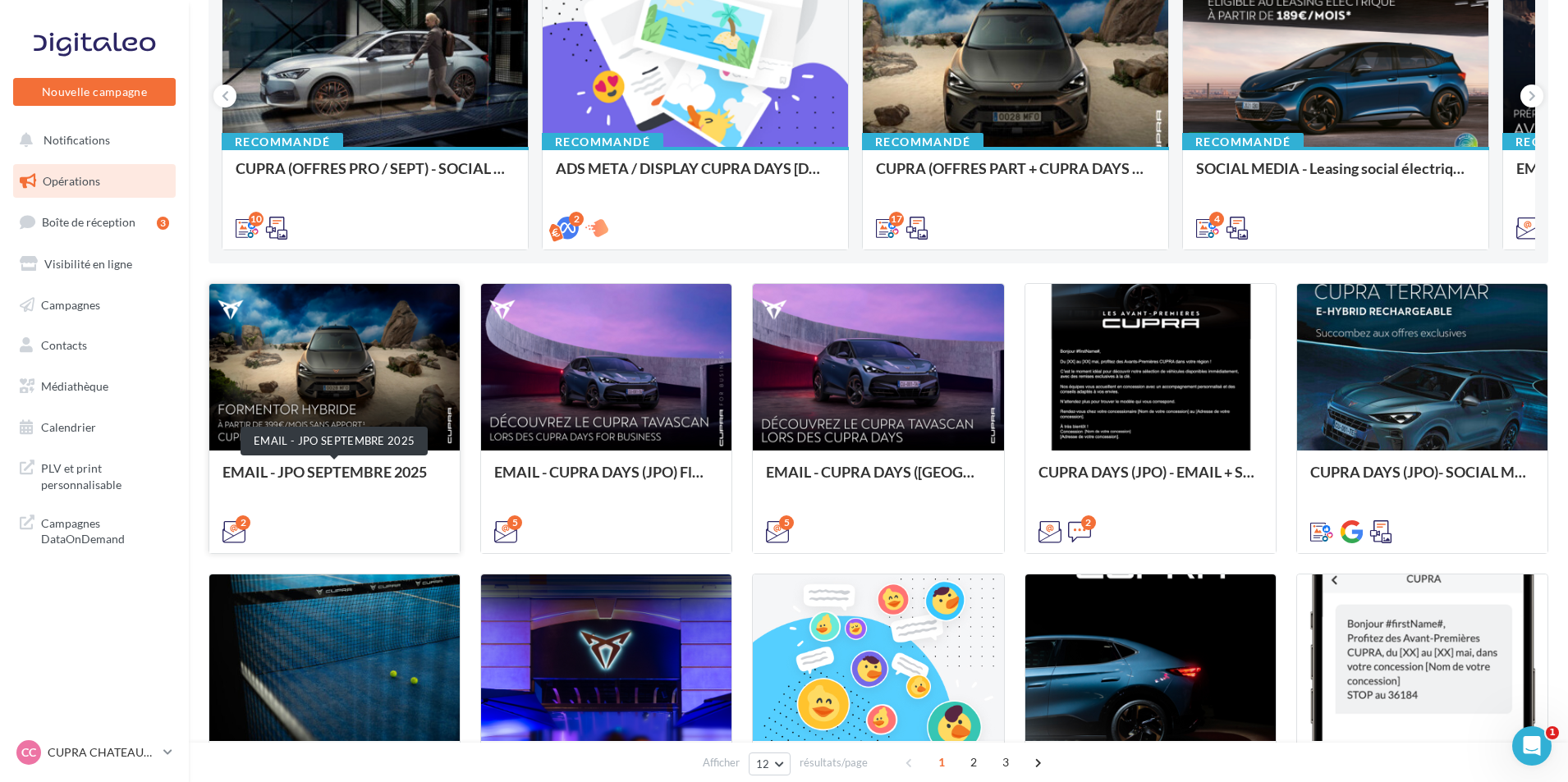
click at [422, 492] on div "EMAIL - JPO SEPTEMBRE 2025" at bounding box center [334, 480] width 224 height 33
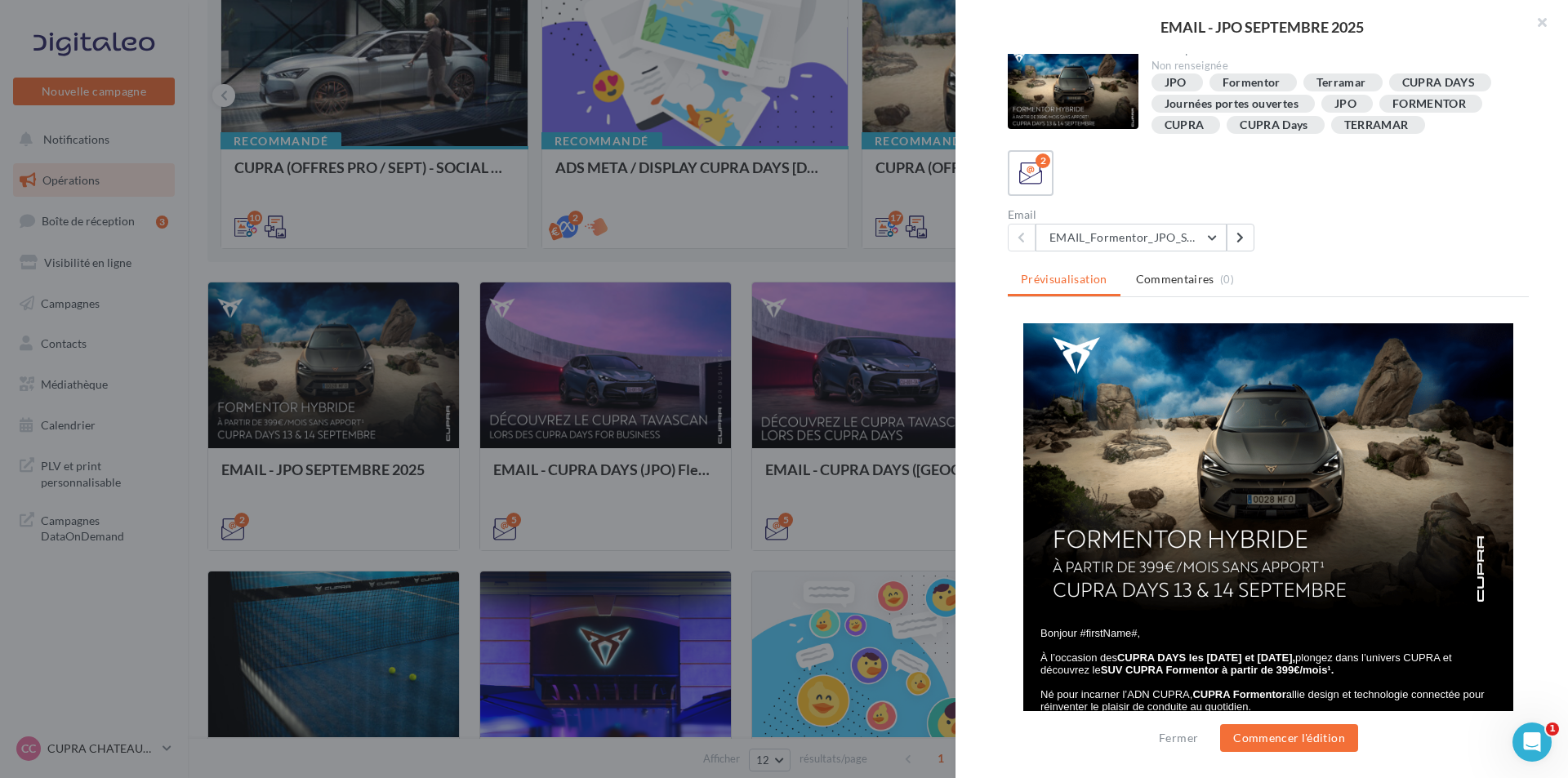
scroll to position [0, 0]
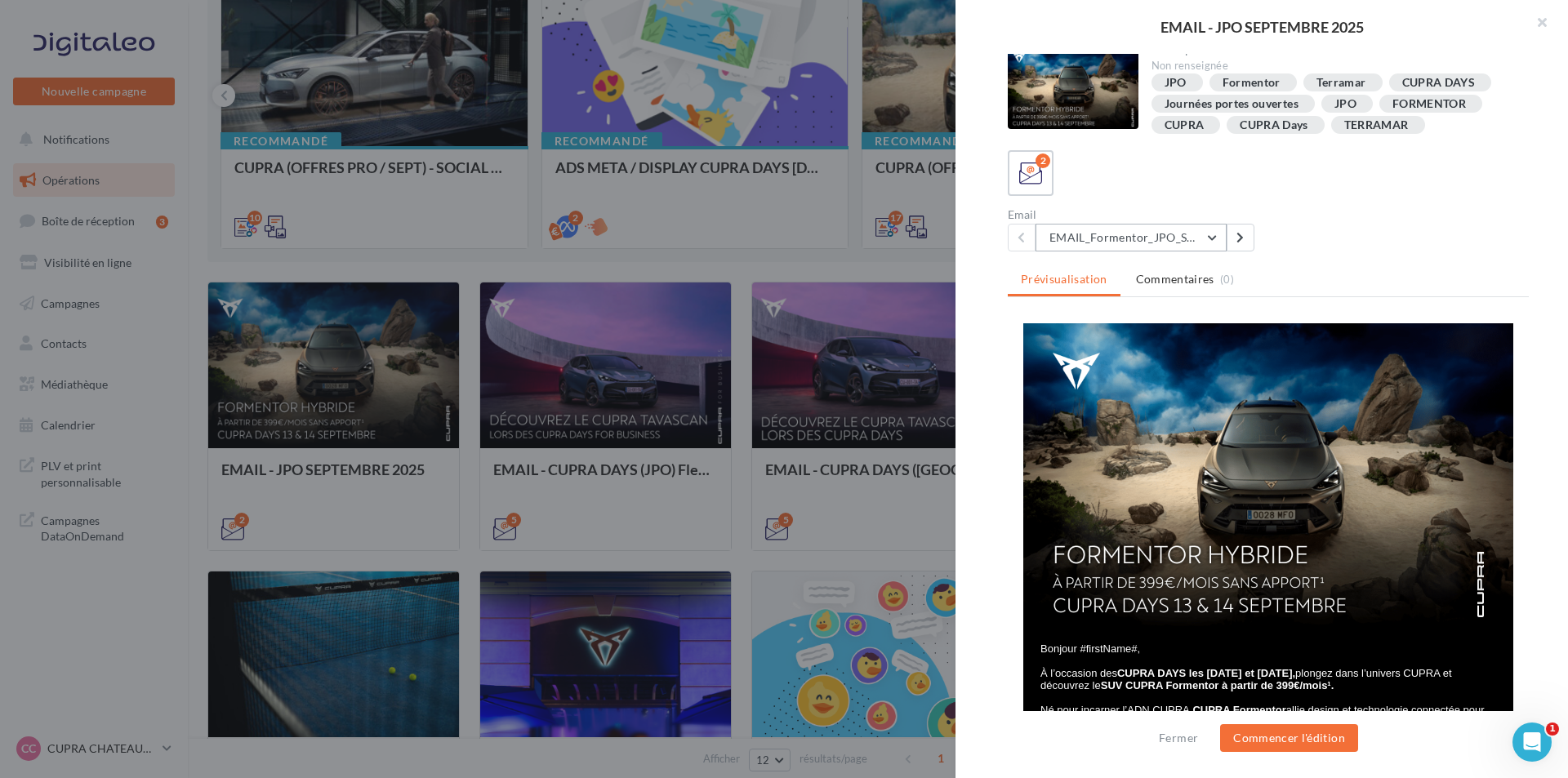
click at [1177, 239] on button "EMAIL_Formentor_JPO_Septembre" at bounding box center [1131, 237] width 191 height 27
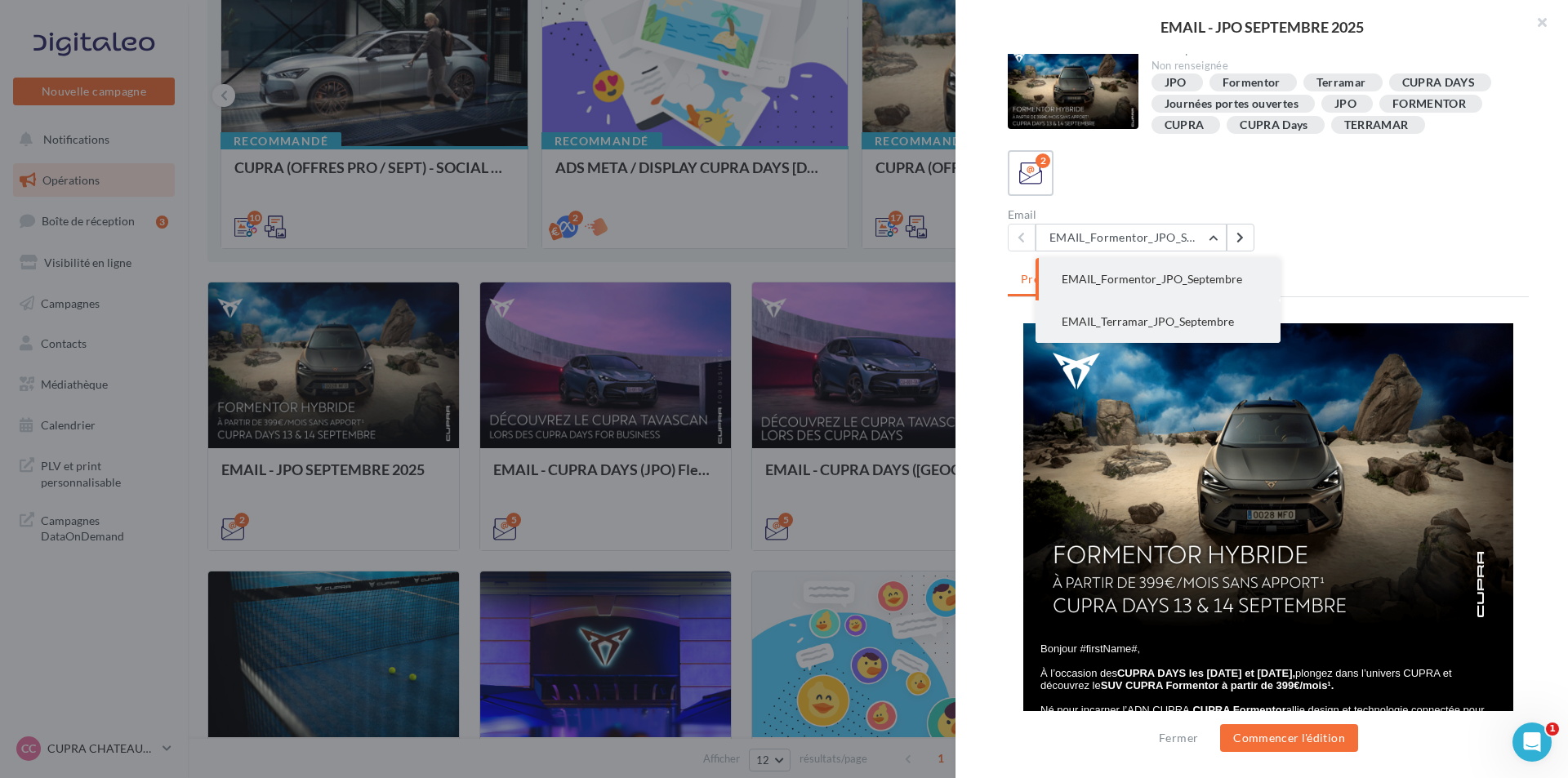
click at [1144, 323] on span "EMAIL_Terramar_JPO_Septembre" at bounding box center [1148, 321] width 173 height 14
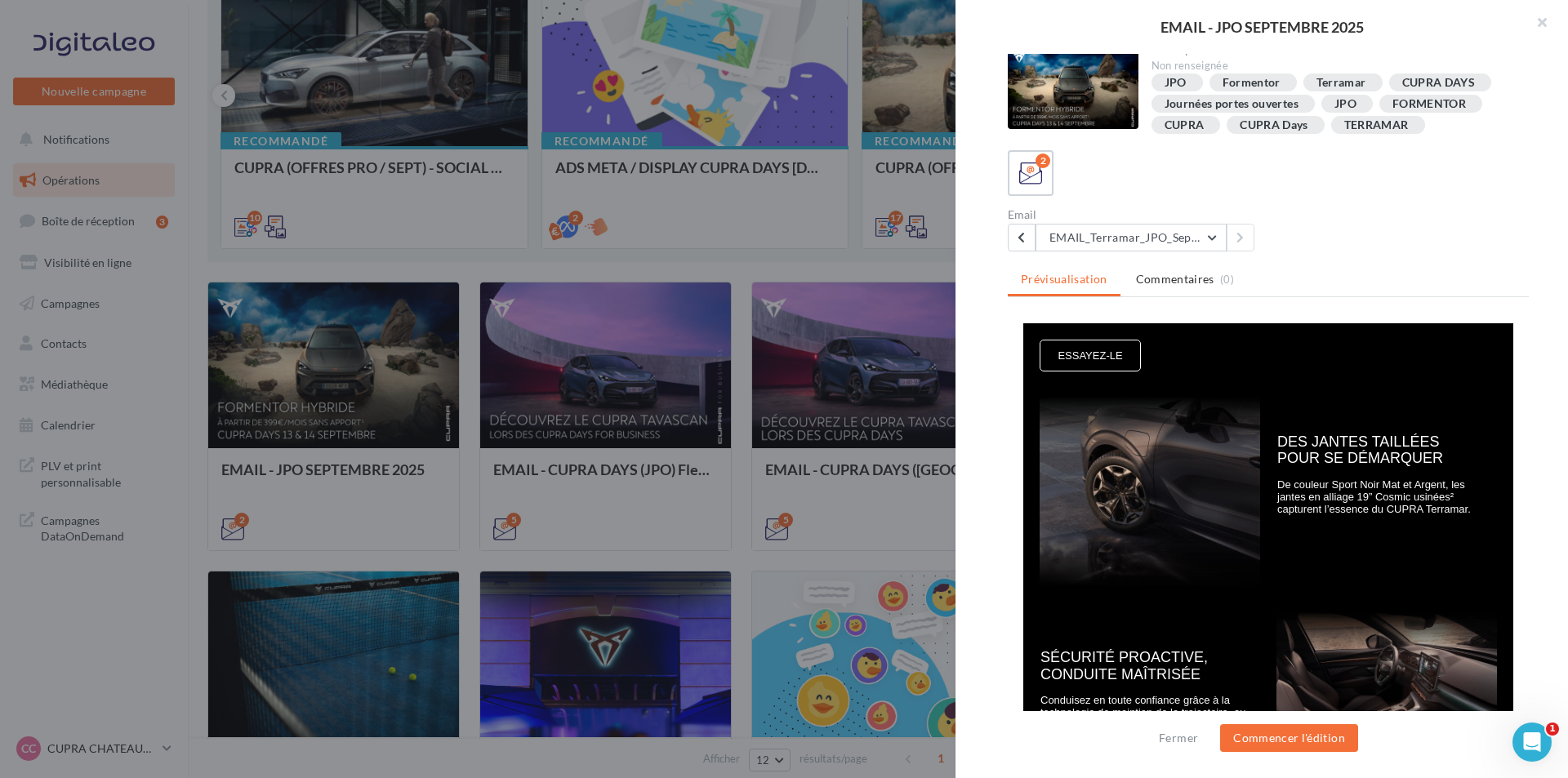
scroll to position [571, 0]
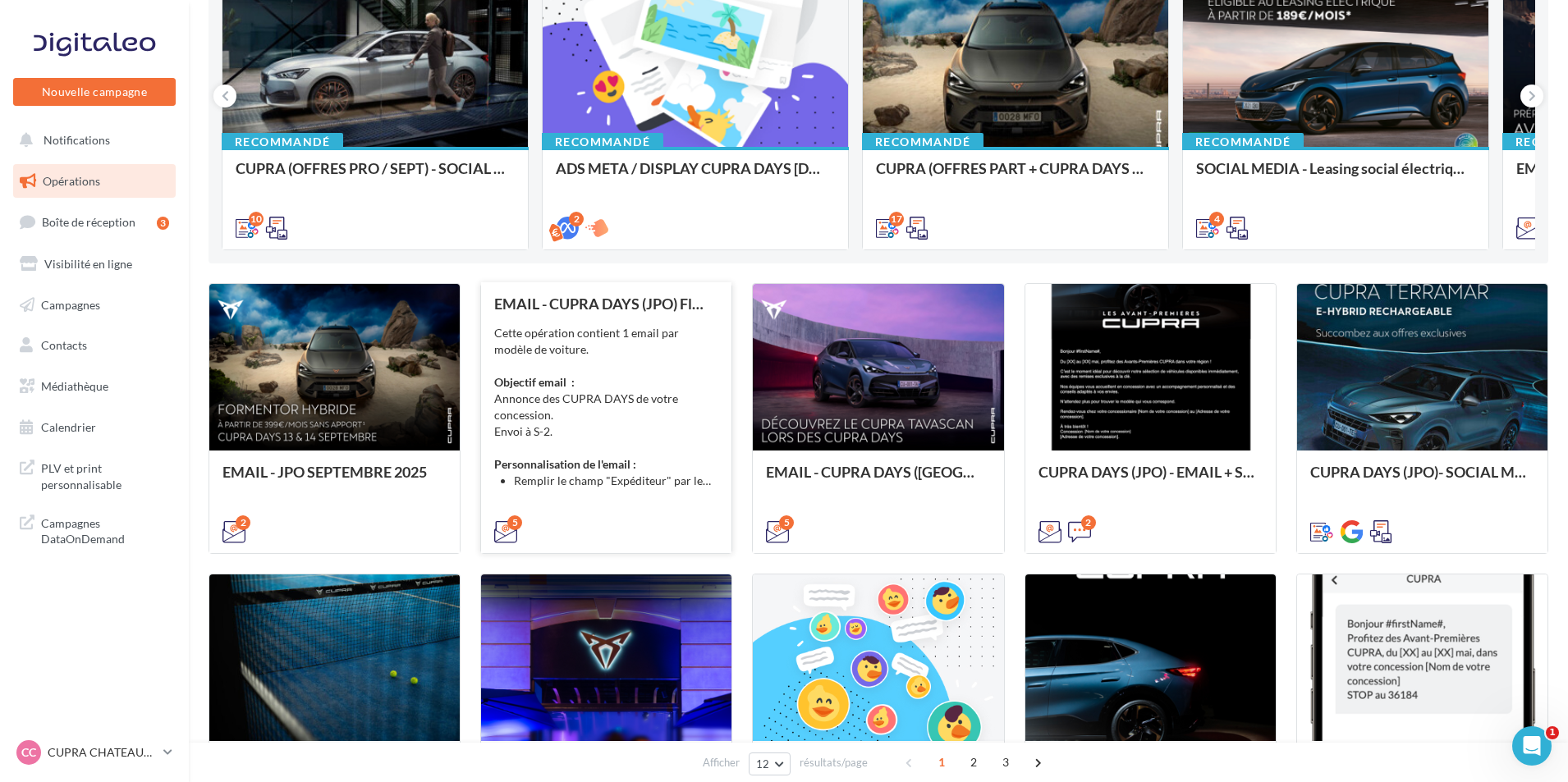
click at [636, 464] on strong "Personnalisation de l'email :" at bounding box center [564, 464] width 142 height 14
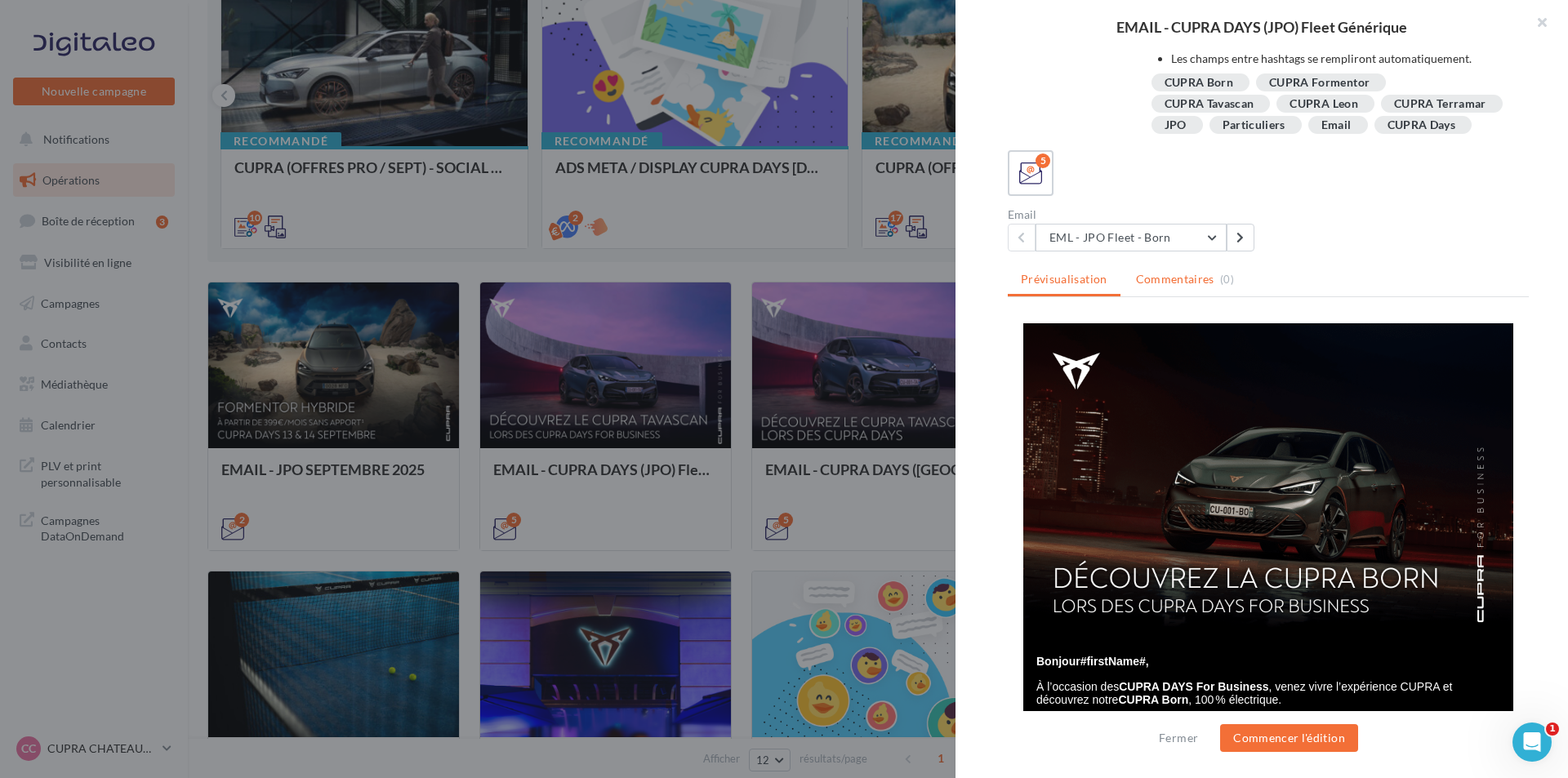
scroll to position [170, 0]
click at [1145, 233] on button "EML - JPO Fleet - Born" at bounding box center [1131, 237] width 191 height 27
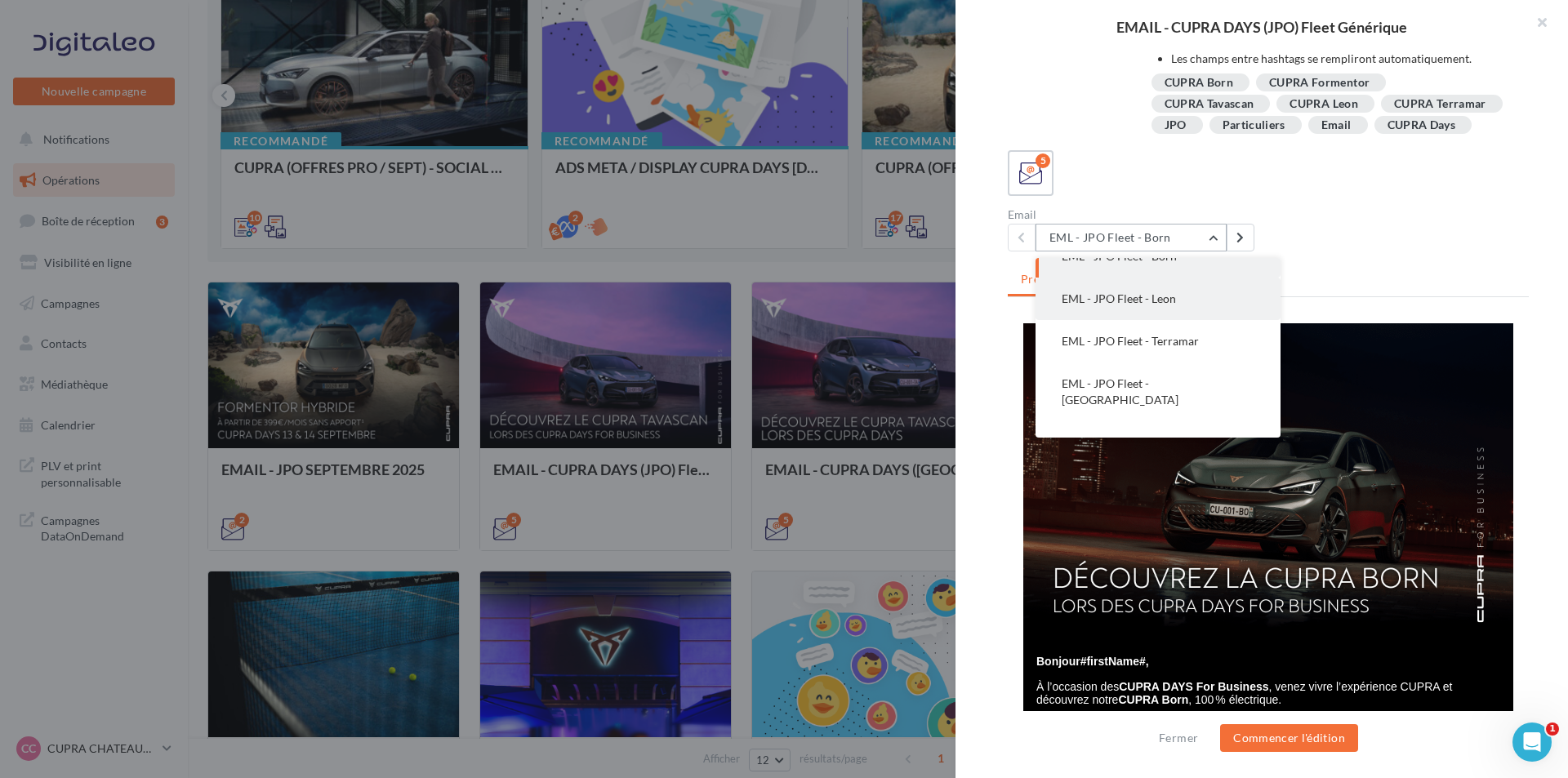
scroll to position [32, 0]
click at [1140, 331] on span "EML - JPO Fleet - Terramar" at bounding box center [1130, 331] width 138 height 14
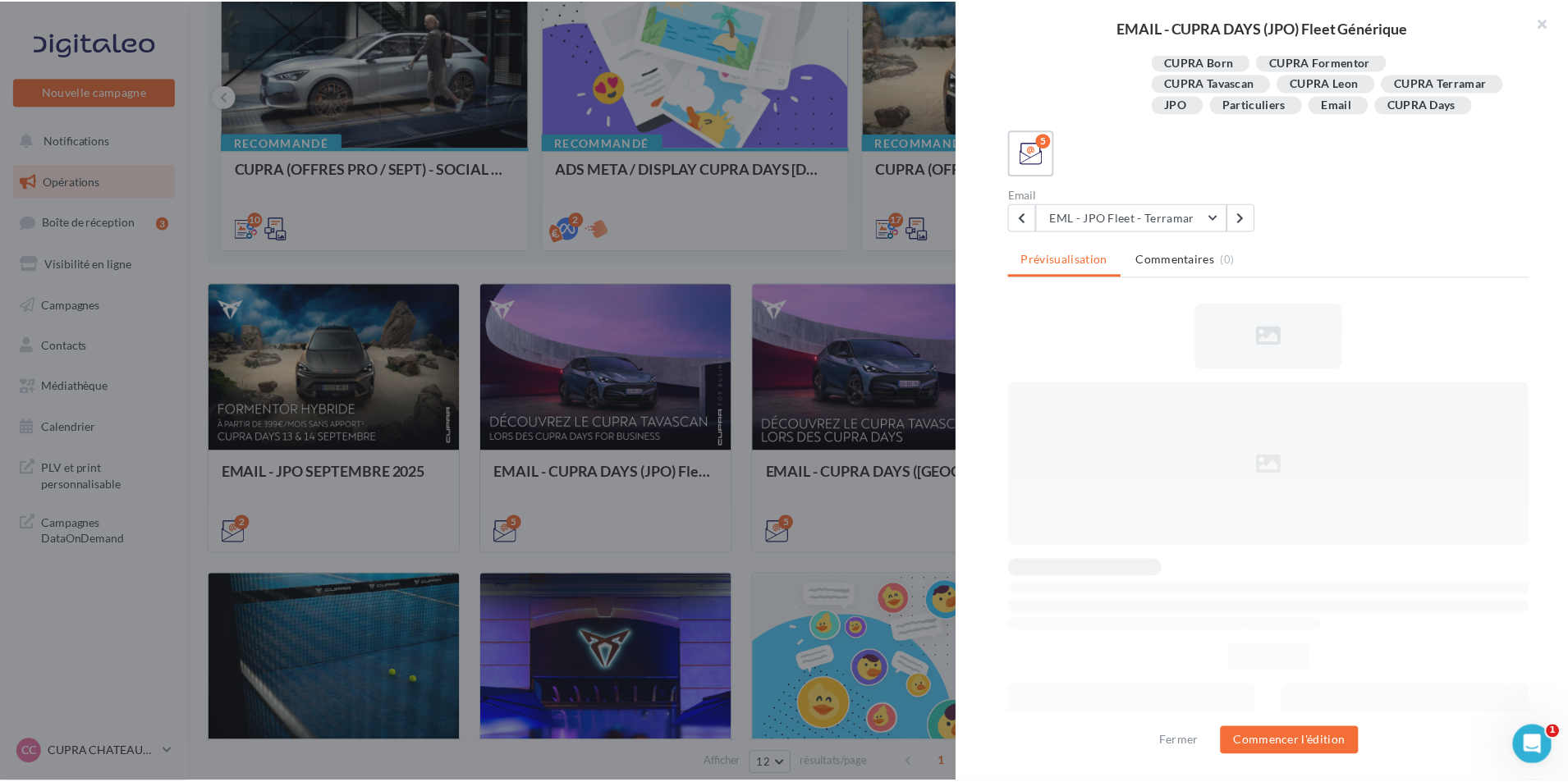
scroll to position [0, 0]
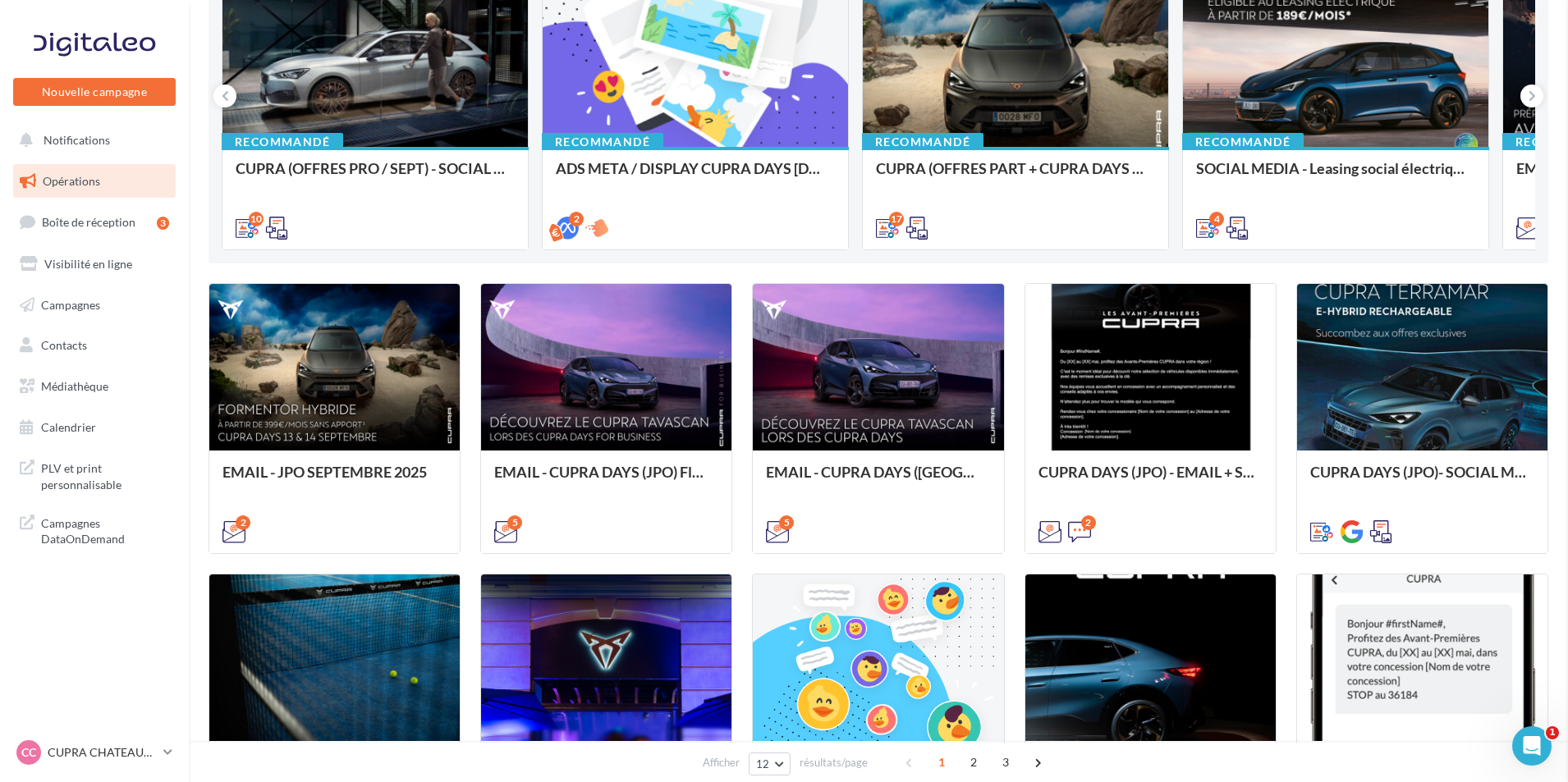
click at [70, 761] on div "CC CUPRA CHATEAUROUX cupra-chateauroux-36007" at bounding box center [86, 752] width 140 height 25
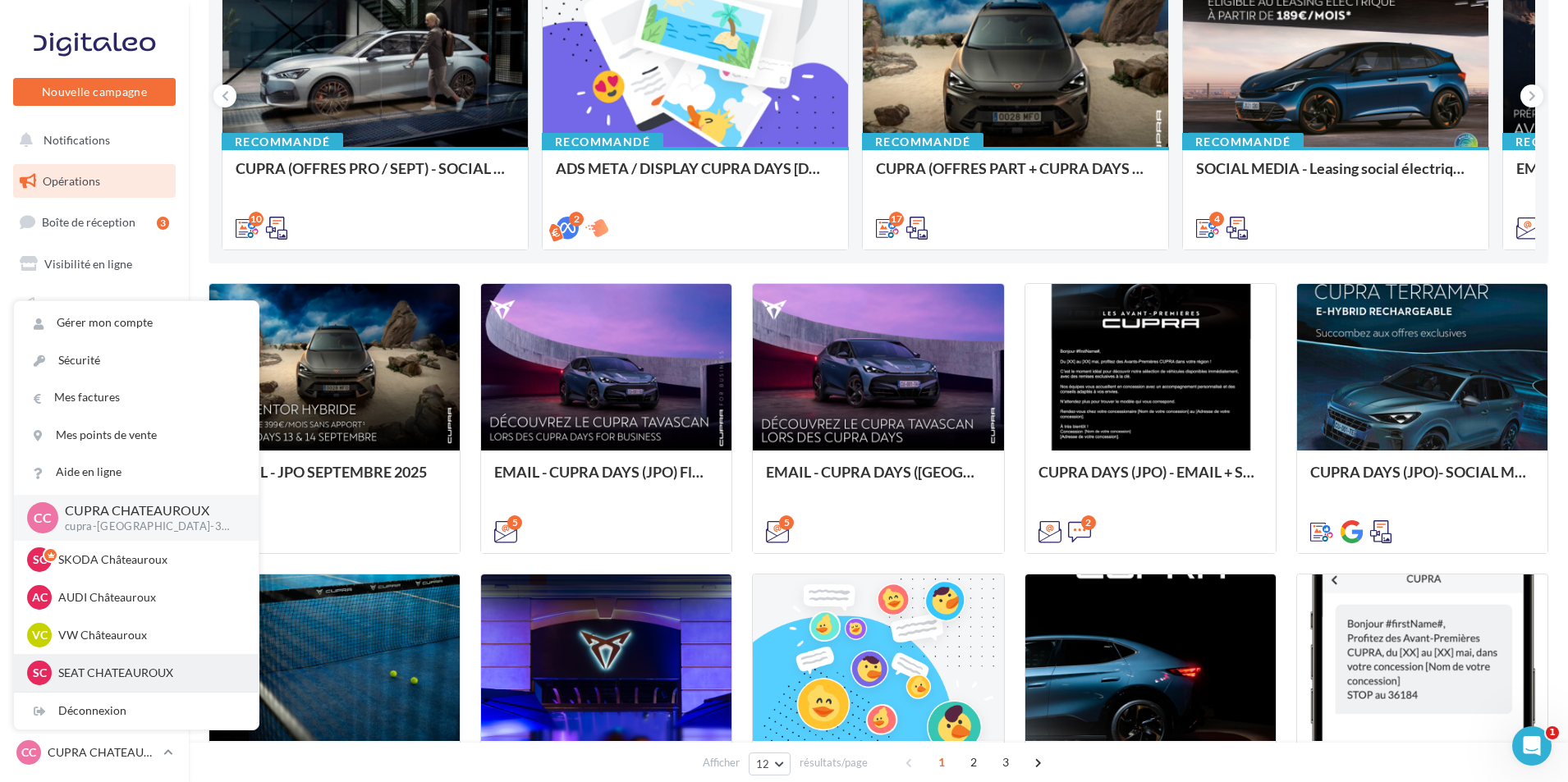
click at [153, 671] on p "SEAT CHATEAUROUX" at bounding box center [149, 672] width 180 height 16
